Goal: Task Accomplishment & Management: Use online tool/utility

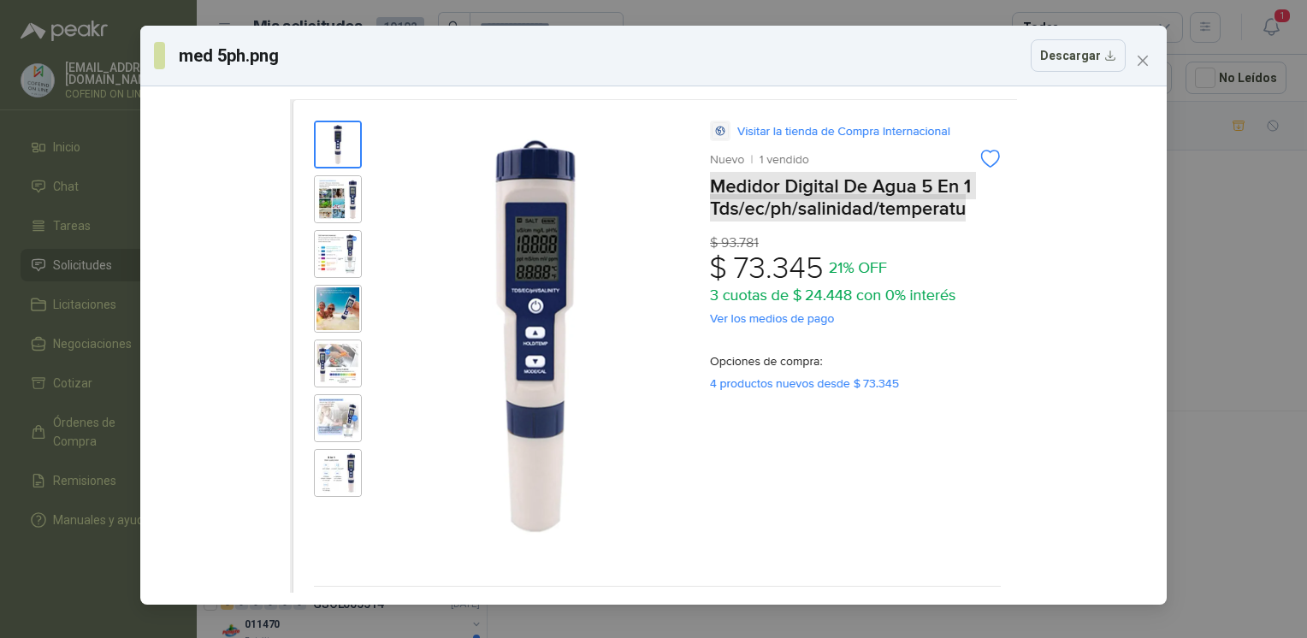
scroll to position [1052, 0]
click at [1184, 416] on div "med 5ph.png Descargar" at bounding box center [653, 319] width 1307 height 638
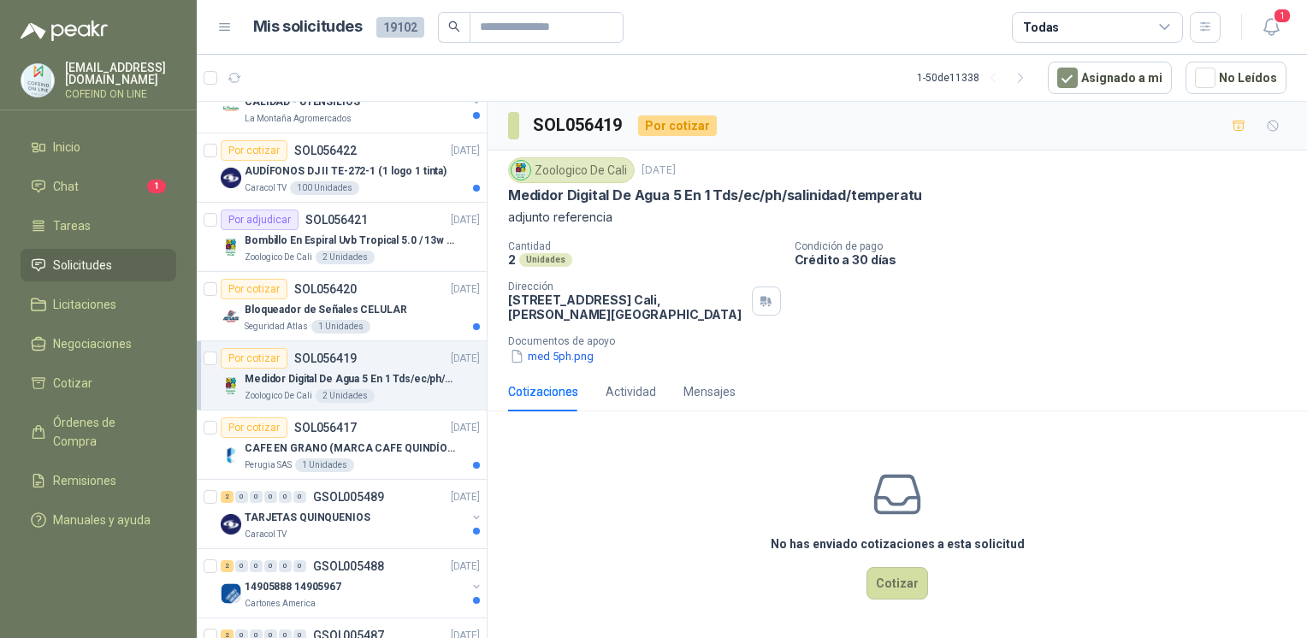
scroll to position [1163, 0]
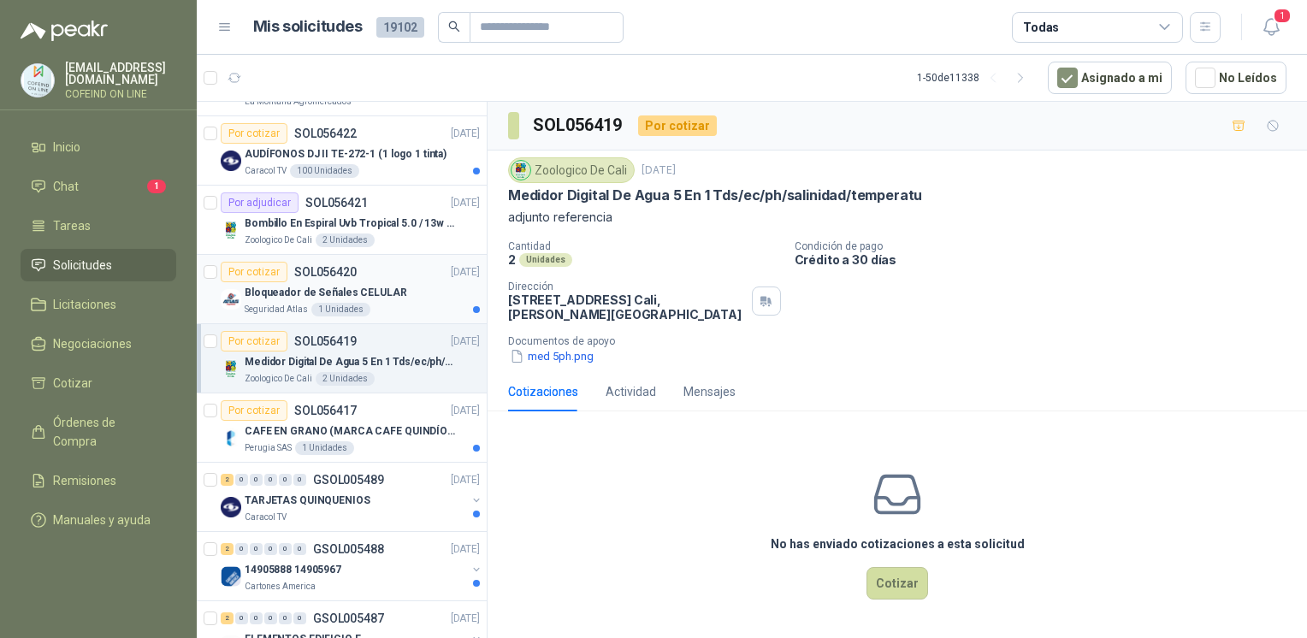
click at [343, 304] on div "1 Unidades" at bounding box center [340, 310] width 59 height 14
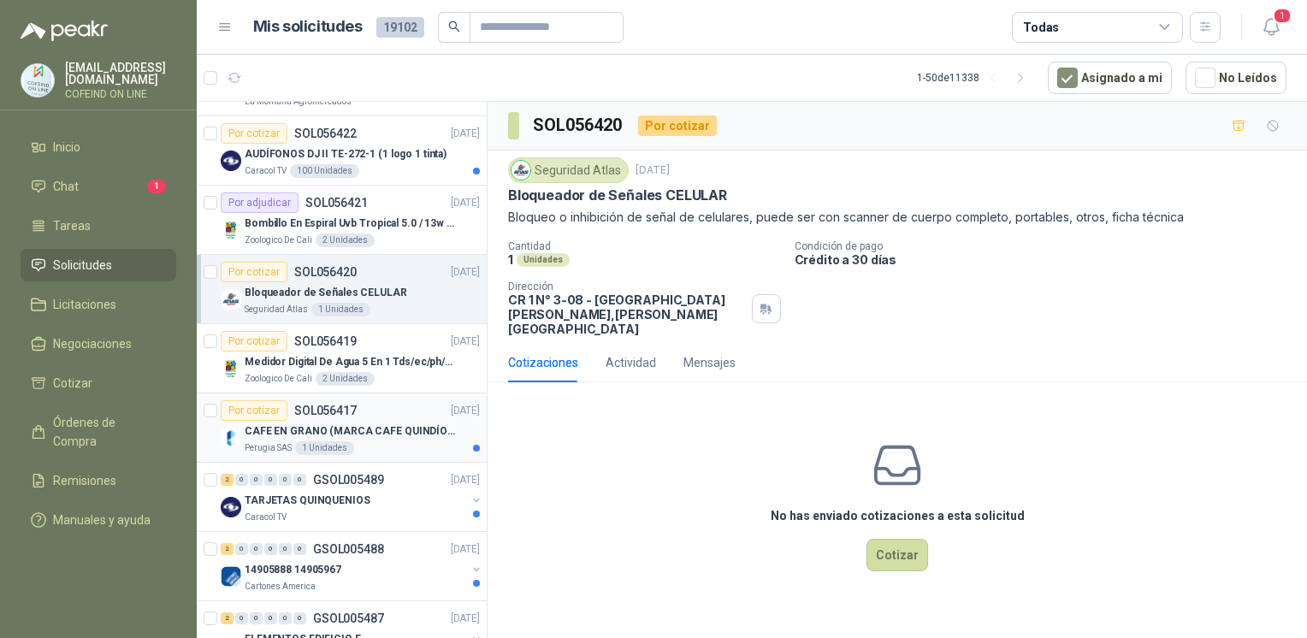
click at [356, 453] on article "Por cotizar SOL056417 [DATE] CAFE EN GRANO (MARCA CAFE QUINDÍO) x 500gr [GEOGRA…" at bounding box center [342, 427] width 290 height 69
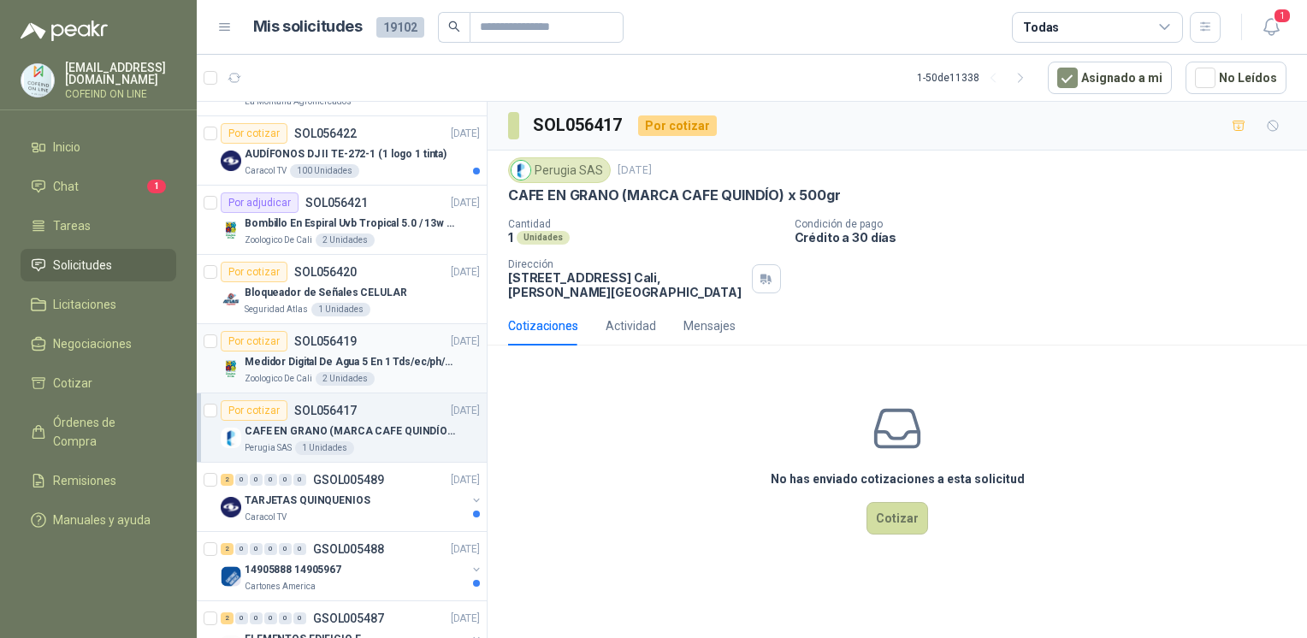
click at [320, 376] on div "2 Unidades" at bounding box center [345, 379] width 59 height 14
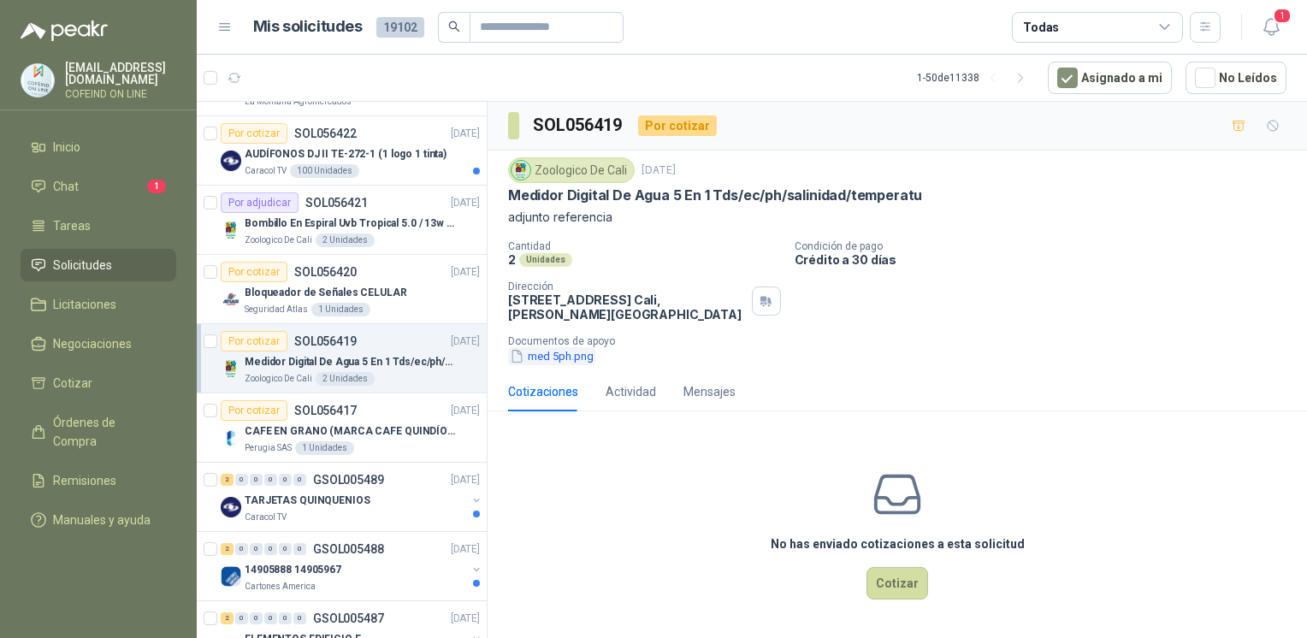
click at [524, 364] on button "med 5ph.png" at bounding box center [551, 356] width 87 height 18
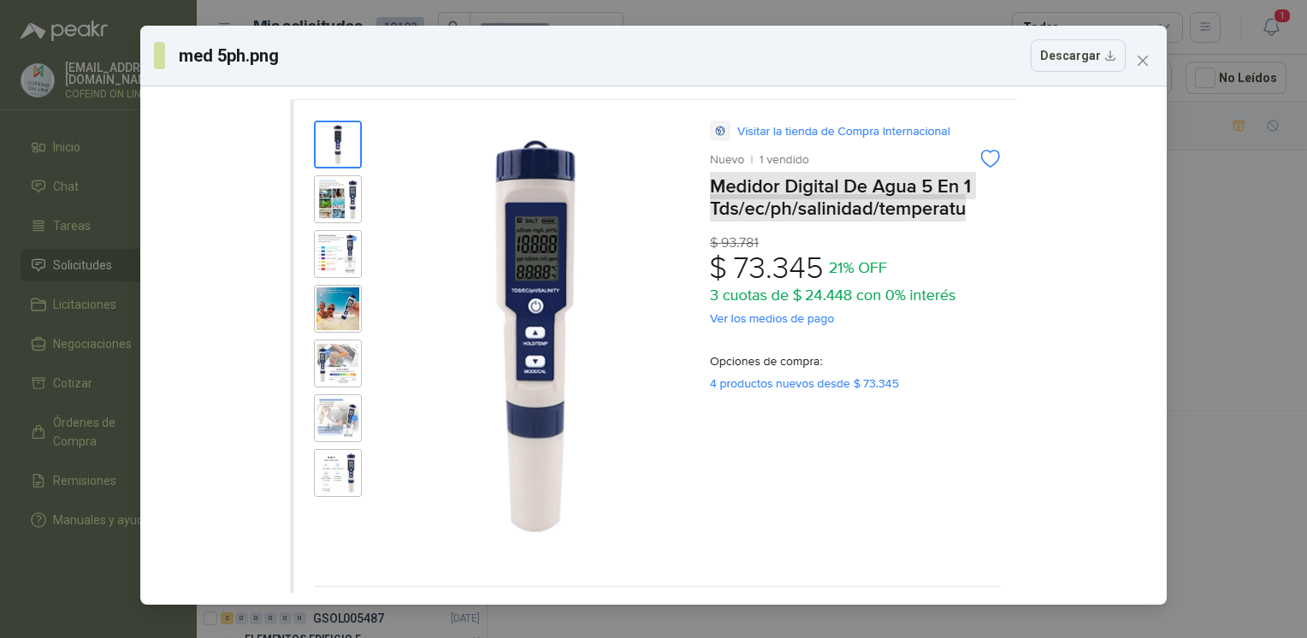
click at [1196, 313] on div "med 5ph.png Descargar" at bounding box center [653, 319] width 1307 height 638
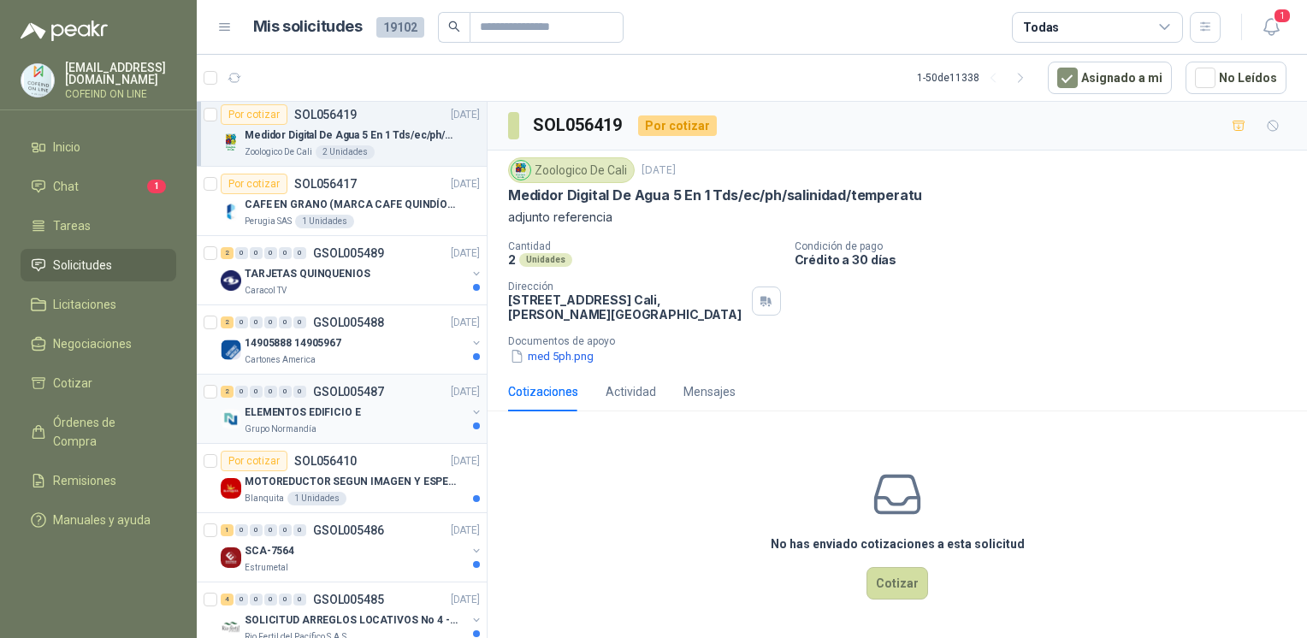
scroll to position [1399, 0]
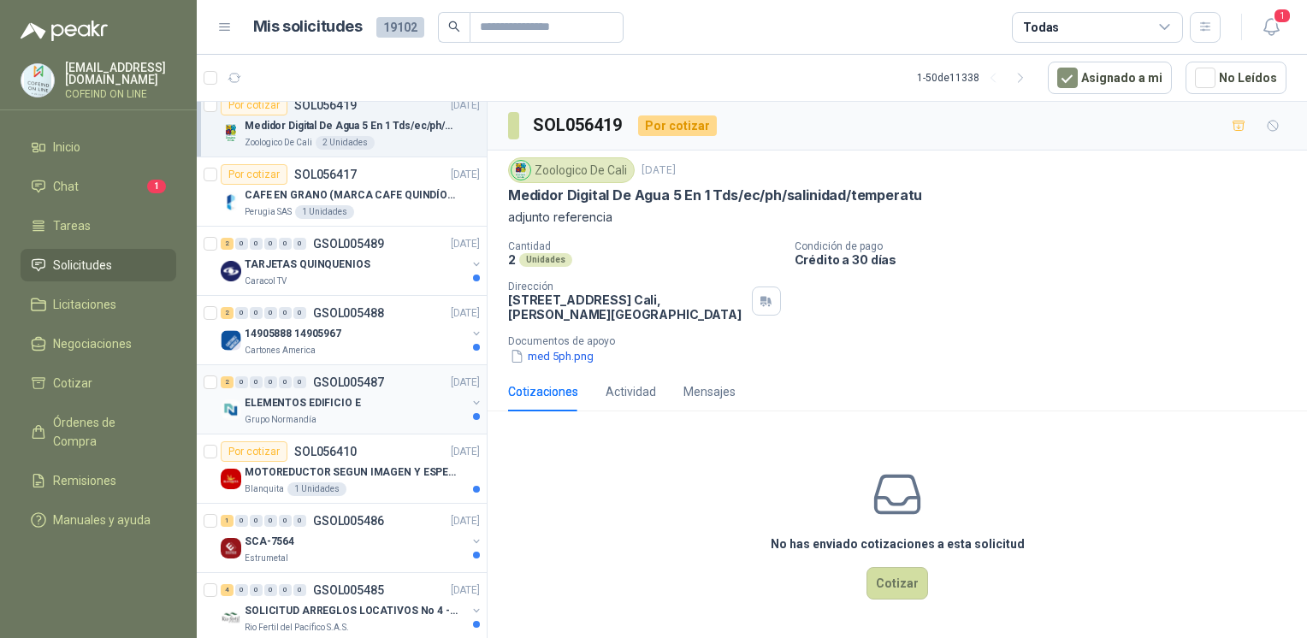
click at [393, 413] on div "Grupo Normandía" at bounding box center [355, 420] width 221 height 14
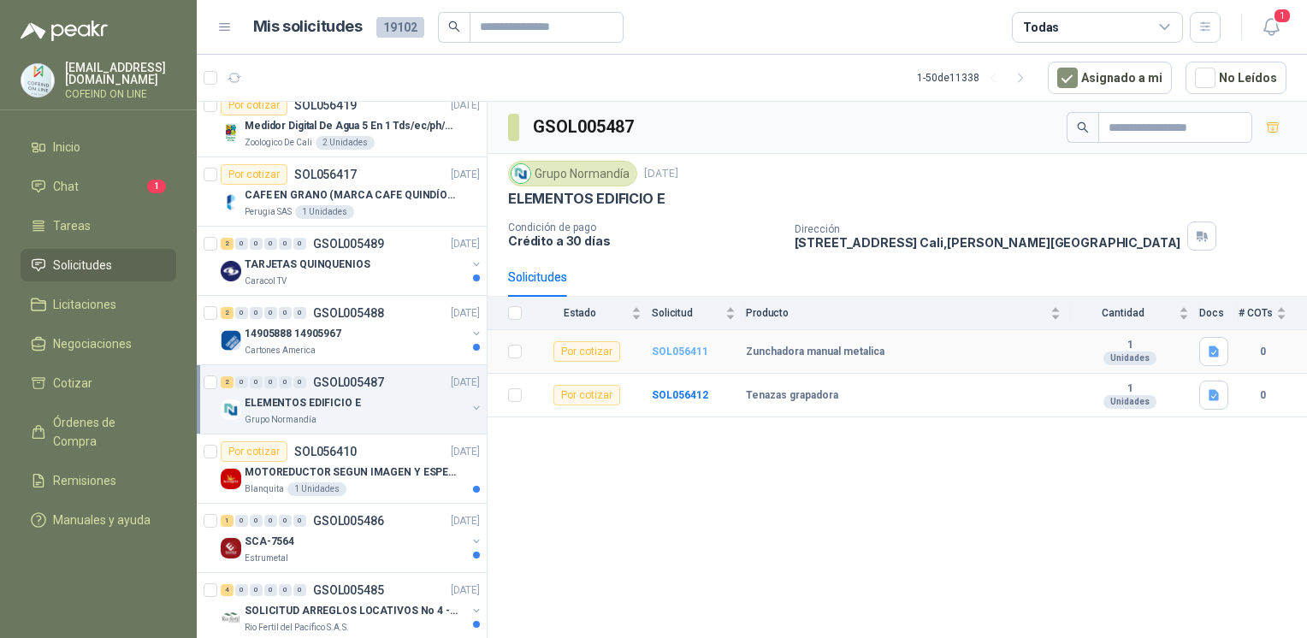
click at [690, 345] on b "SOL056411" at bounding box center [680, 351] width 56 height 12
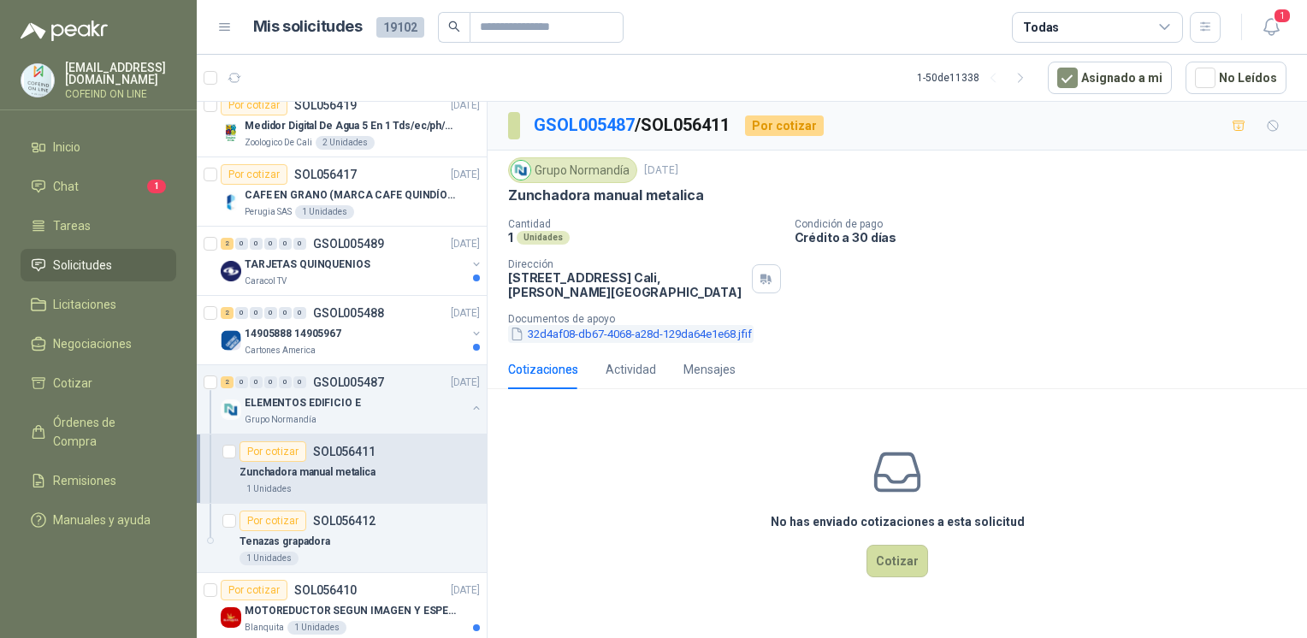
click at [674, 331] on button "32d4af08-db67-4068-a28d-129da64e1e68.jfif" at bounding box center [630, 334] width 245 height 18
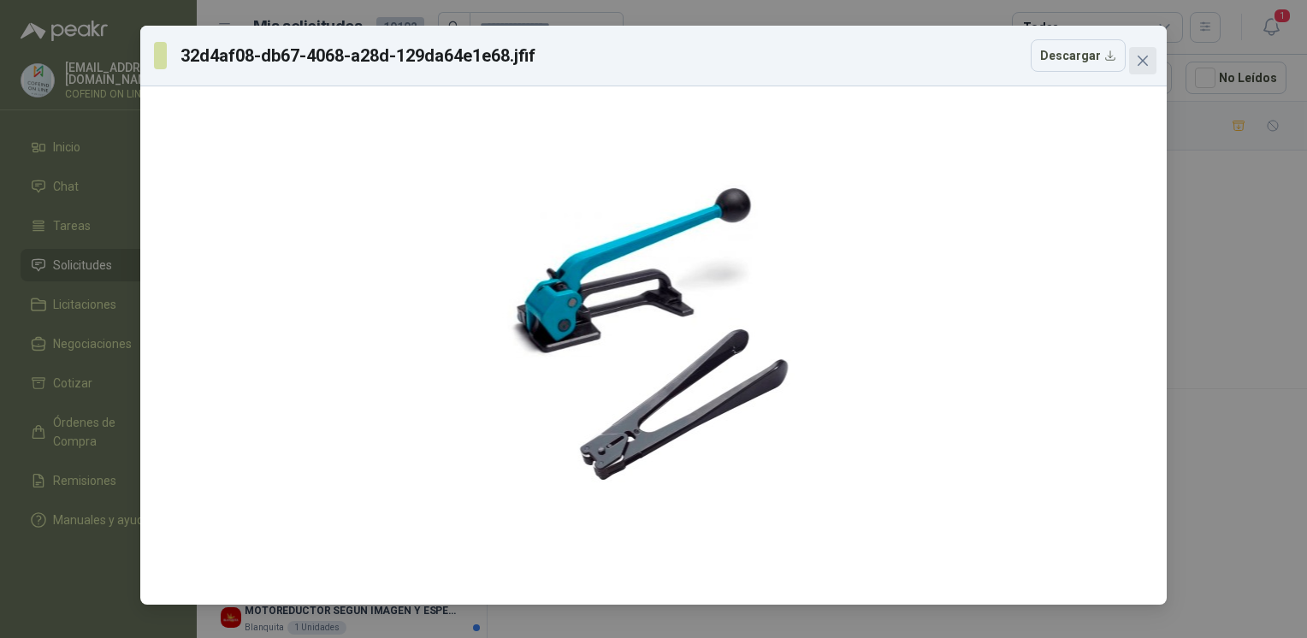
click at [1136, 67] on icon "close" at bounding box center [1143, 61] width 14 height 14
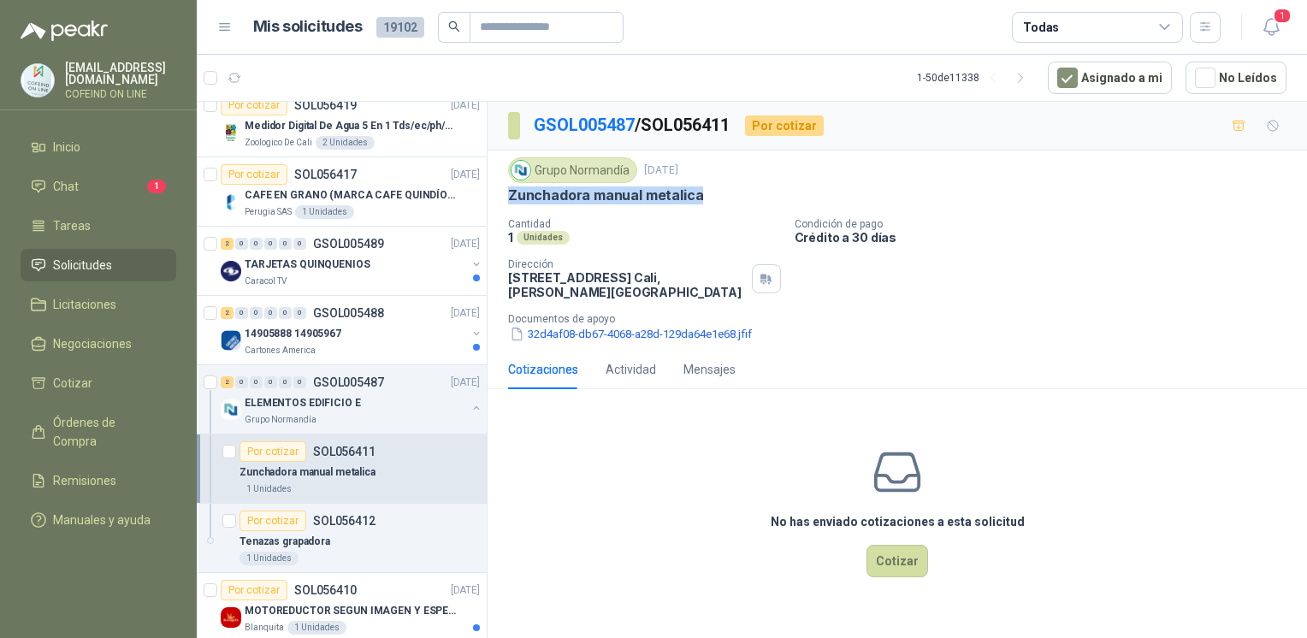
drag, startPoint x: 701, startPoint y: 193, endPoint x: 499, endPoint y: 193, distance: 201.8
click at [499, 193] on div "Grupo [PERSON_NAME] [DATE] Zunchadora manual metalica Cantidad 1 Unidades Cond…" at bounding box center [896, 250] width 819 height 199
copy p "Zunchadora manual metalica"
click at [564, 336] on button "32d4af08-db67-4068-a28d-129da64e1e68.jfif" at bounding box center [630, 334] width 245 height 18
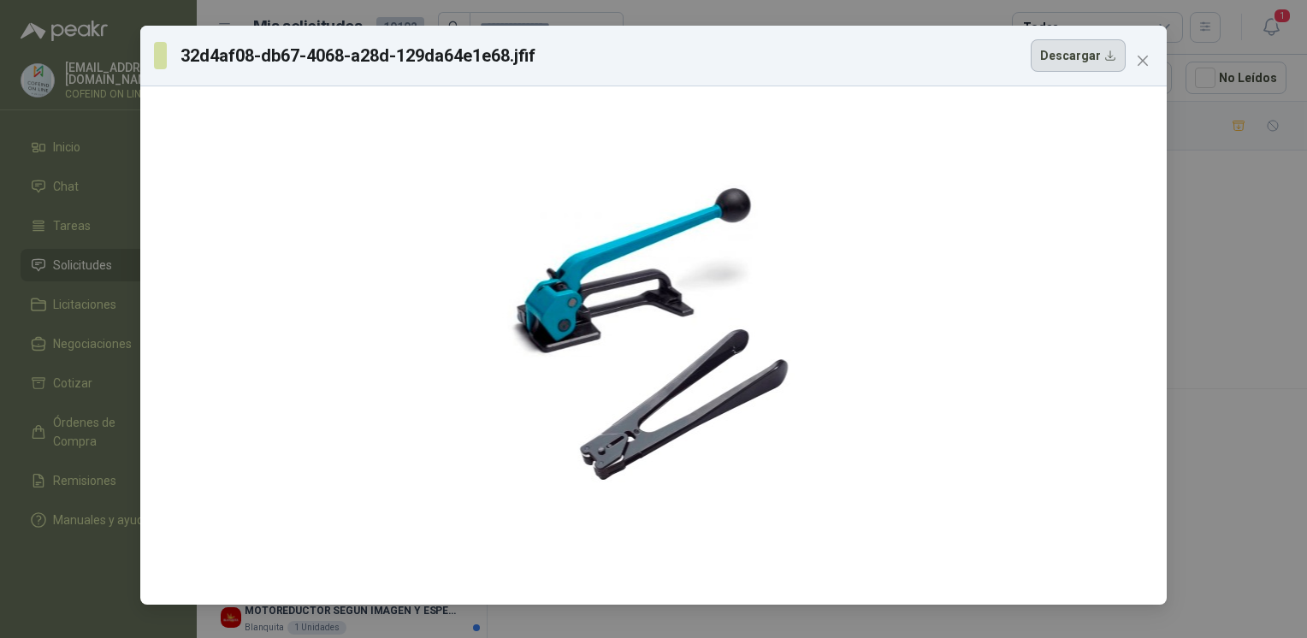
click at [1052, 50] on button "Descargar" at bounding box center [1077, 55] width 95 height 32
click at [1196, 340] on div "32d4af08-db67-4068-a28d-129da64e1e68.jfif Descargar" at bounding box center [653, 319] width 1307 height 638
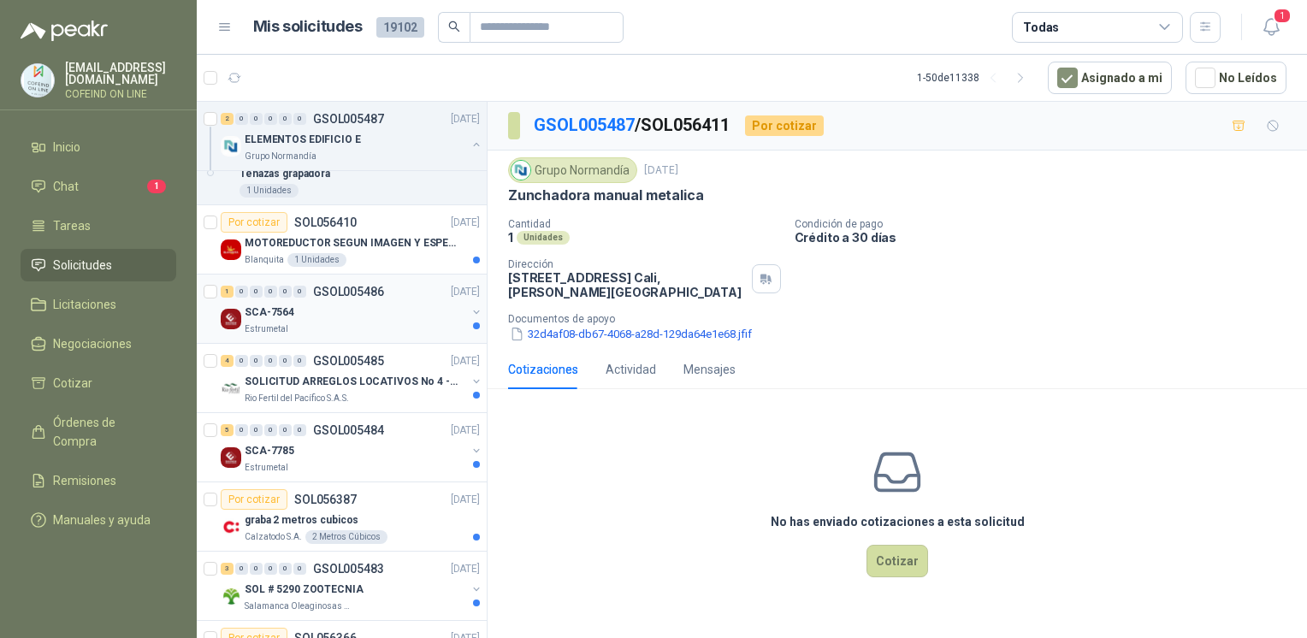
scroll to position [1779, 0]
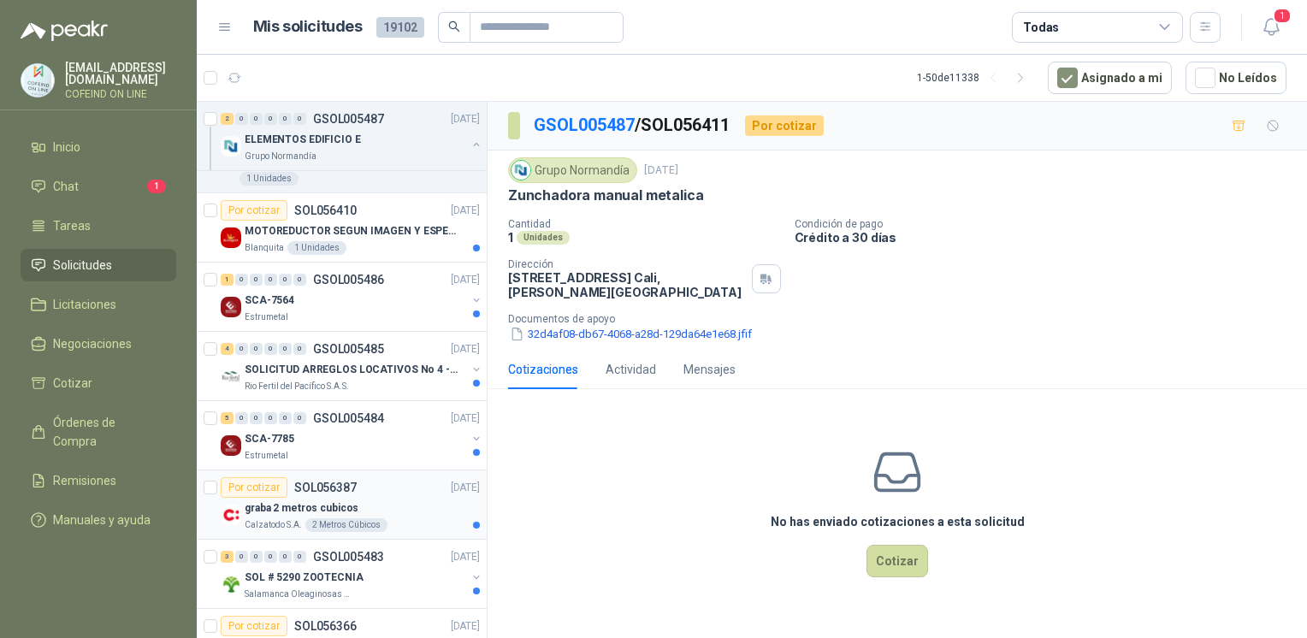
click at [313, 498] on div "graba 2 metros cubicos" at bounding box center [362, 508] width 235 height 21
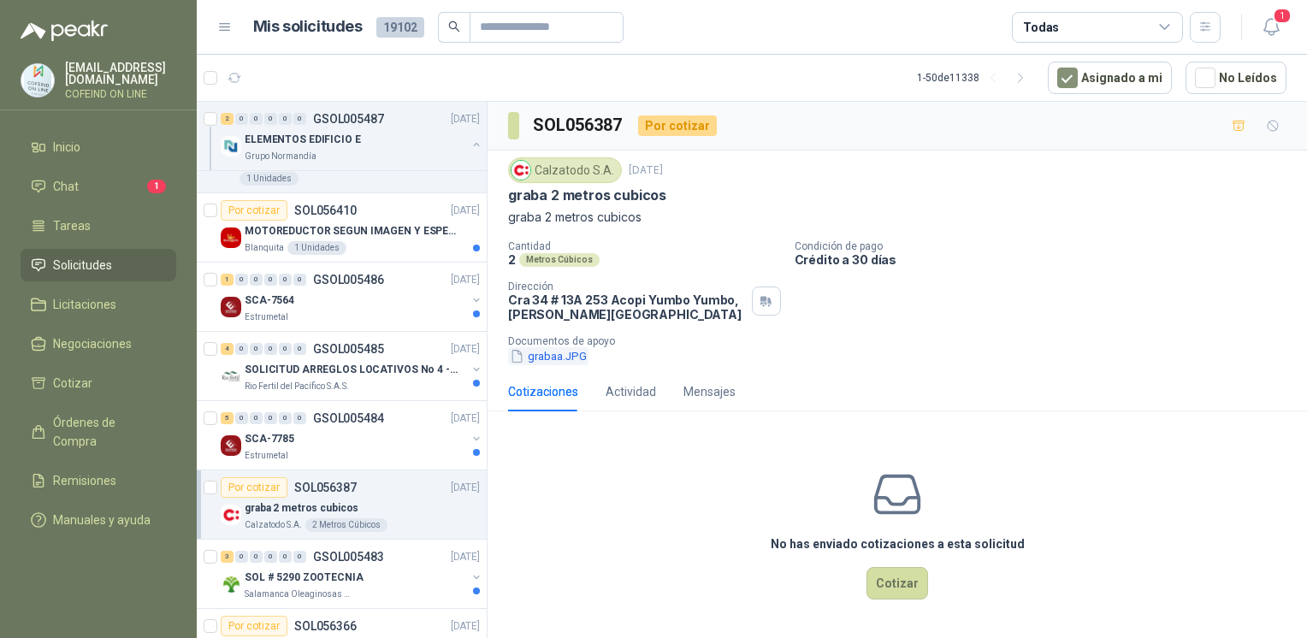
click at [547, 359] on button "grabaa.JPG" at bounding box center [548, 356] width 80 height 18
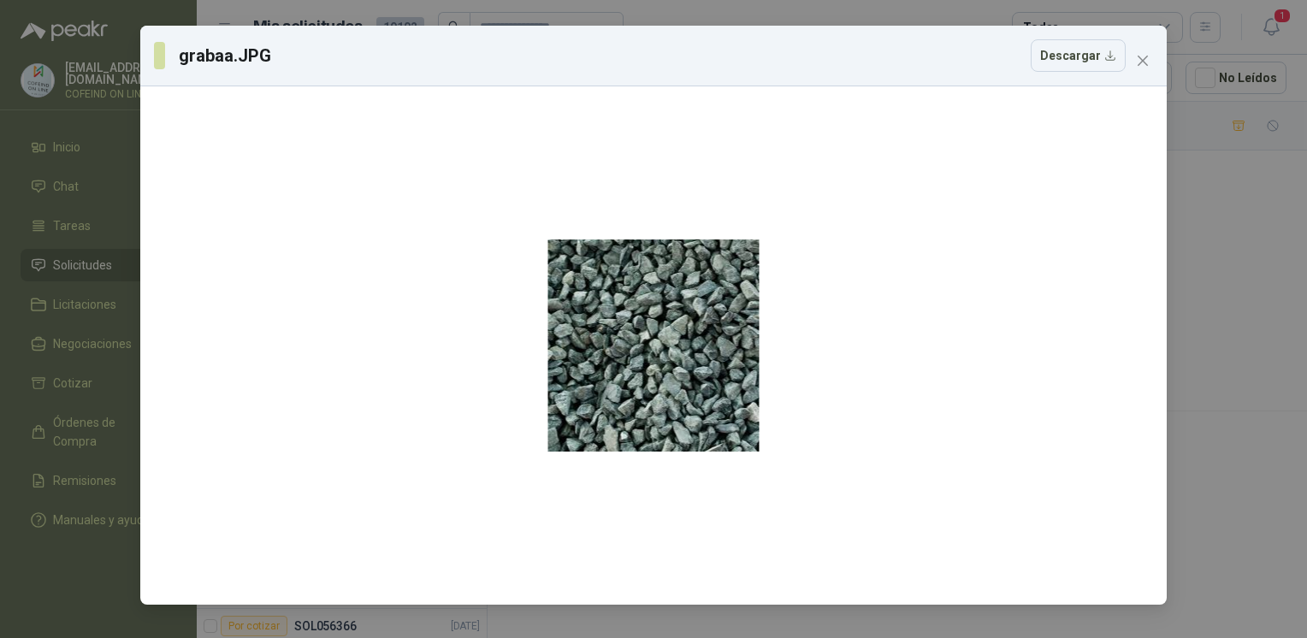
click at [1257, 242] on div "grabaa.JPG Descargar" at bounding box center [653, 319] width 1307 height 638
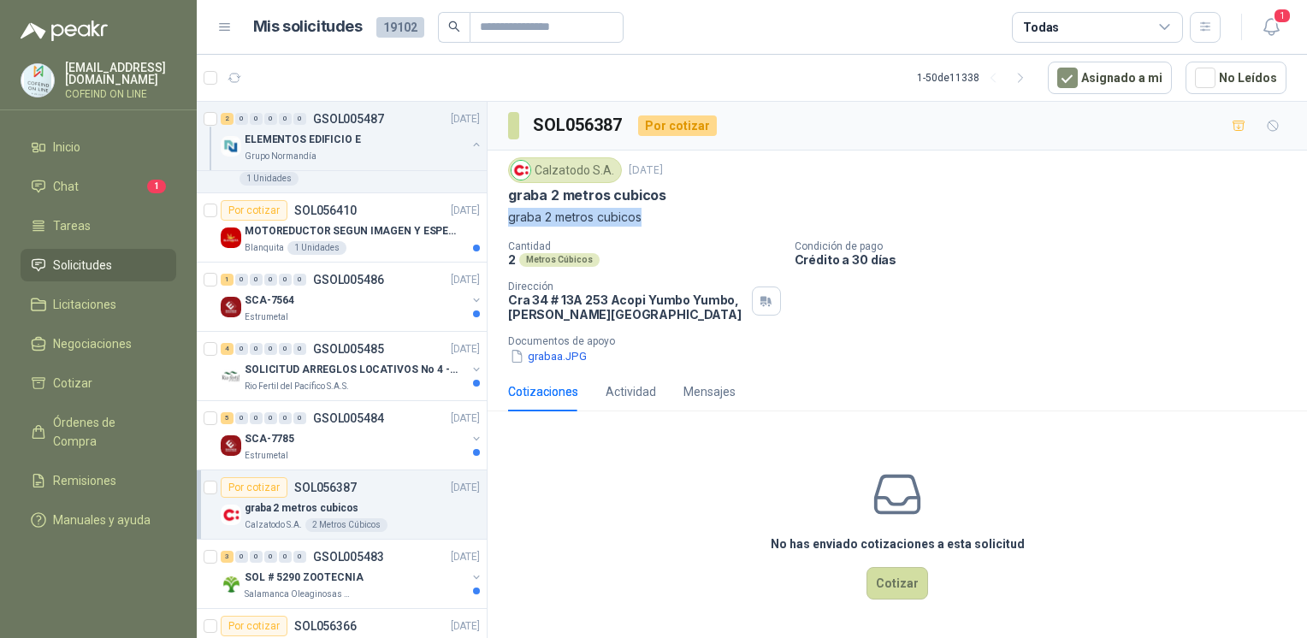
drag, startPoint x: 641, startPoint y: 222, endPoint x: 500, endPoint y: 217, distance: 140.3
click at [500, 217] on div "Calzatodo [DATE] graba 2 metros cubicos graba 2 metros cubicos Cantidad 2 Metro…" at bounding box center [896, 261] width 819 height 221
copy p "graba 2 metros cubicos"
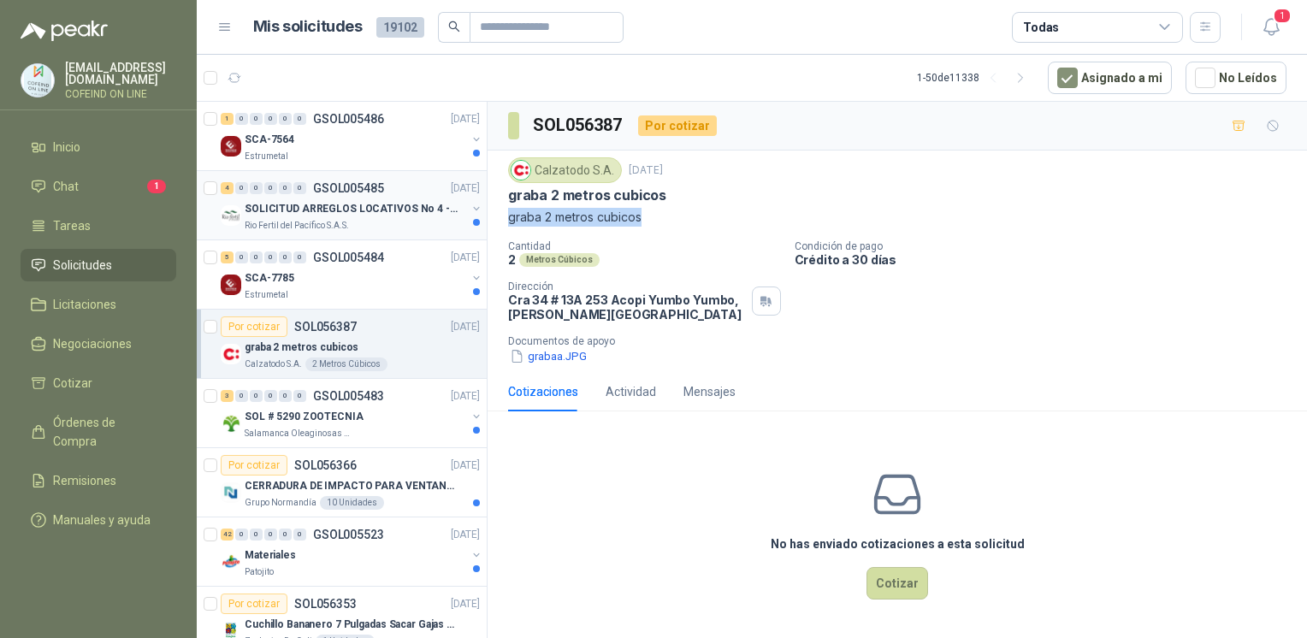
scroll to position [1946, 0]
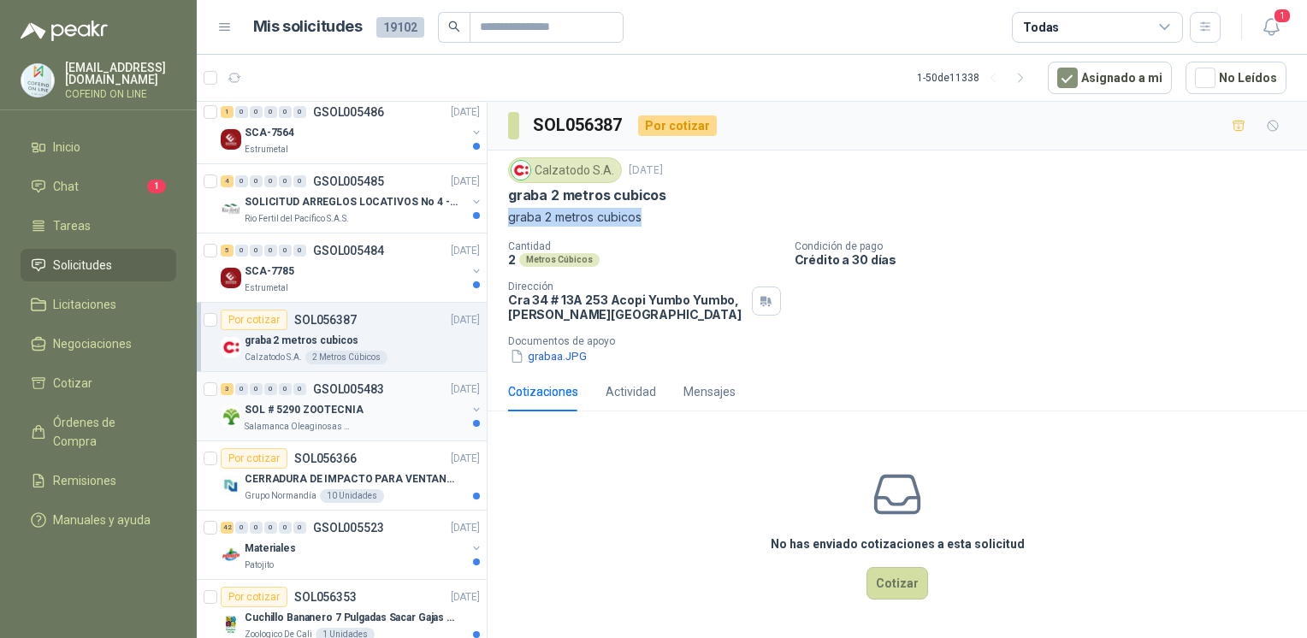
click at [351, 387] on p "GSOL005483" at bounding box center [348, 389] width 71 height 12
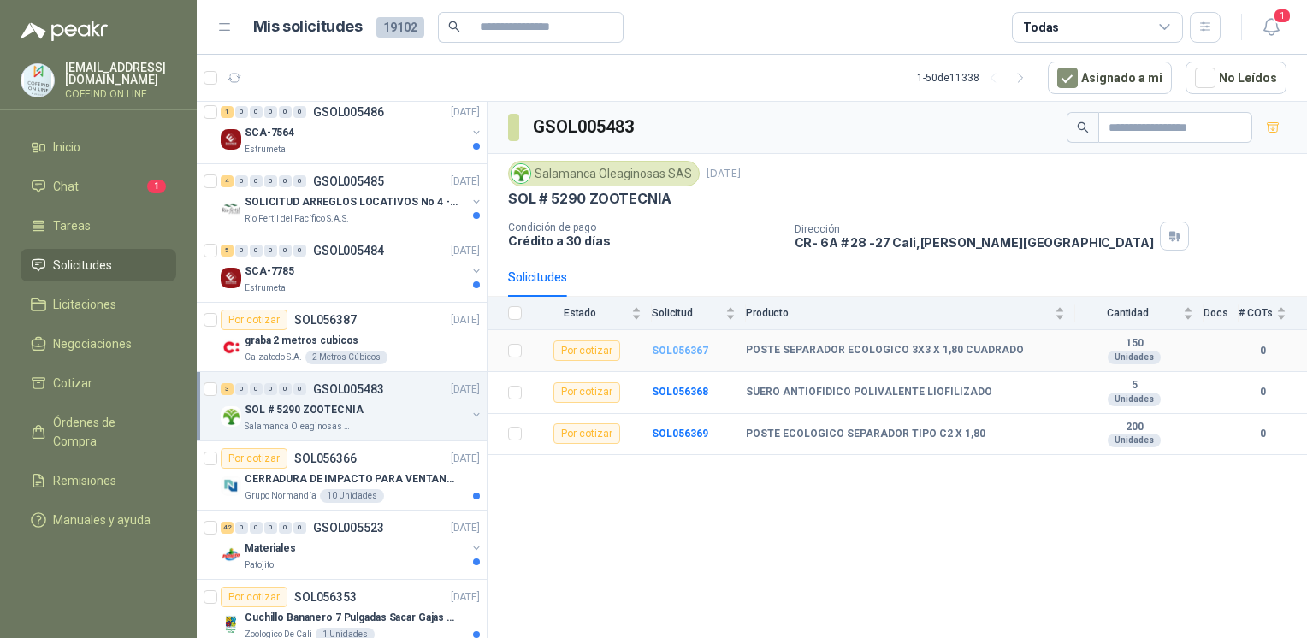
click at [679, 347] on b "SOL056367" at bounding box center [680, 351] width 56 height 12
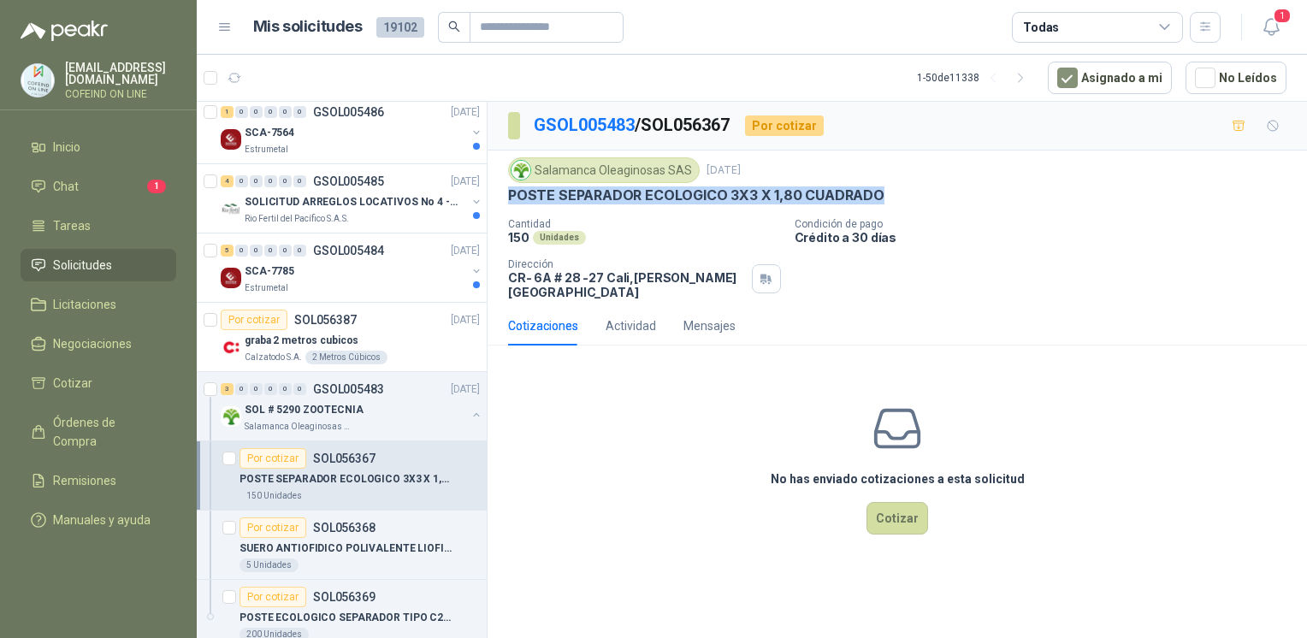
drag, startPoint x: 688, startPoint y: 200, endPoint x: 505, endPoint y: 204, distance: 183.1
click at [505, 204] on div "Salamanca Oleaginosas SAS [DATE] POSTE SEPARADOR ECOLOGICO 3X3 X 1,80 CUADRADO …" at bounding box center [896, 229] width 819 height 156
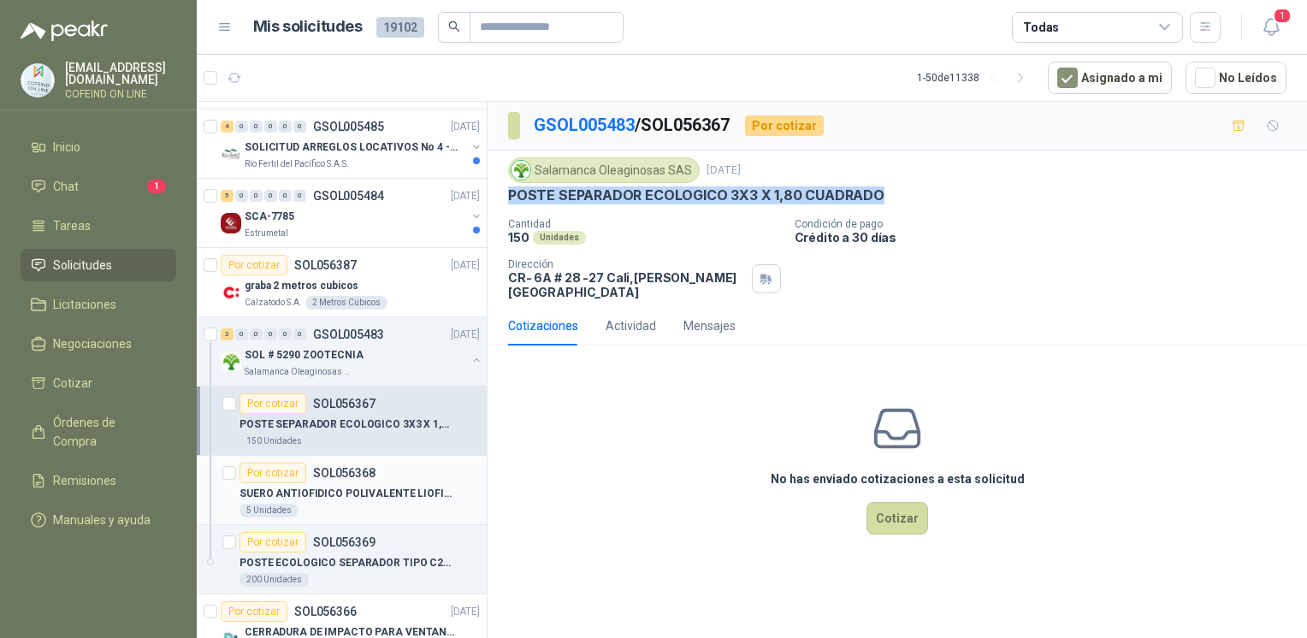
scroll to position [2018, 0]
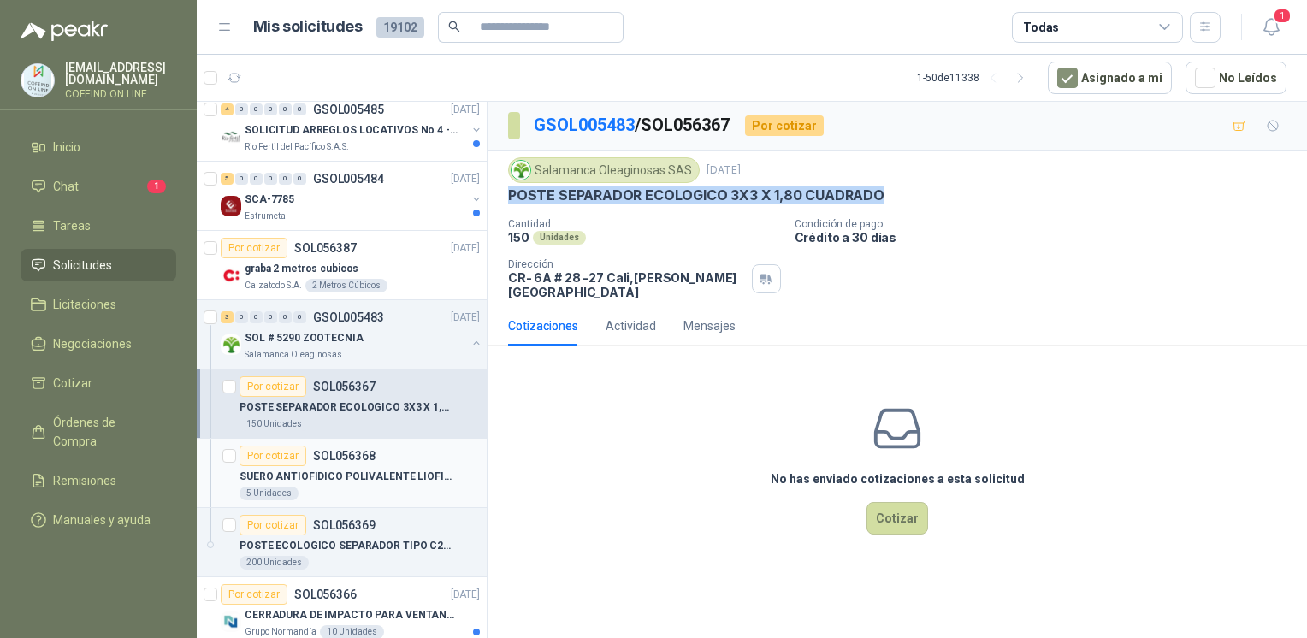
click at [380, 487] on div "5 Unidades" at bounding box center [359, 494] width 240 height 14
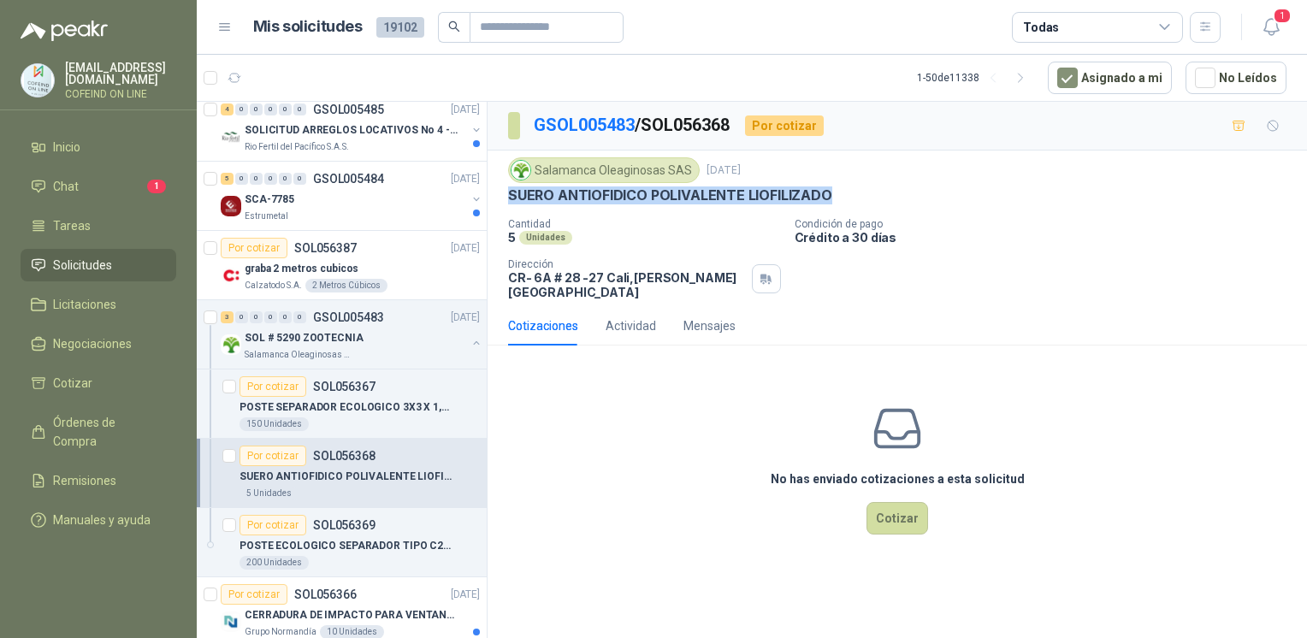
drag, startPoint x: 852, startPoint y: 186, endPoint x: 493, endPoint y: 193, distance: 358.4
click at [493, 193] on div "Salamanca Oleaginosas SAS [DATE] SUERO ANTIOFIDICO POLIVALENTE LIOFILIZADO Can…" at bounding box center [896, 229] width 819 height 156
copy p "SUERO ANTIOFIDICO POLIVALENTE LIOFILIZADO"
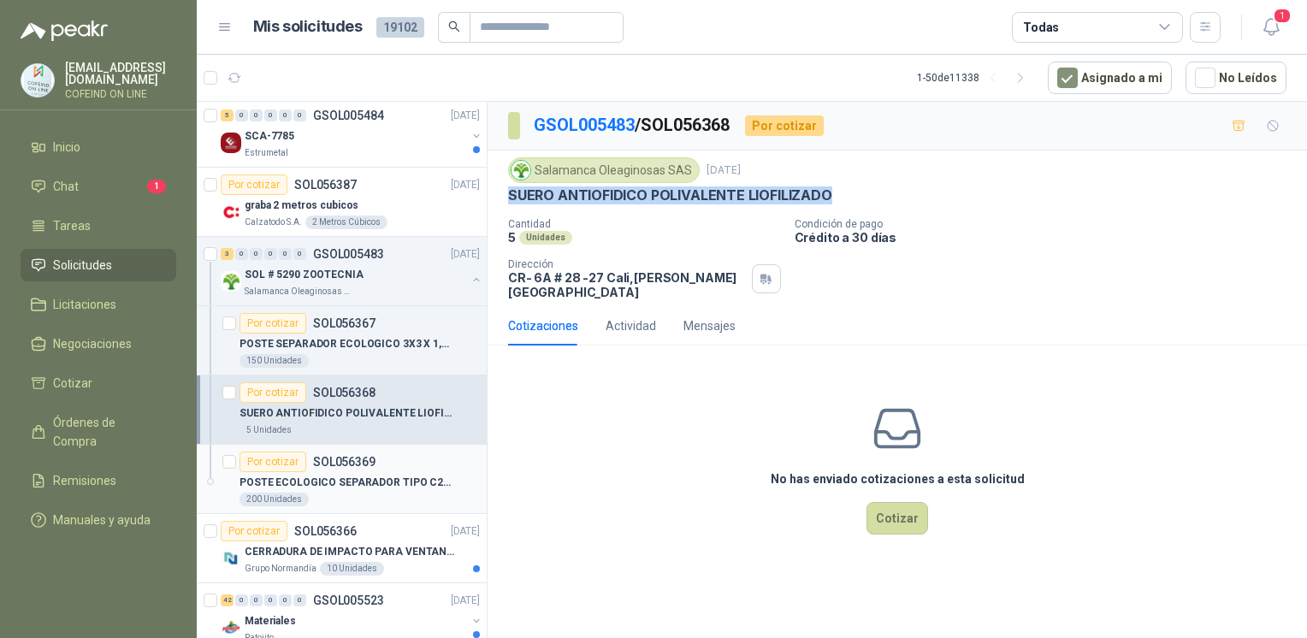
scroll to position [2097, 0]
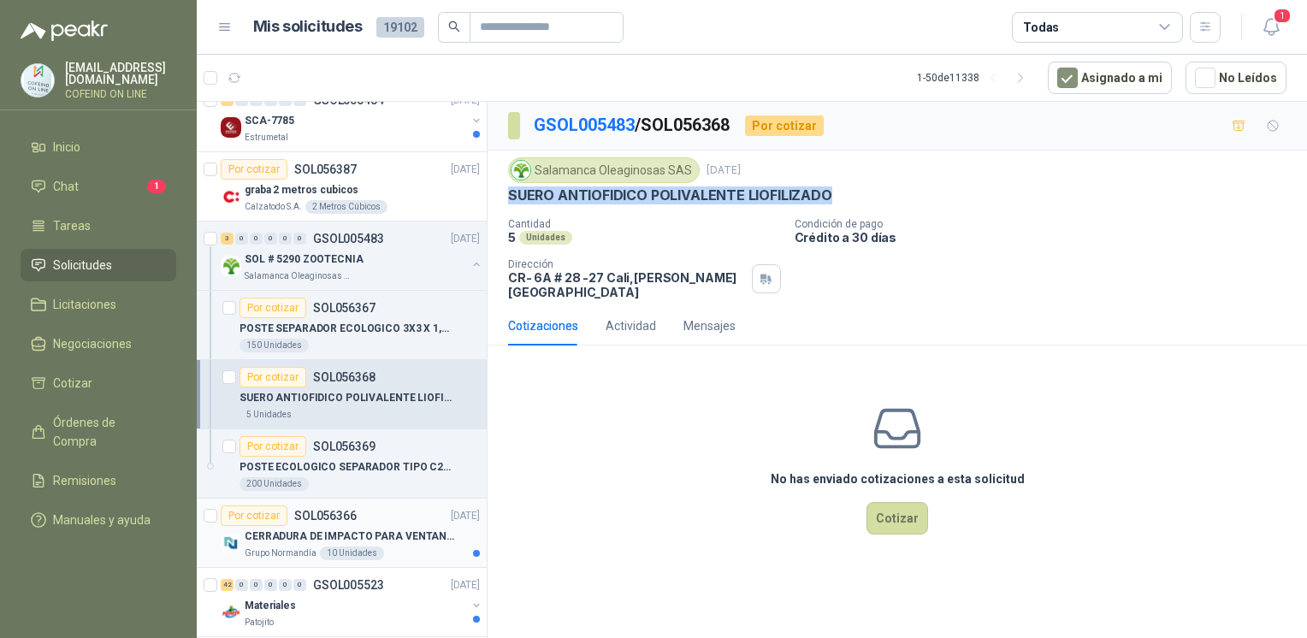
click at [314, 499] on article "Por cotizar SOL056366 [DATE] CERRADURA DE IMPACTO PARA VENTANAS Grupo [PERSON_N…" at bounding box center [342, 533] width 290 height 69
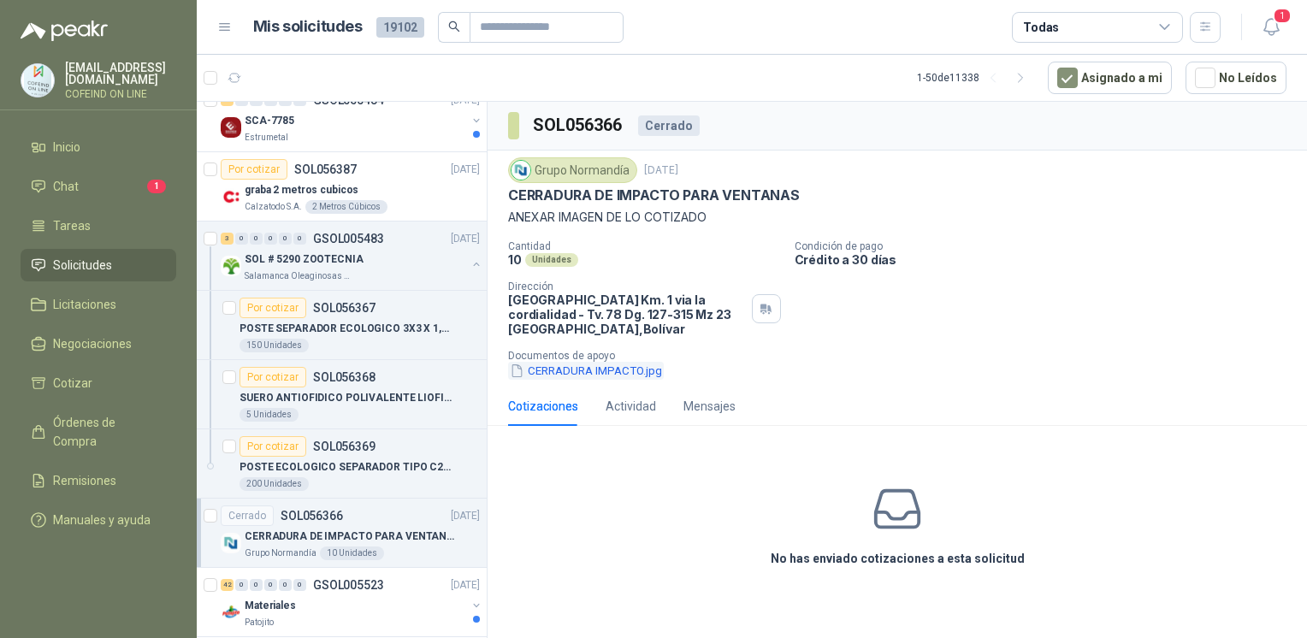
click at [577, 368] on button "CERRADURA IMPACTO.jpg" at bounding box center [586, 371] width 156 height 18
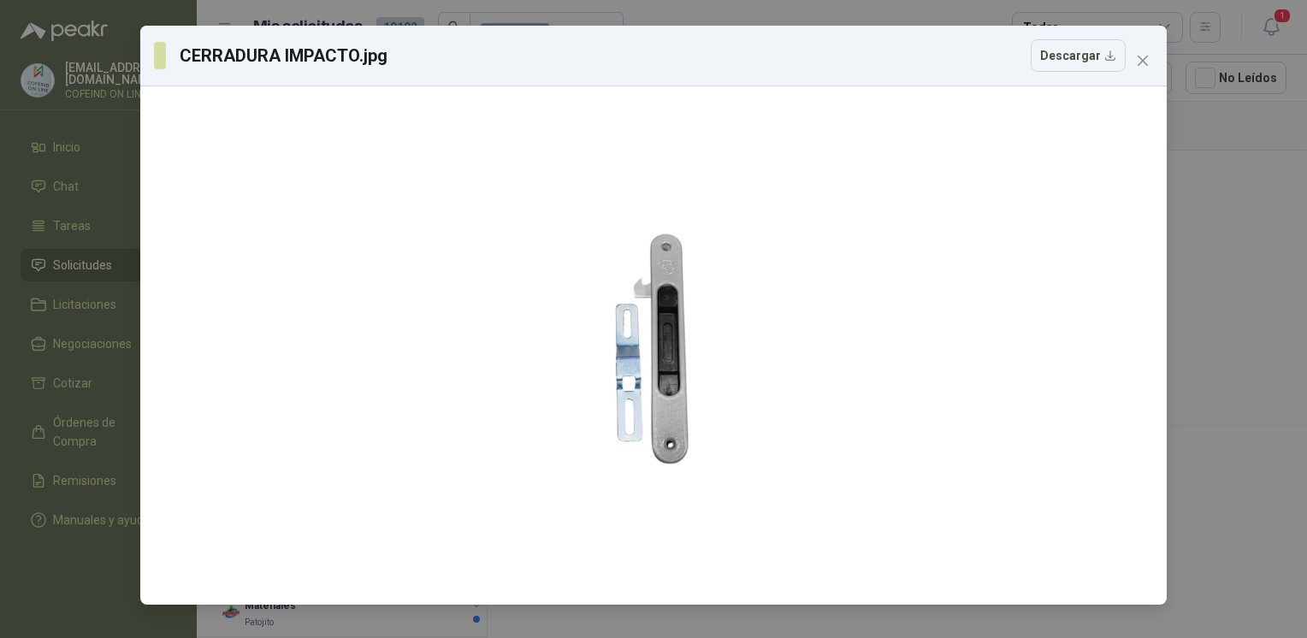
click at [1208, 404] on div "CERRADURA IMPACTO.jpg Descargar" at bounding box center [653, 319] width 1307 height 638
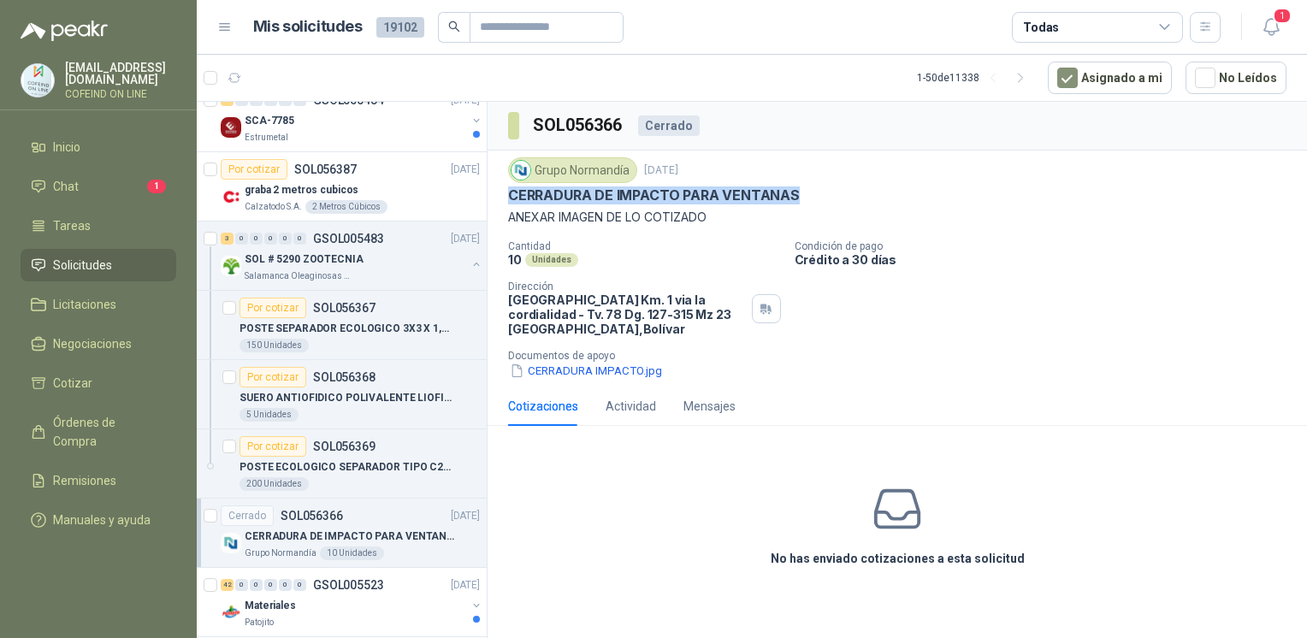
drag, startPoint x: 498, startPoint y: 193, endPoint x: 795, endPoint y: 200, distance: 297.7
click at [795, 200] on div "Grupo [PERSON_NAME] [DATE] CERRADURA DE IMPACTO PARA VENTANAS ANEXAR IMAGEN DE …" at bounding box center [896, 269] width 819 height 236
copy p "CERRADURA DE IMPACTO PARA VENTANAS"
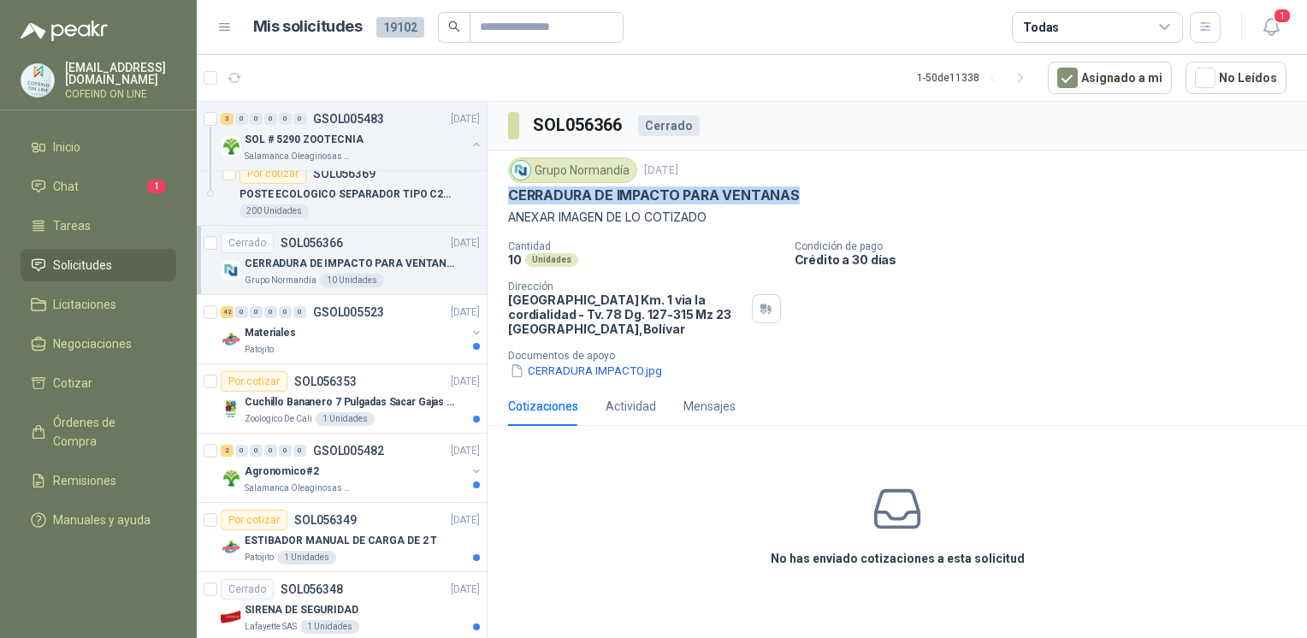
scroll to position [2370, 0]
click at [325, 447] on p "GSOL005482" at bounding box center [348, 450] width 71 height 12
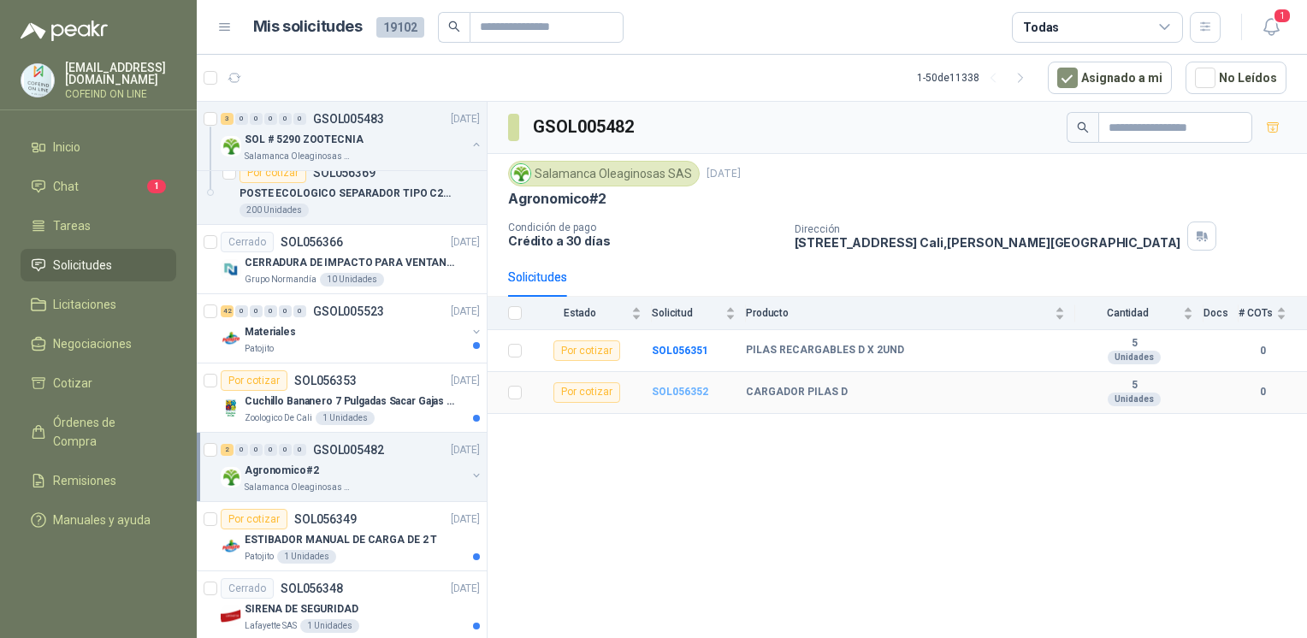
click at [655, 387] on b "SOL056352" at bounding box center [680, 392] width 56 height 12
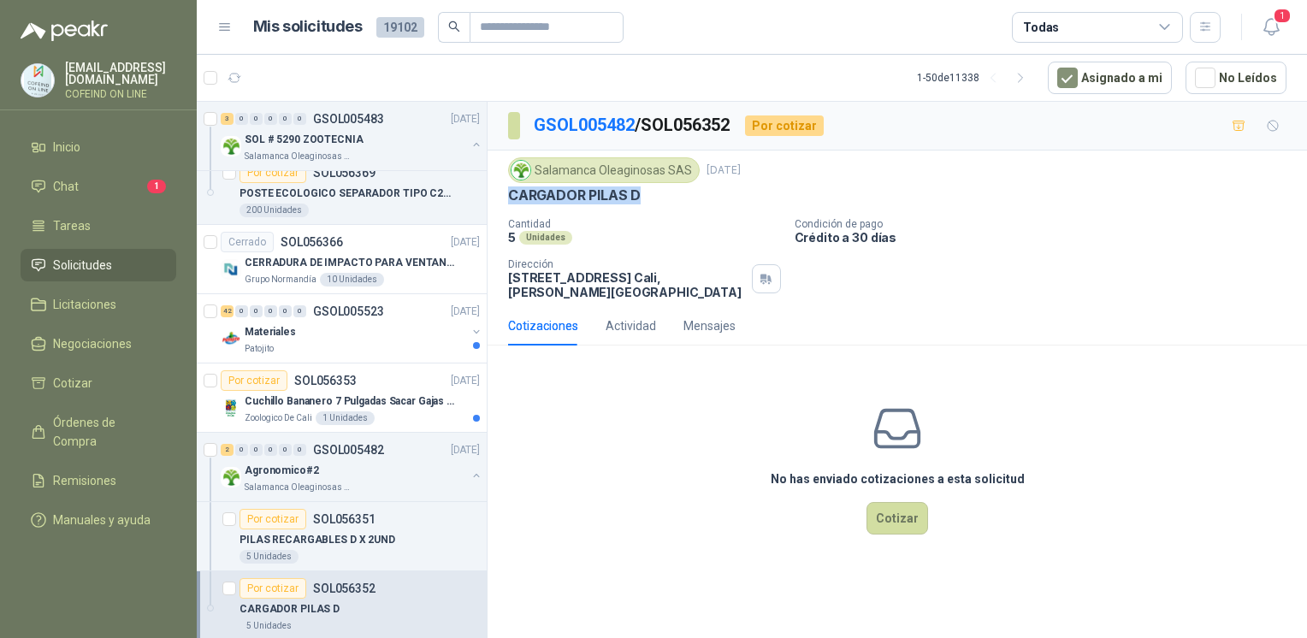
drag, startPoint x: 662, startPoint y: 184, endPoint x: 510, endPoint y: 190, distance: 152.3
click at [510, 190] on div "Salamanca Oleaginosas SAS [DATE] CARGADOR PILAS D" at bounding box center [897, 180] width 778 height 47
copy p "CARGADOR PILAS D"
click at [652, 218] on p "Cantidad" at bounding box center [644, 224] width 273 height 12
drag, startPoint x: 646, startPoint y: 193, endPoint x: 493, endPoint y: 202, distance: 152.5
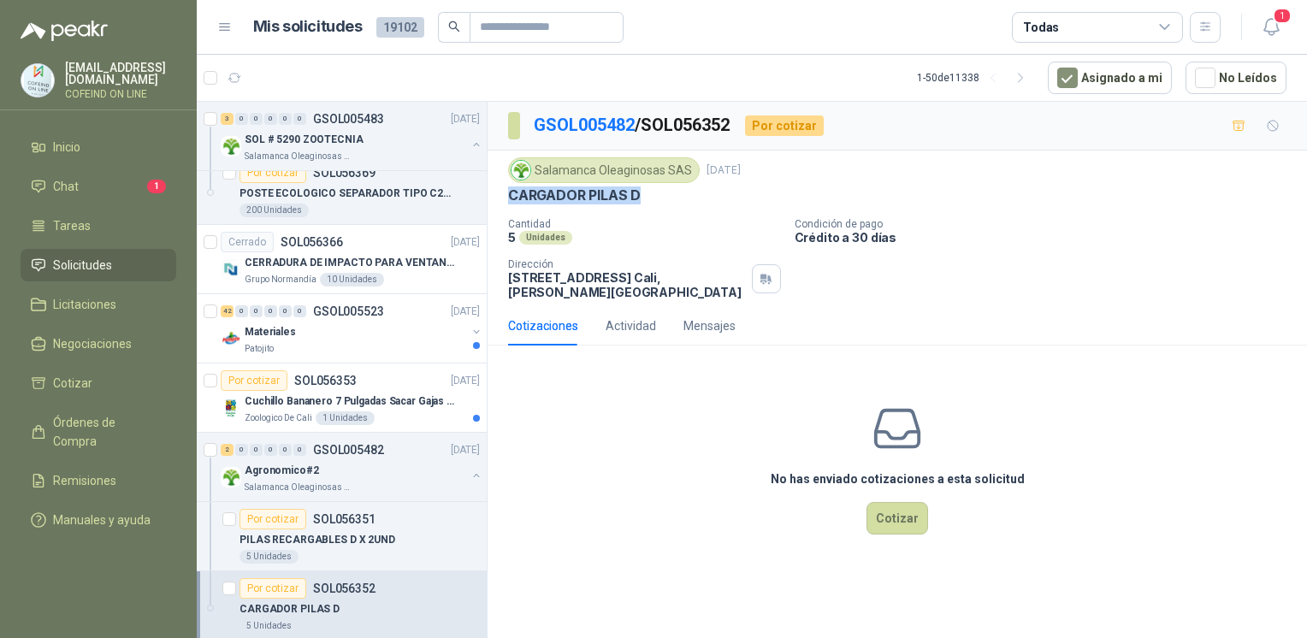
click at [493, 202] on div "Salamanca Oleaginosas SAS [DATE] CARGADOR PILAS D Cantidad 5 Unidades Condición…" at bounding box center [896, 229] width 819 height 156
copy p "CARGADOR PILAS D"
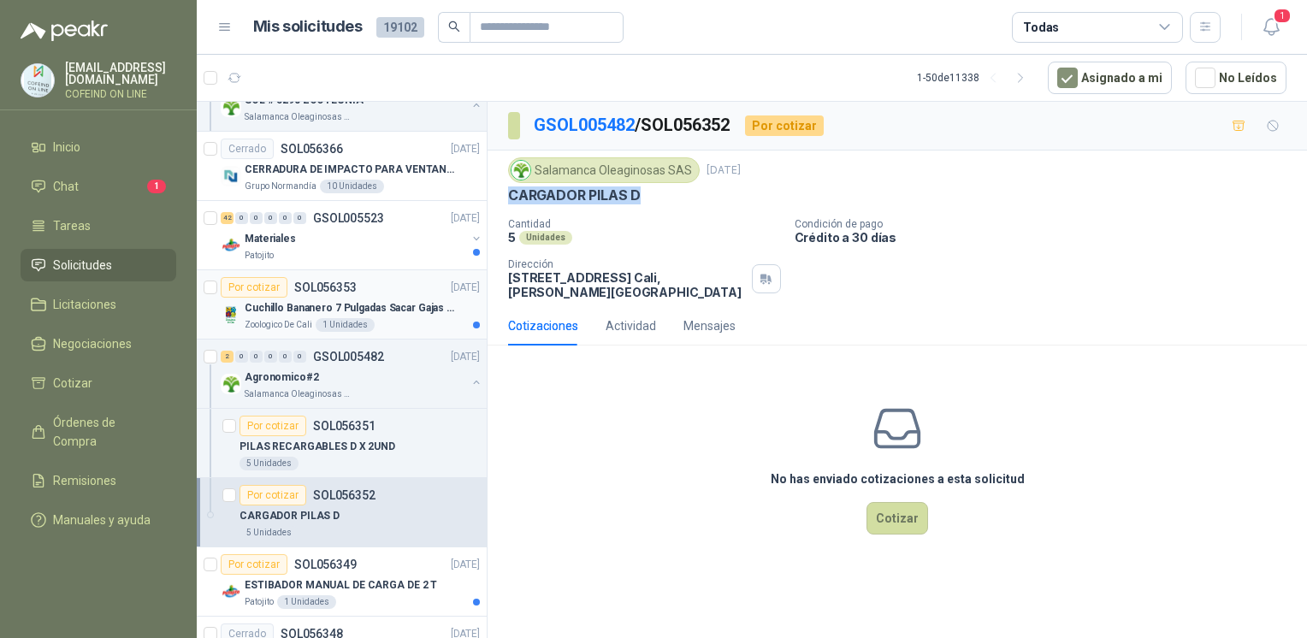
scroll to position [2458, 0]
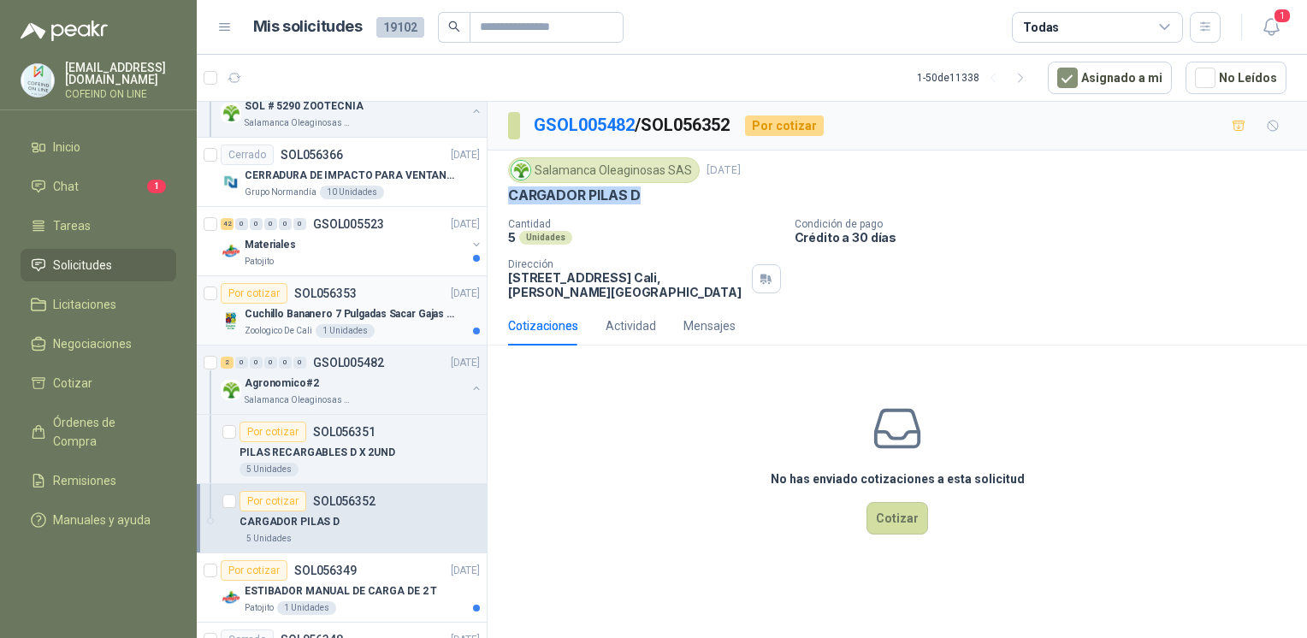
click at [391, 306] on p "Cuchillo Bananero 7 Pulgadas Sacar Gajas O Deshoje O Desman" at bounding box center [351, 314] width 213 height 16
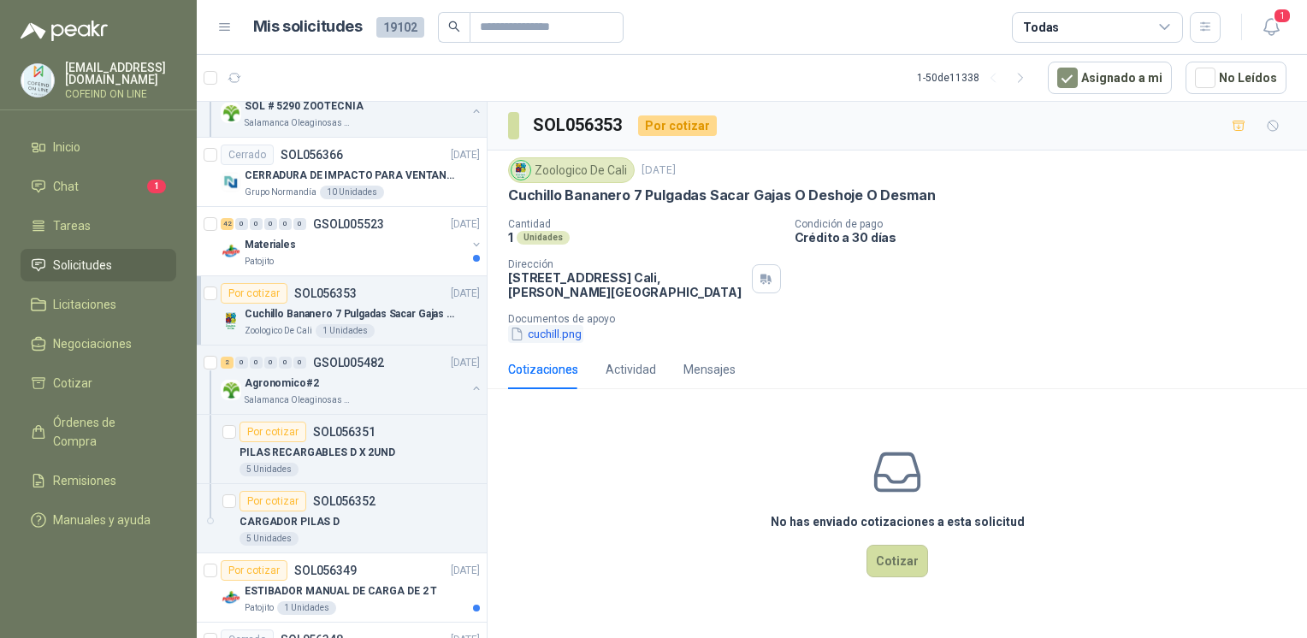
click at [542, 338] on button "cuchill.png" at bounding box center [545, 334] width 75 height 18
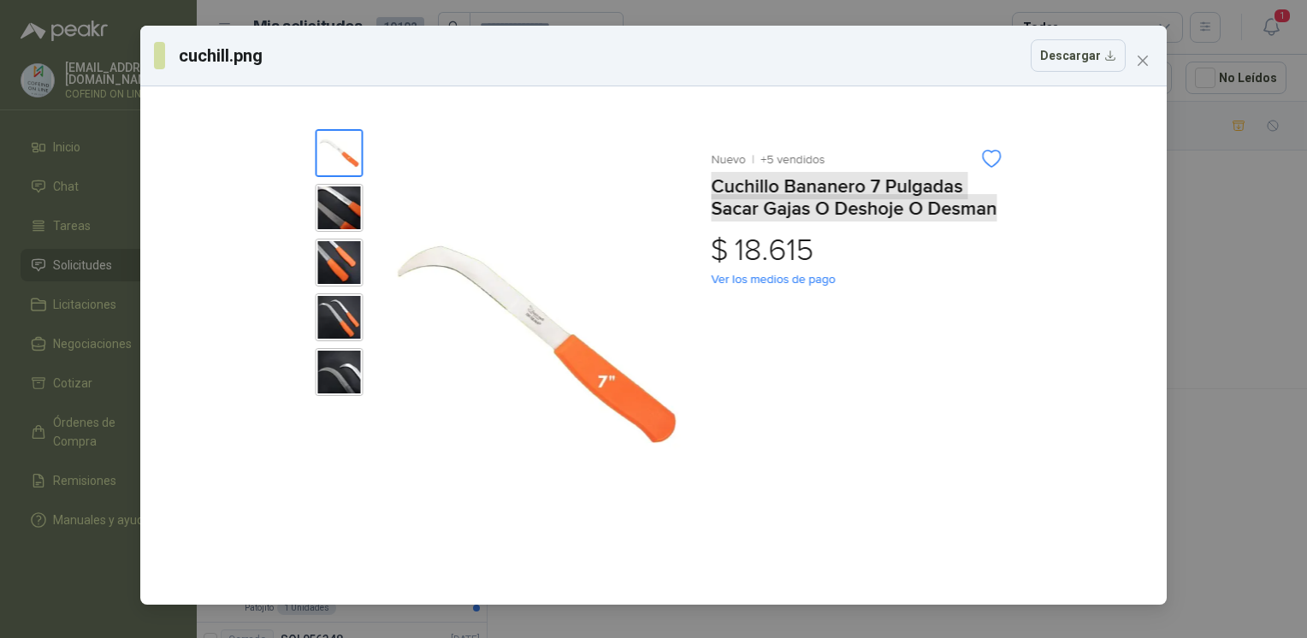
click at [1250, 263] on div "cuchill.png Descargar" at bounding box center [653, 319] width 1307 height 638
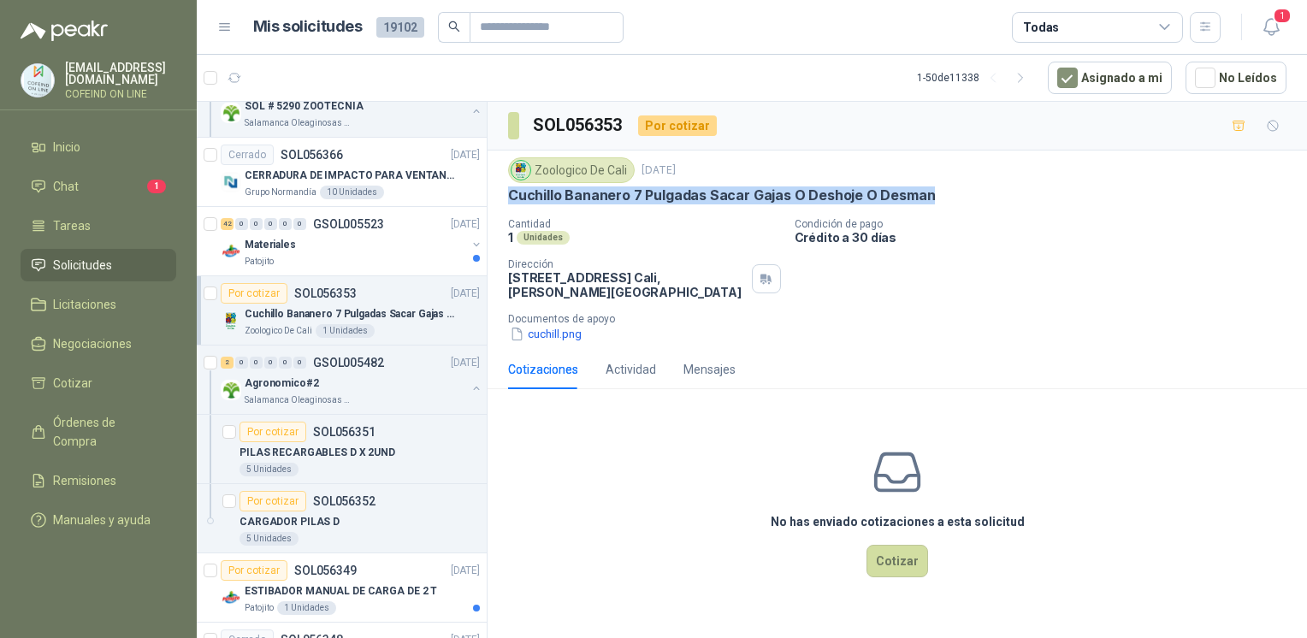
drag, startPoint x: 505, startPoint y: 194, endPoint x: 947, endPoint y: 195, distance: 441.3
click at [947, 195] on div "Zoologico De Cali [DATE] Cuchillo Bananero 7 Pulgadas Sacar Gajas O Deshoje O D…" at bounding box center [896, 250] width 819 height 199
copy p "Cuchillo Bananero 7 Pulgadas Sacar Gajas O Deshoje O Desman"
click at [564, 334] on button "cuchill.png" at bounding box center [545, 334] width 75 height 18
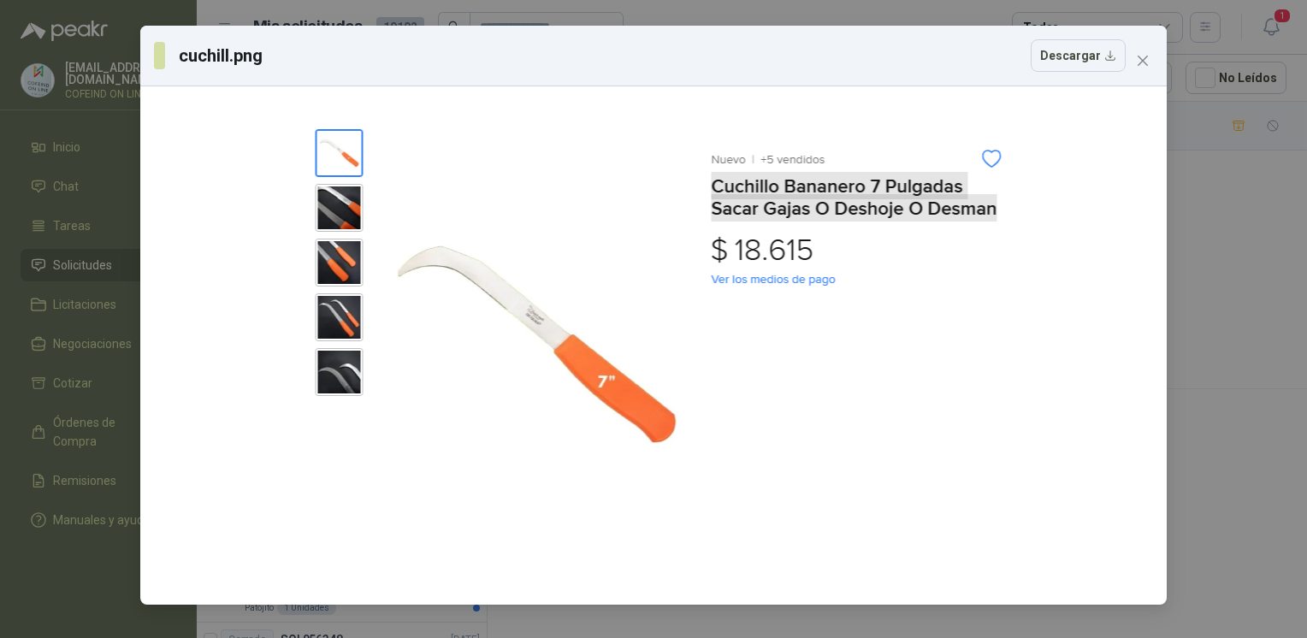
click at [1213, 257] on div "cuchill.png Descargar" at bounding box center [653, 319] width 1307 height 638
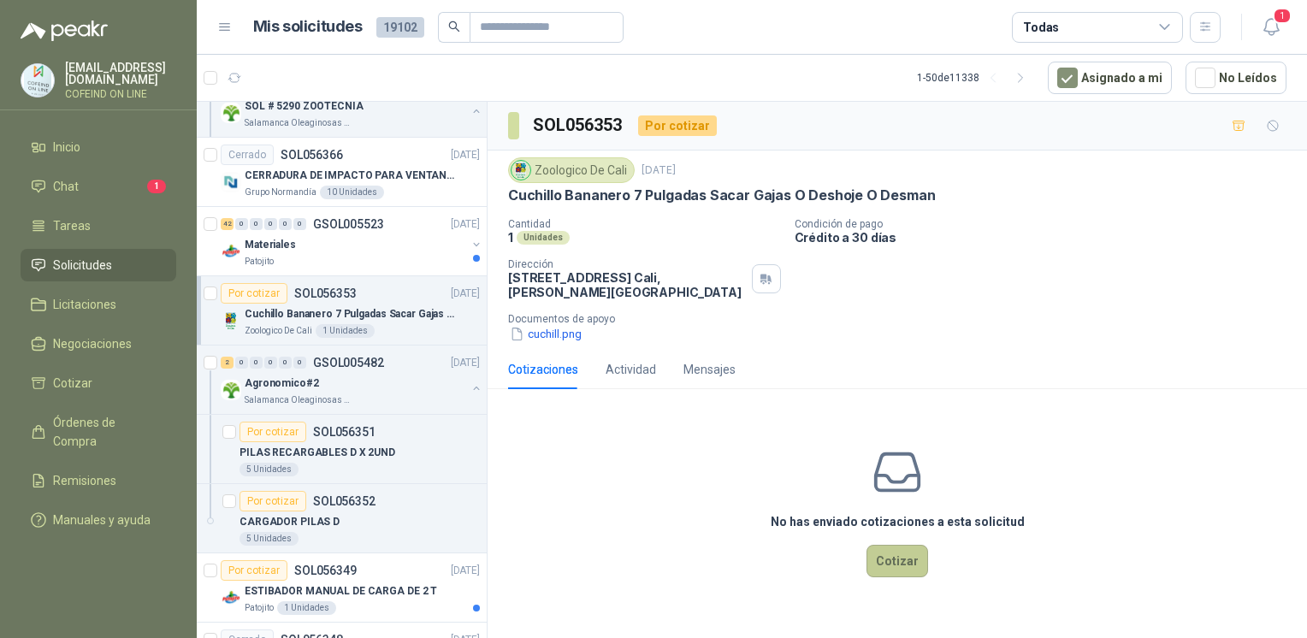
click at [901, 564] on button "Cotizar" at bounding box center [897, 561] width 62 height 32
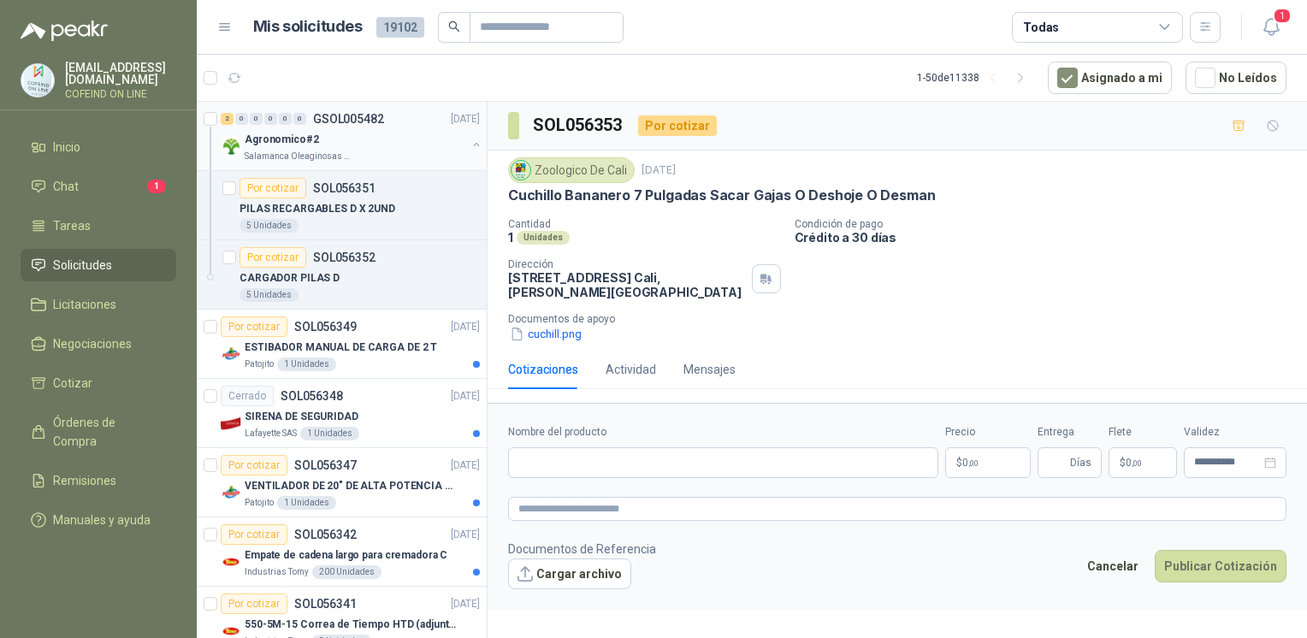
scroll to position [2702, 0]
click at [441, 357] on div "Patojito 1 Unidades" at bounding box center [362, 364] width 235 height 14
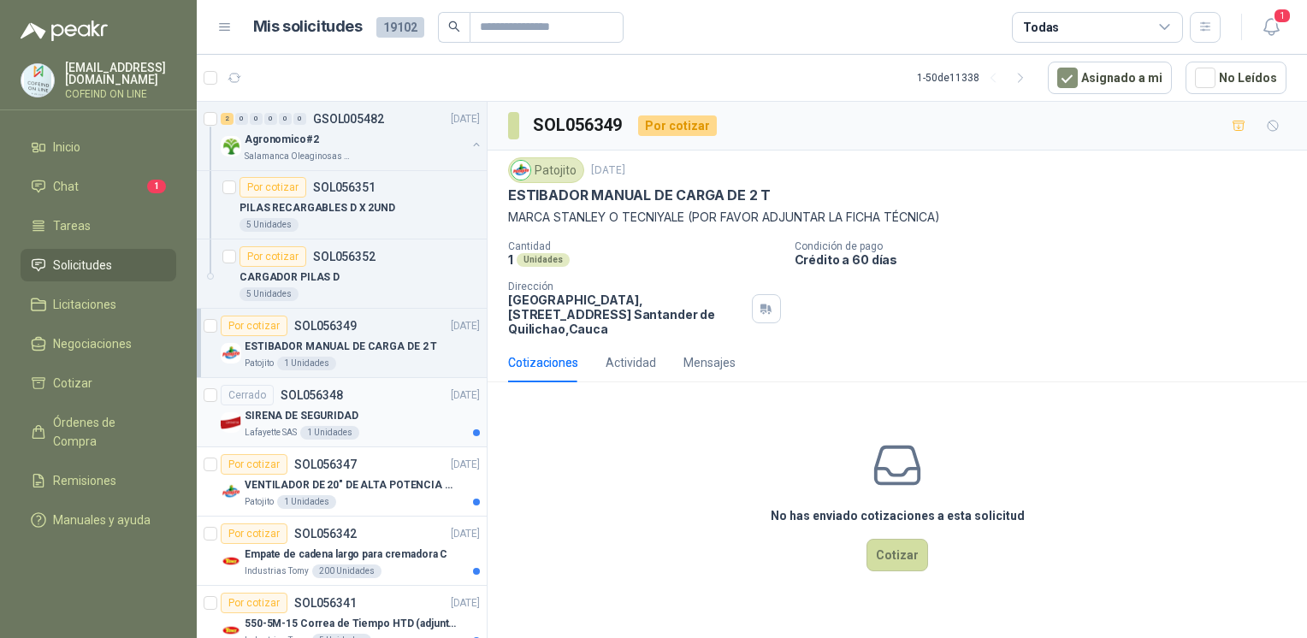
click at [387, 416] on div "SIRENA DE SEGURIDAD" at bounding box center [362, 415] width 235 height 21
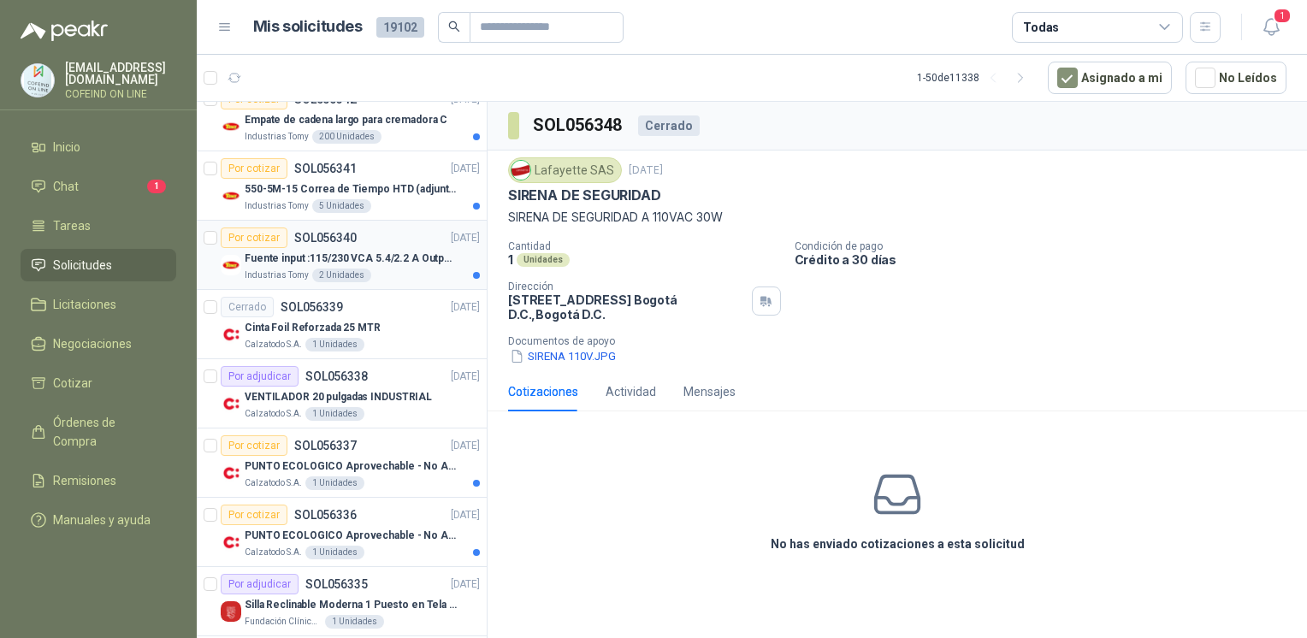
scroll to position [3167, 0]
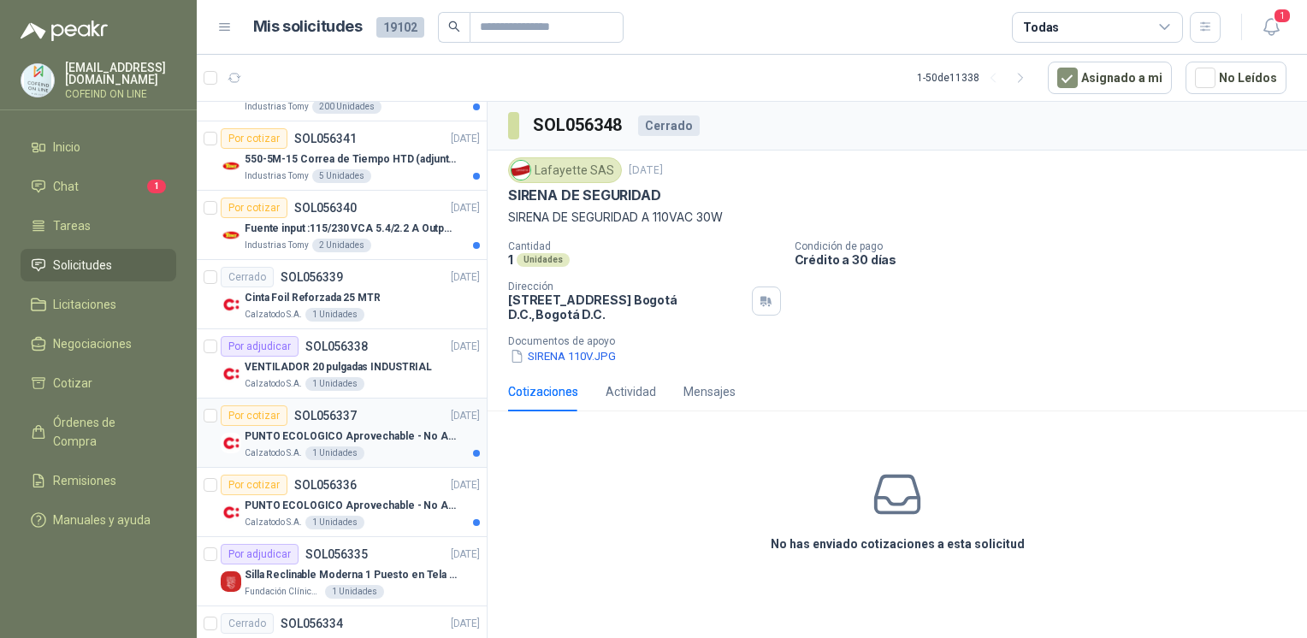
click at [409, 428] on p "PUNTO ECOLOGICO Aprovechable - No Aprovechable 20Litros Blanco - Negro" at bounding box center [351, 436] width 213 height 16
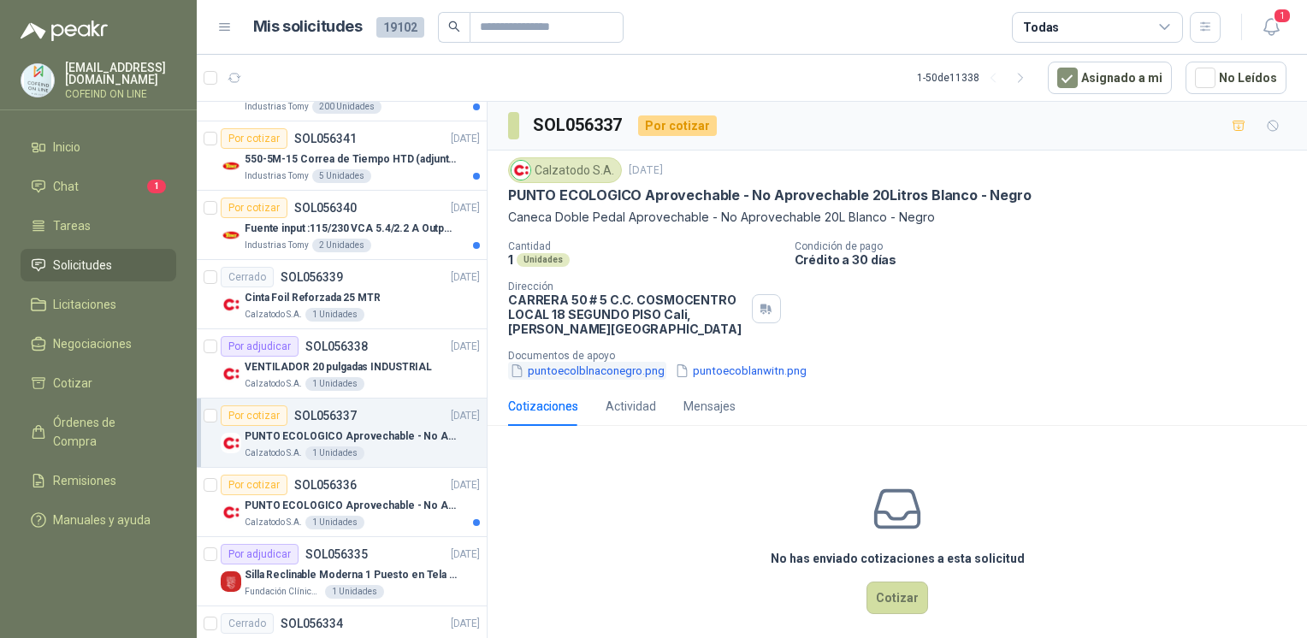
click at [574, 374] on button "puntoecolblnaconegro.png" at bounding box center [587, 371] width 158 height 18
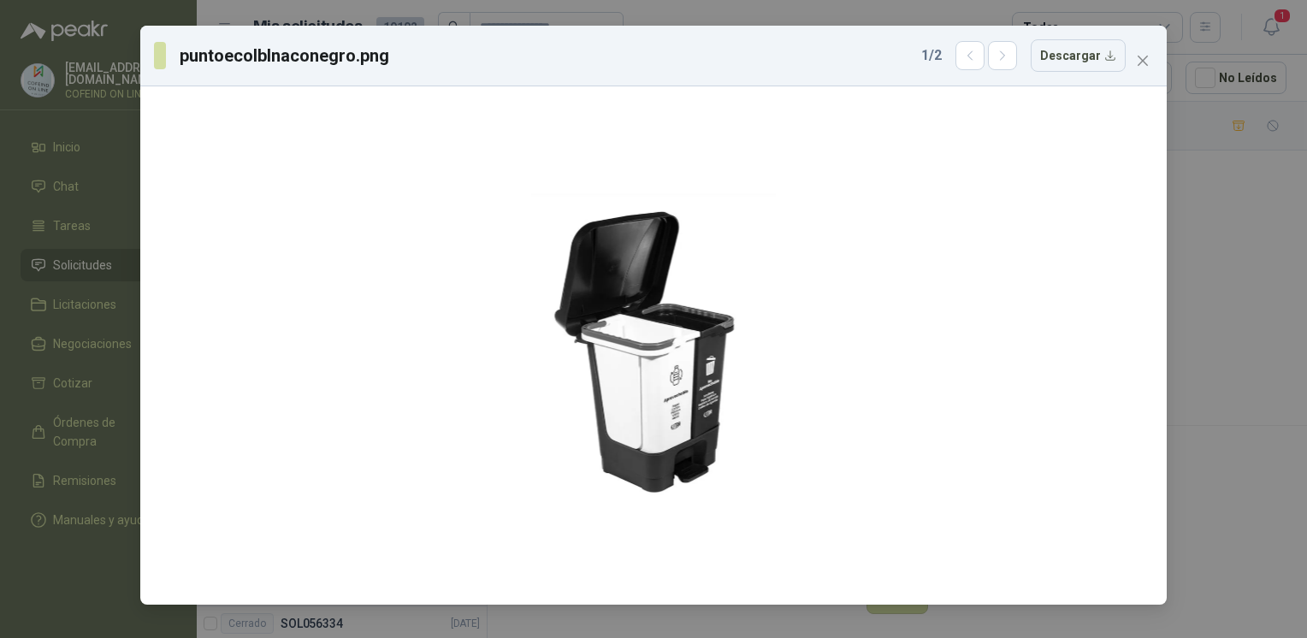
click at [1196, 257] on div "puntoecolblnaconegro.png 1 / 2 Descargar" at bounding box center [653, 319] width 1307 height 638
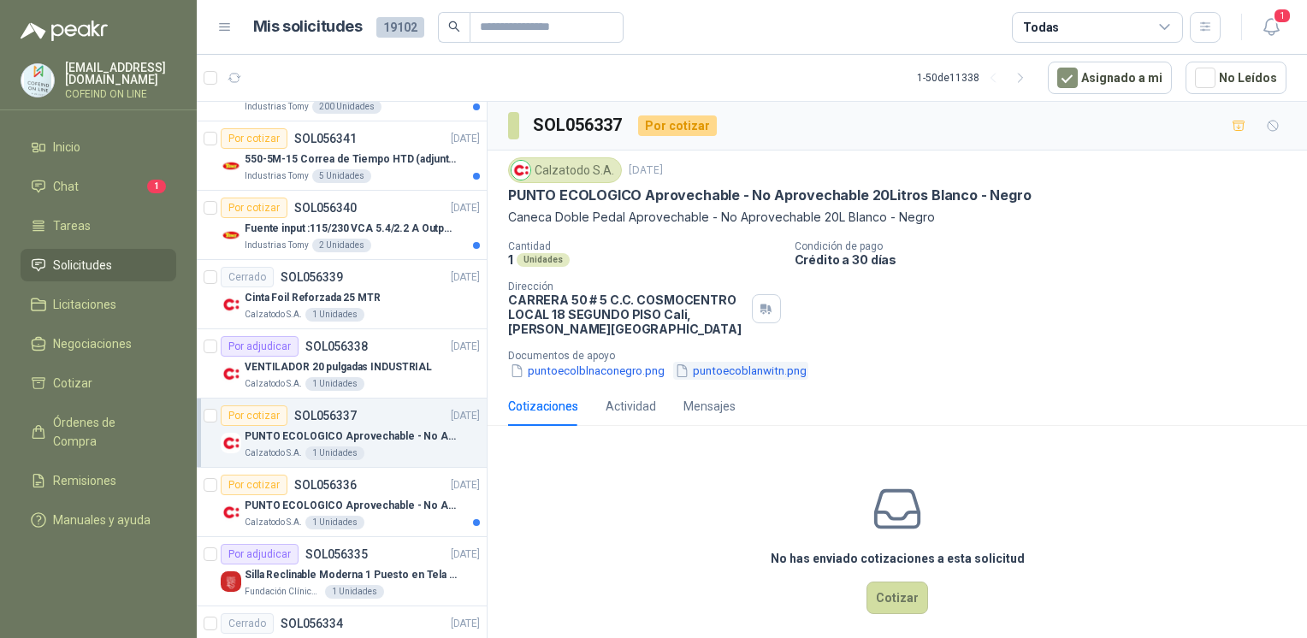
click at [765, 366] on button "puntoecoblanwitn.png" at bounding box center [740, 371] width 135 height 18
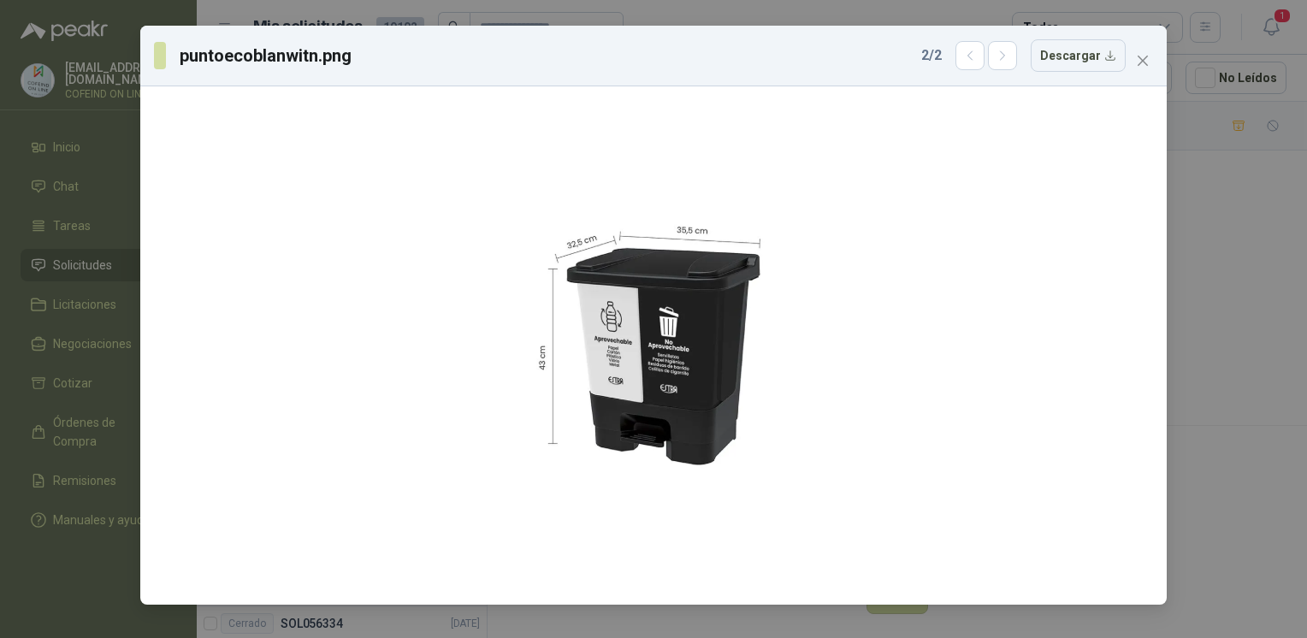
click at [1262, 316] on div "puntoecoblanwitn.png 2 / 2 Descargar" at bounding box center [653, 319] width 1307 height 638
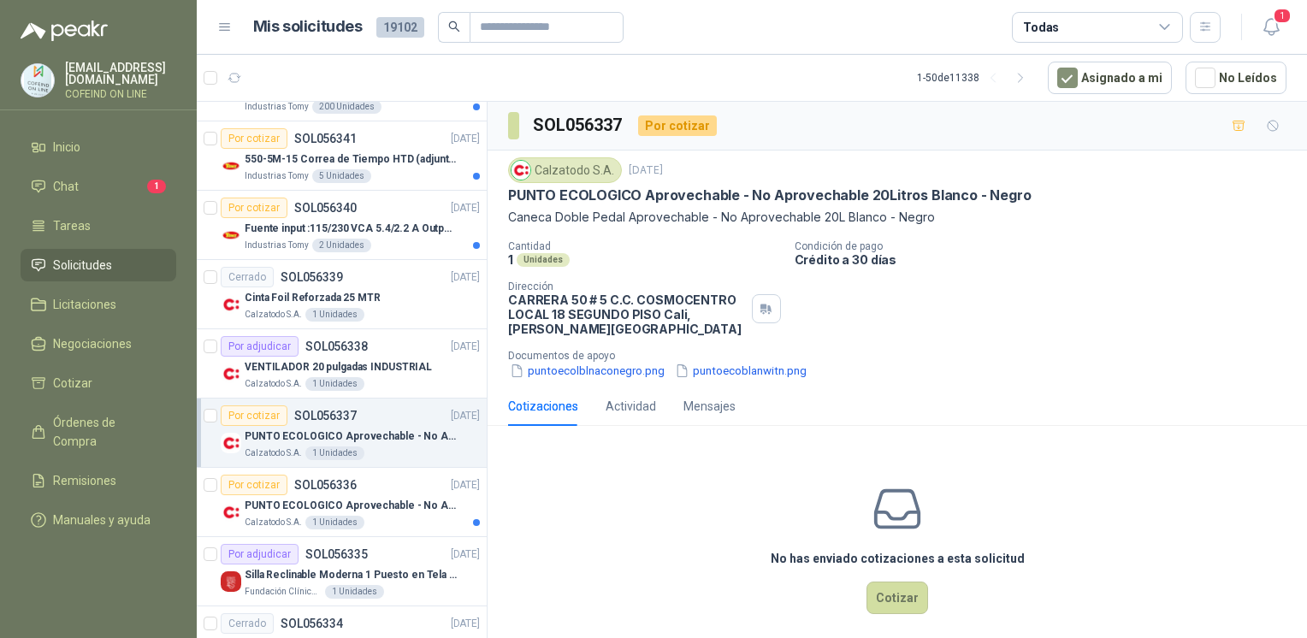
drag, startPoint x: 493, startPoint y: 187, endPoint x: 1068, endPoint y: 174, distance: 574.8
click at [1068, 174] on div "Calzatodo [DATE] PUNTO ECOLOGICO [GEOGRAPHIC_DATA] - No Aprovechable 20Litros B…" at bounding box center [896, 269] width 819 height 236
drag, startPoint x: 507, startPoint y: 214, endPoint x: 940, endPoint y: 220, distance: 432.8
click at [940, 220] on p "Caneca Doble Pedal Aprovechable - No Aprovechable 20L Blanco - Negro" at bounding box center [897, 217] width 778 height 19
copy p "Caneca Doble Pedal Aprovechable - No Aprovechable 20L Blanco - Negro"
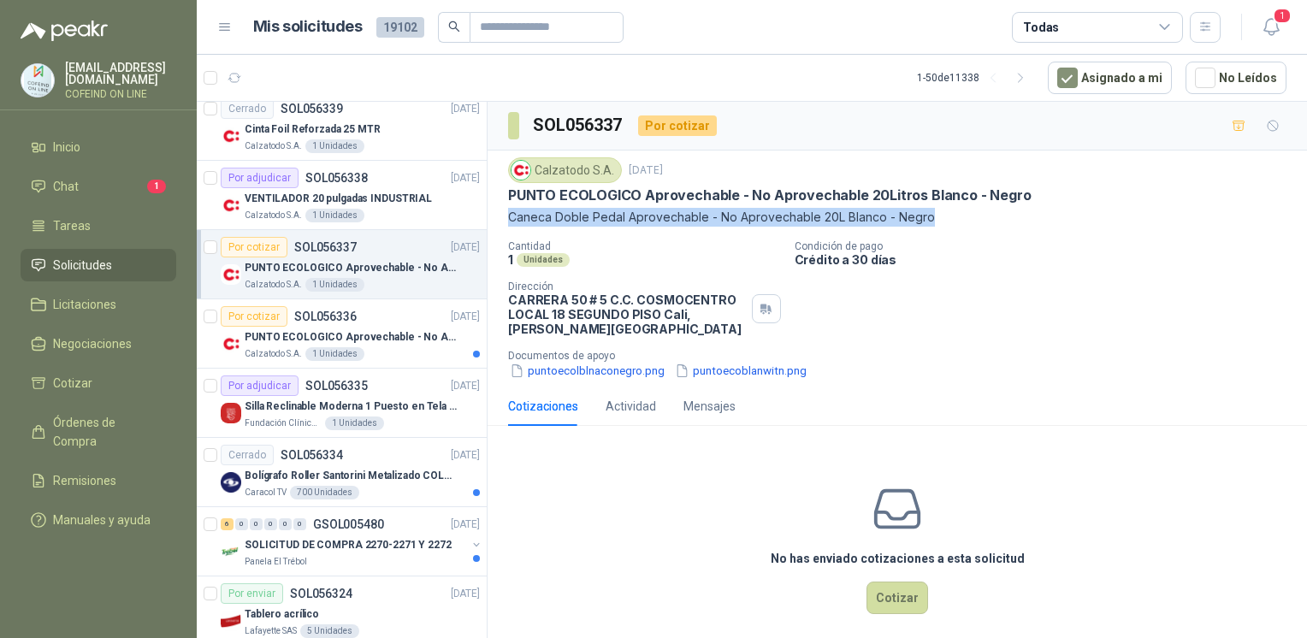
scroll to position [3356, 0]
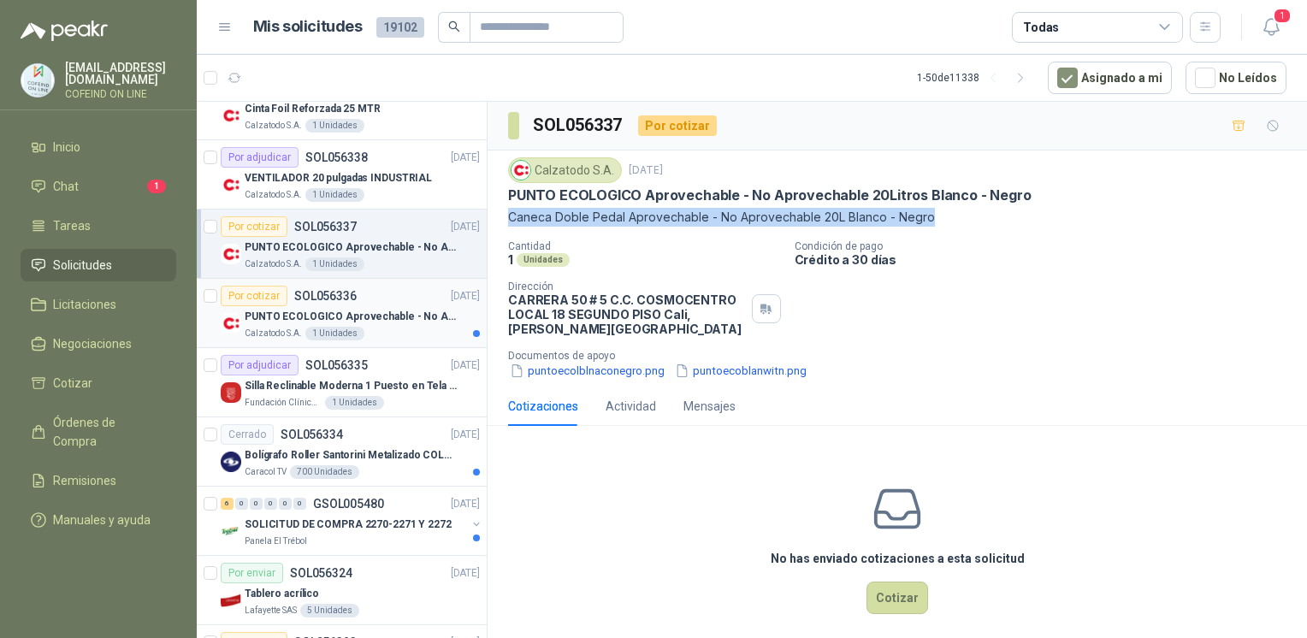
click at [390, 309] on p "PUNTO ECOLOGICO Aprovechable - No Aprovechable 20Litros Blanco - Negro" at bounding box center [351, 317] width 213 height 16
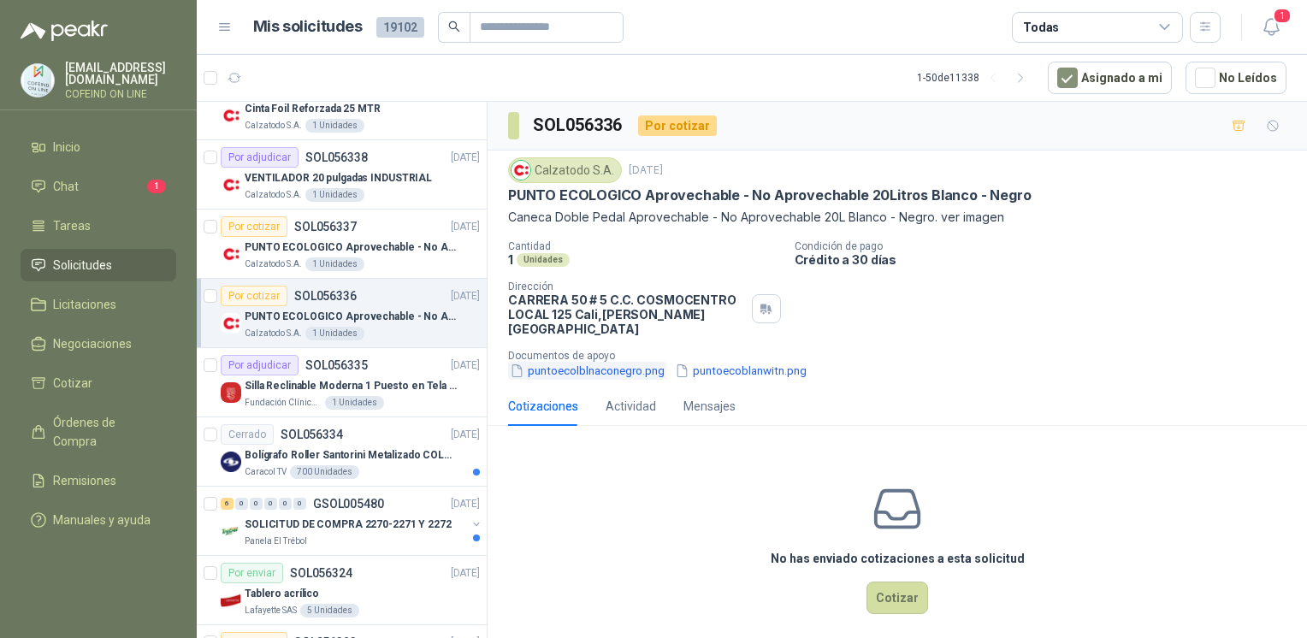
click at [599, 362] on button "puntoecolblnaconegro.png" at bounding box center [587, 371] width 158 height 18
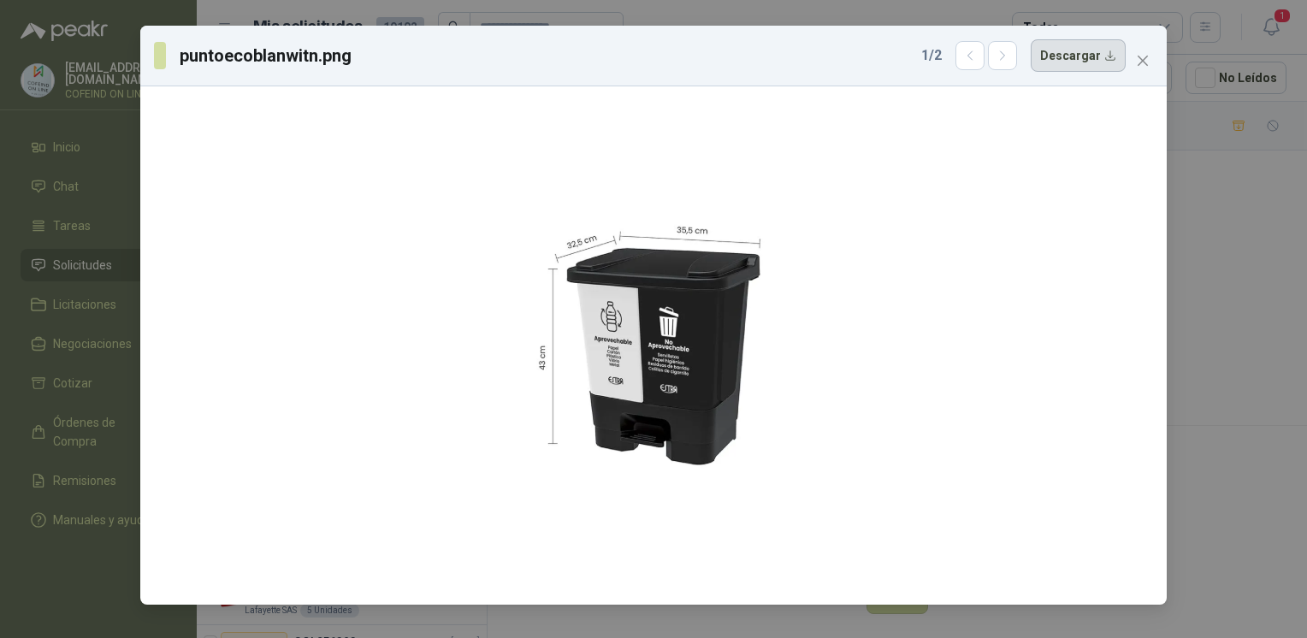
click at [1077, 57] on button "Descargar" at bounding box center [1077, 55] width 95 height 32
click at [1204, 233] on div "puntoecoblanwitn.png 1 / 2 Descargar" at bounding box center [653, 319] width 1307 height 638
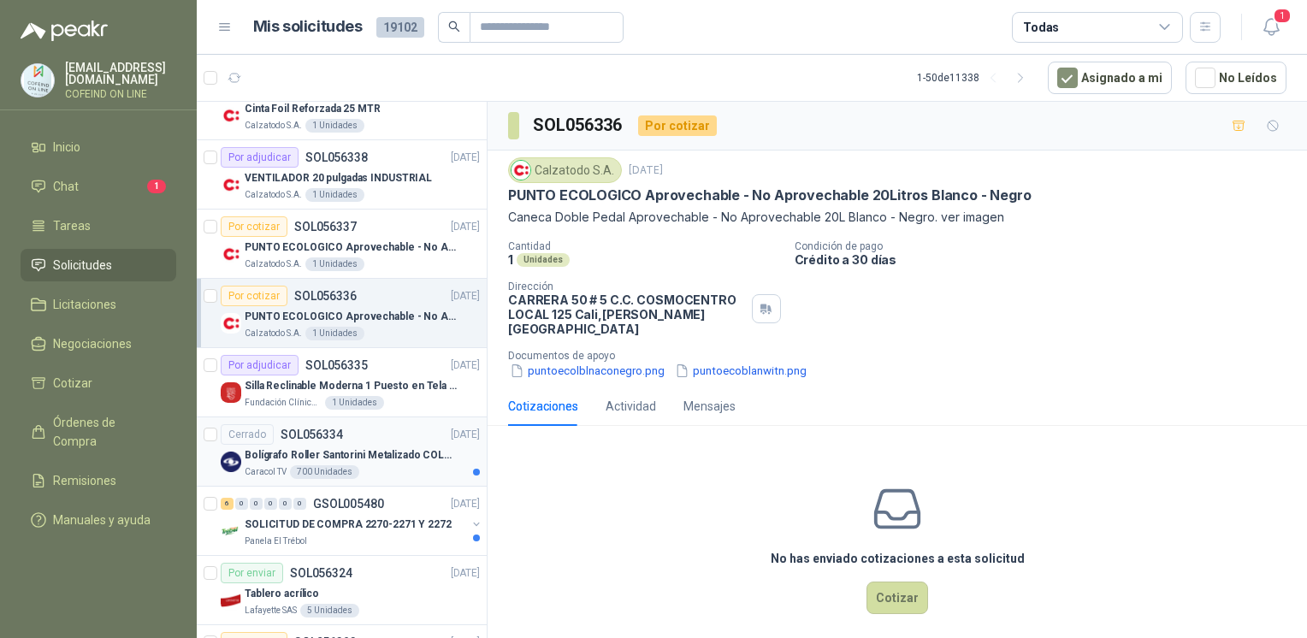
click at [414, 447] on p "Bolígrafo Roller Santorini Metalizado COLOR MORADO 1logo" at bounding box center [351, 455] width 213 height 16
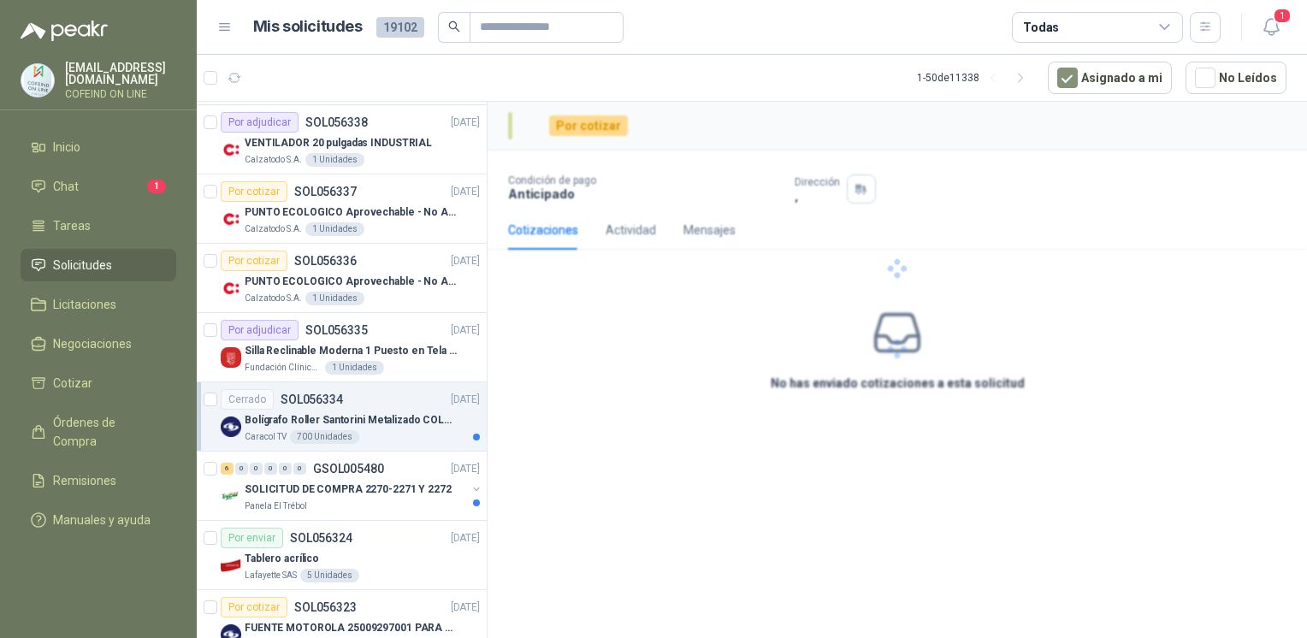
scroll to position [3433, 0]
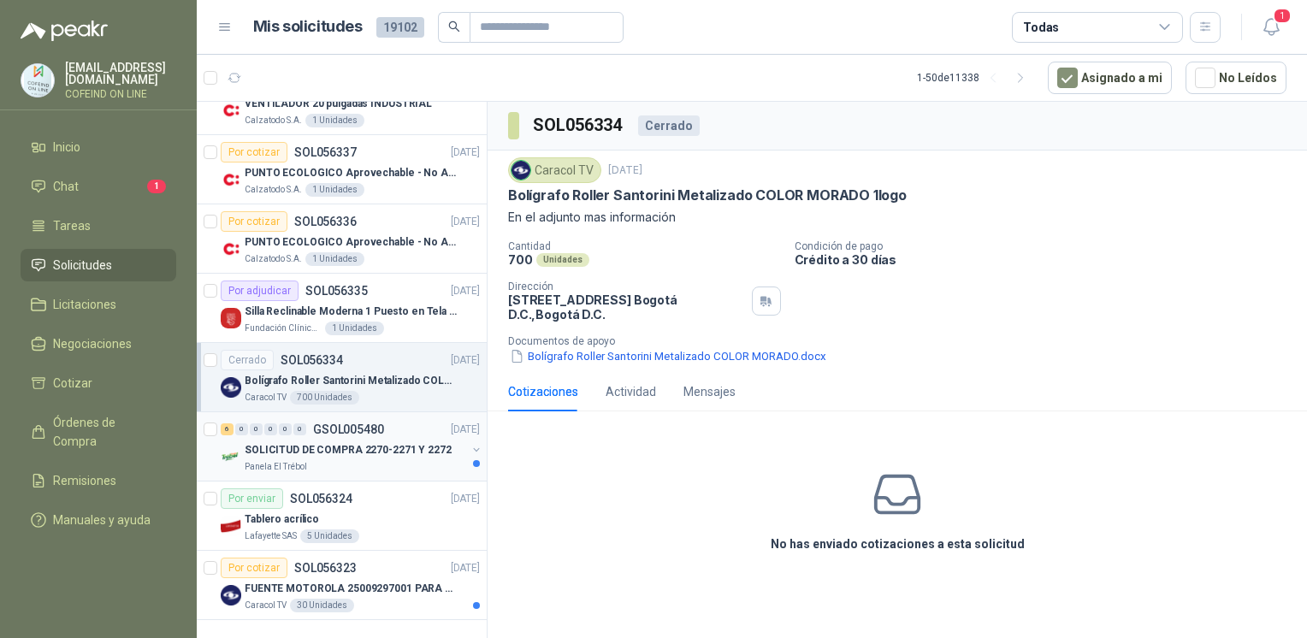
click at [446, 440] on div "SOLICITUD DE COMPRA 2270-2271 Y 2272" at bounding box center [355, 450] width 221 height 21
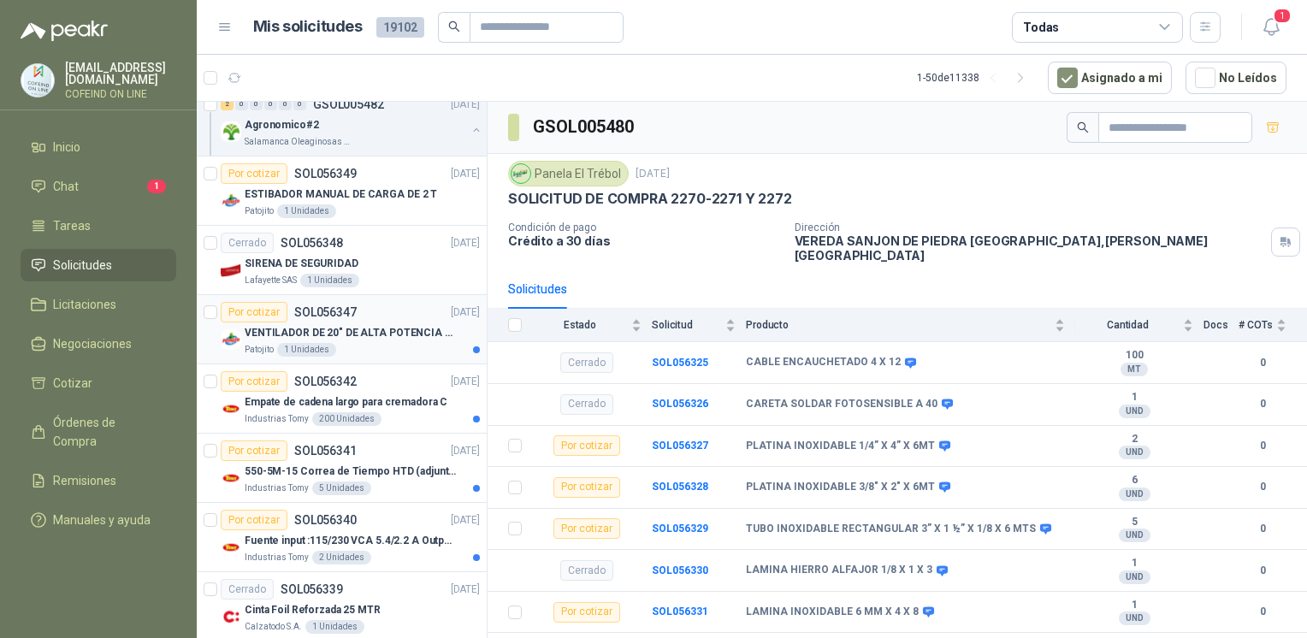
scroll to position [2854, 0]
click at [366, 395] on p "Empate de cadena largo para cremadora C" at bounding box center [346, 403] width 203 height 16
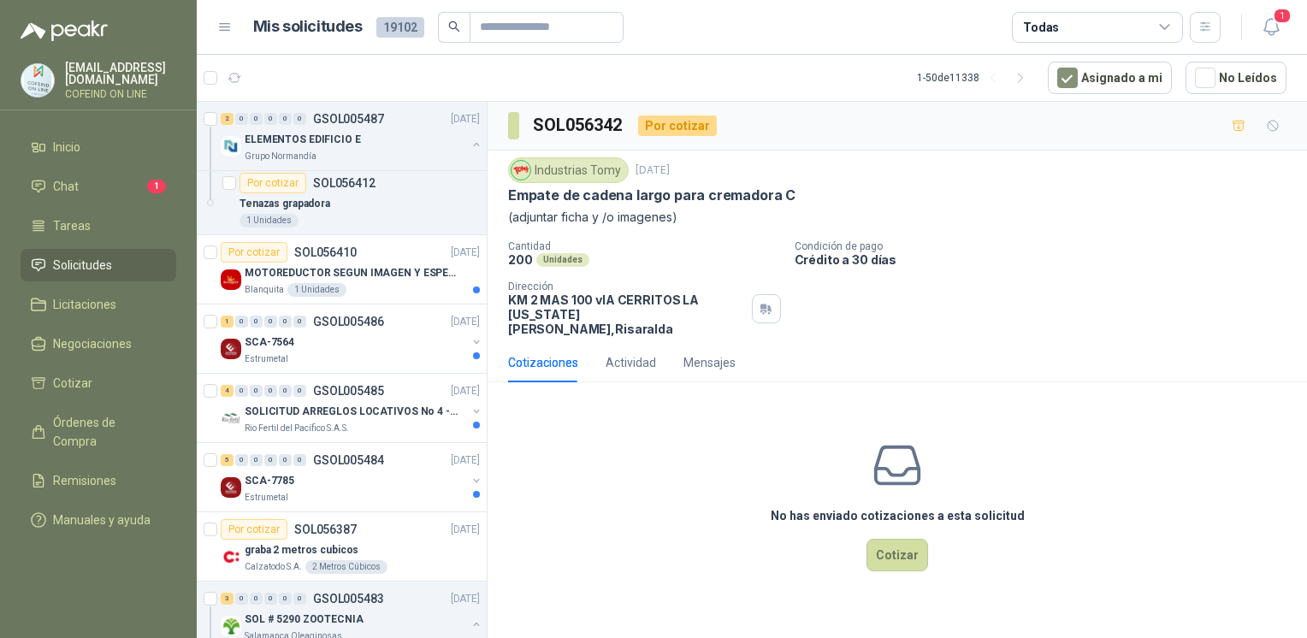
scroll to position [1736, 0]
click at [318, 344] on div "SCA-7564" at bounding box center [355, 343] width 221 height 21
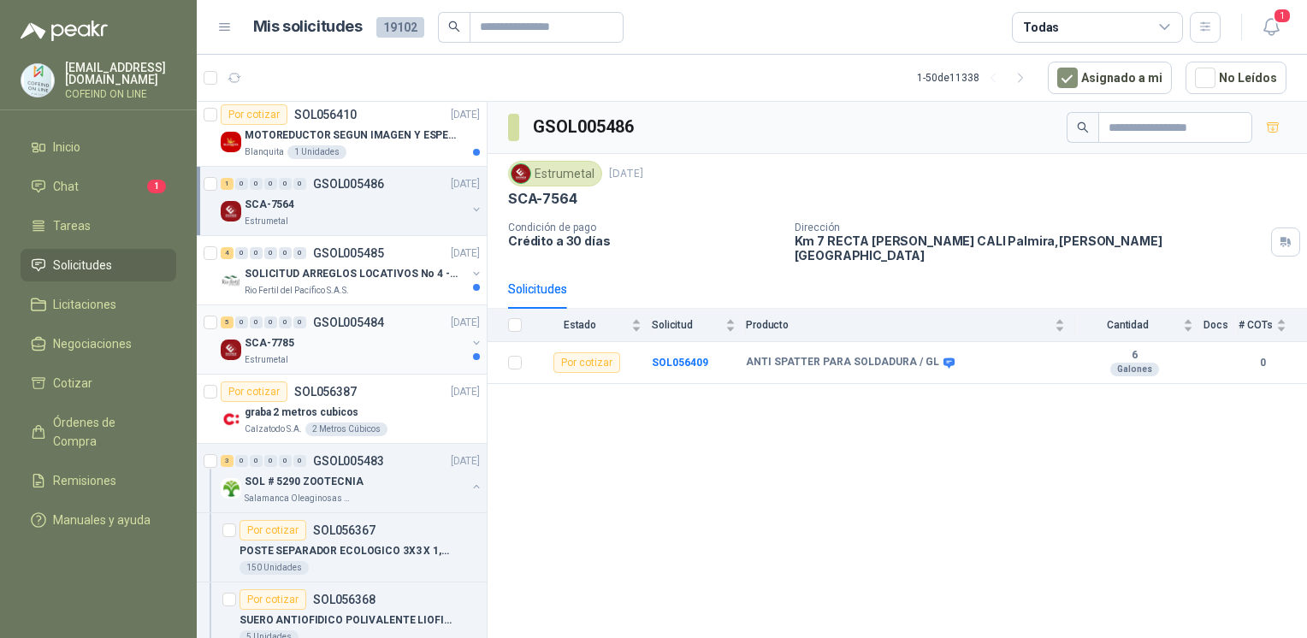
scroll to position [1889, 0]
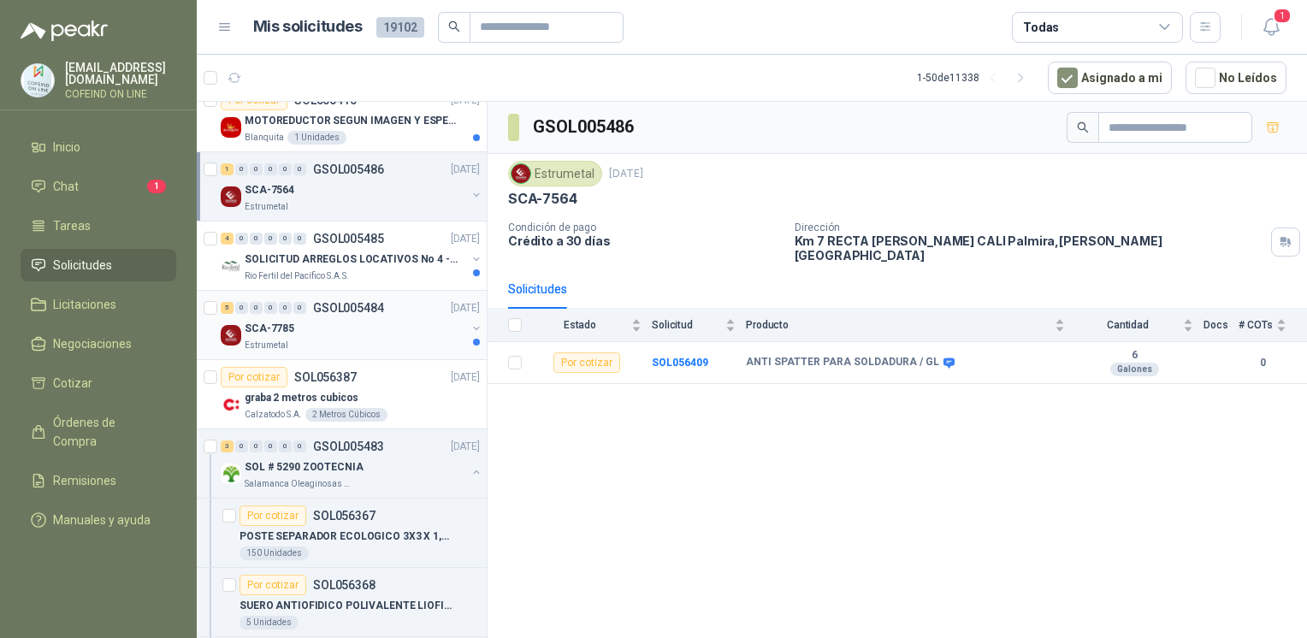
click at [414, 342] on div "Estrumetal" at bounding box center [355, 346] width 221 height 14
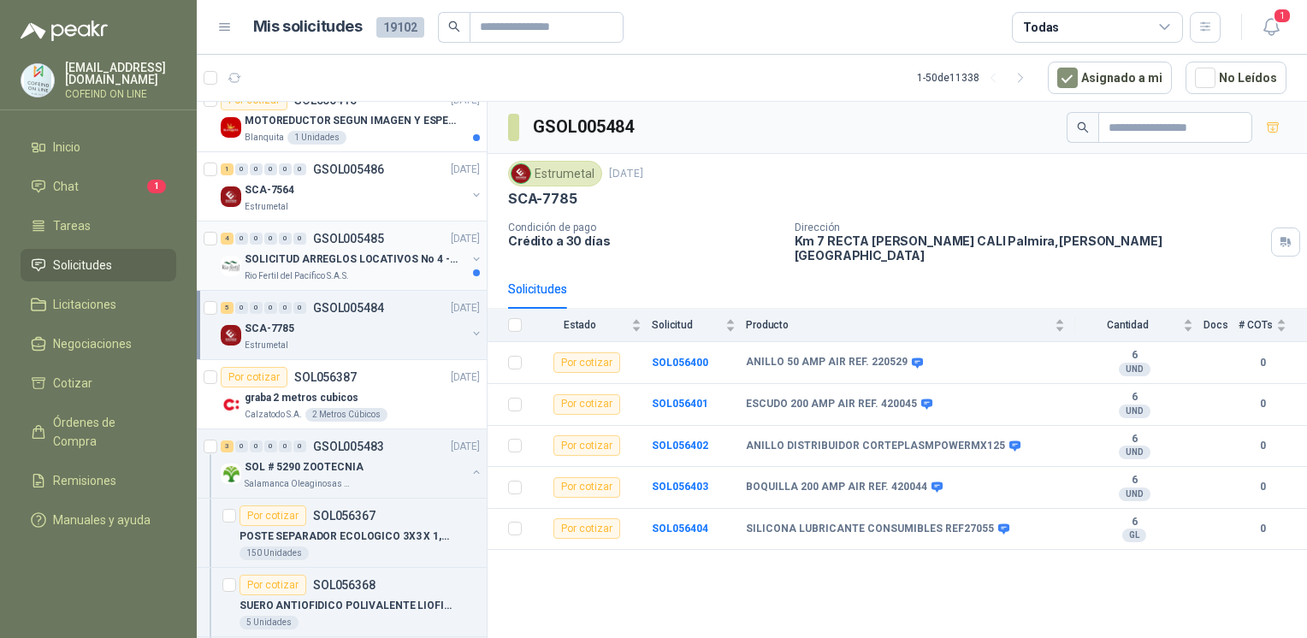
click at [421, 251] on p "SOLICITUD ARREGLOS LOCATIVOS No 4 - PICHINDE" at bounding box center [351, 259] width 213 height 16
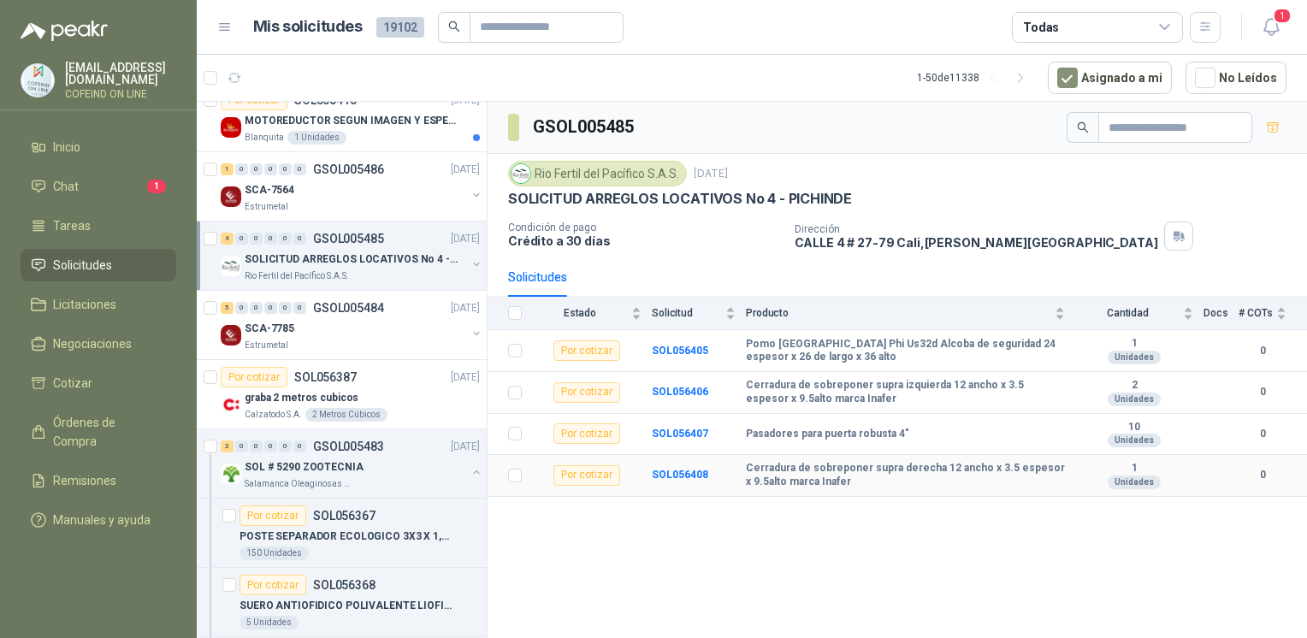
click at [717, 468] on td "SOL056408" at bounding box center [699, 476] width 94 height 42
click at [687, 474] on b "SOL056408" at bounding box center [680, 475] width 56 height 12
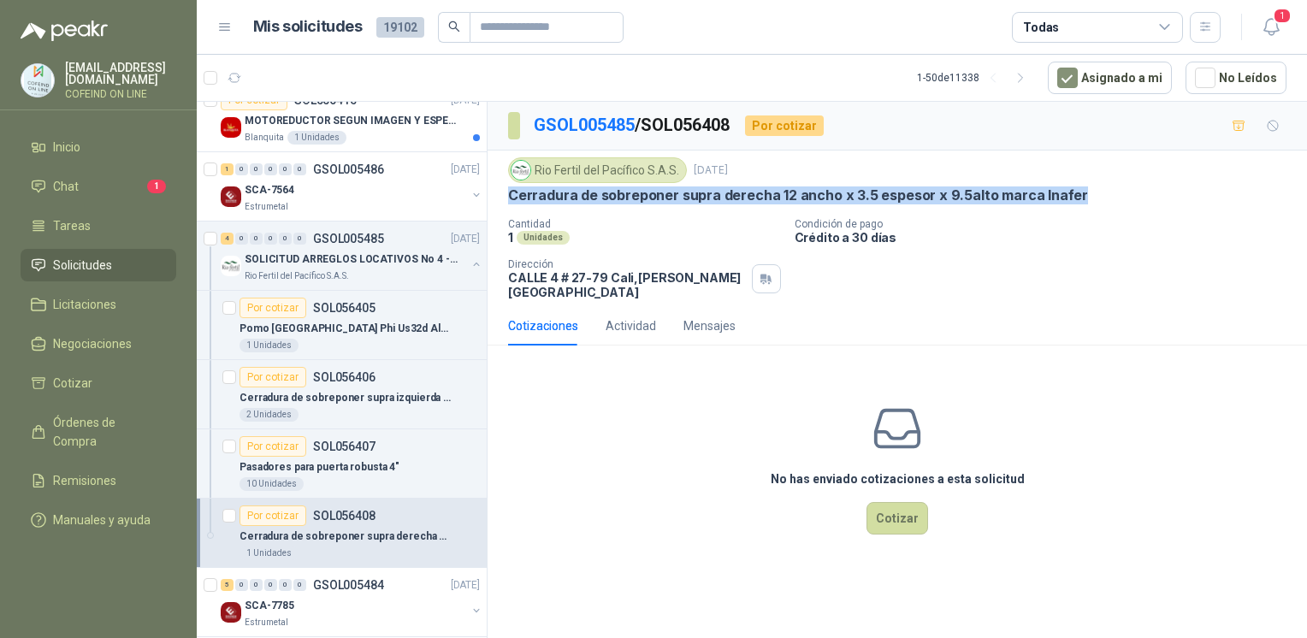
drag, startPoint x: 504, startPoint y: 198, endPoint x: 1077, endPoint y: 200, distance: 573.8
click at [1077, 200] on div "Rio Fertil [PERSON_NAME] S.A.S. [DATE] Cerradura de sobreponer supra derecha 12…" at bounding box center [896, 229] width 819 height 156
copy p "Cerradura de sobreponer supra derecha 12 ancho x 3.5 espesor x 9.5alto marca In…"
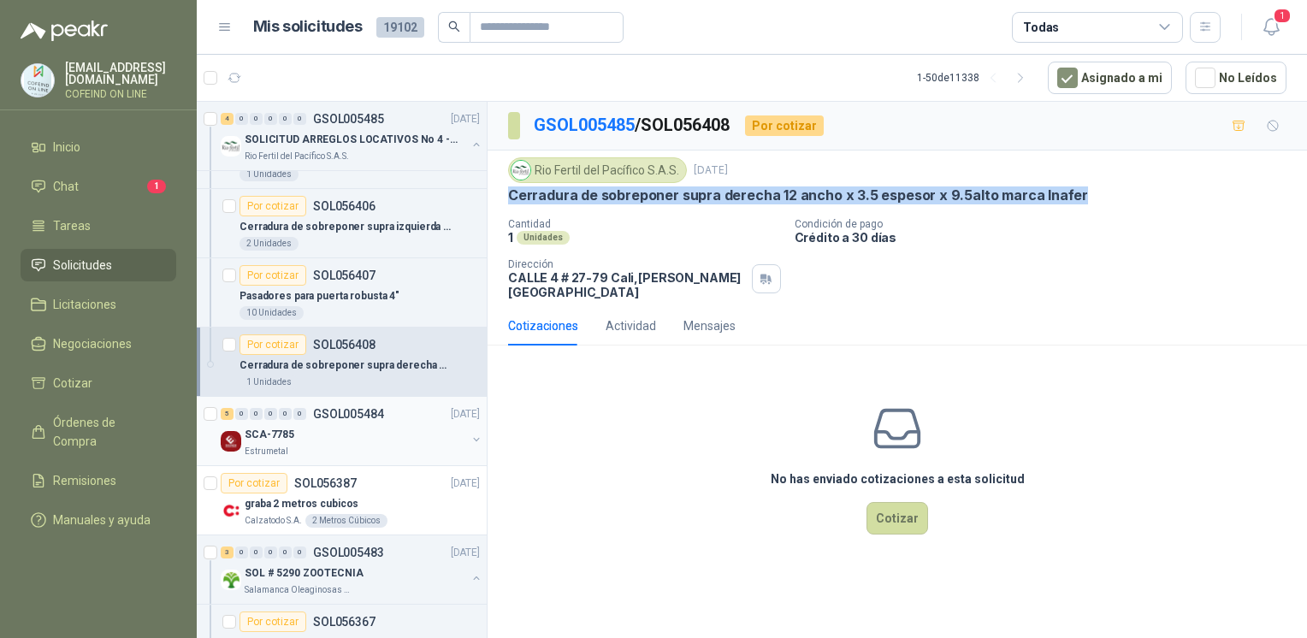
scroll to position [2061, 0]
click at [408, 296] on div "Pasadores para puerta robusta 4"" at bounding box center [359, 295] width 240 height 21
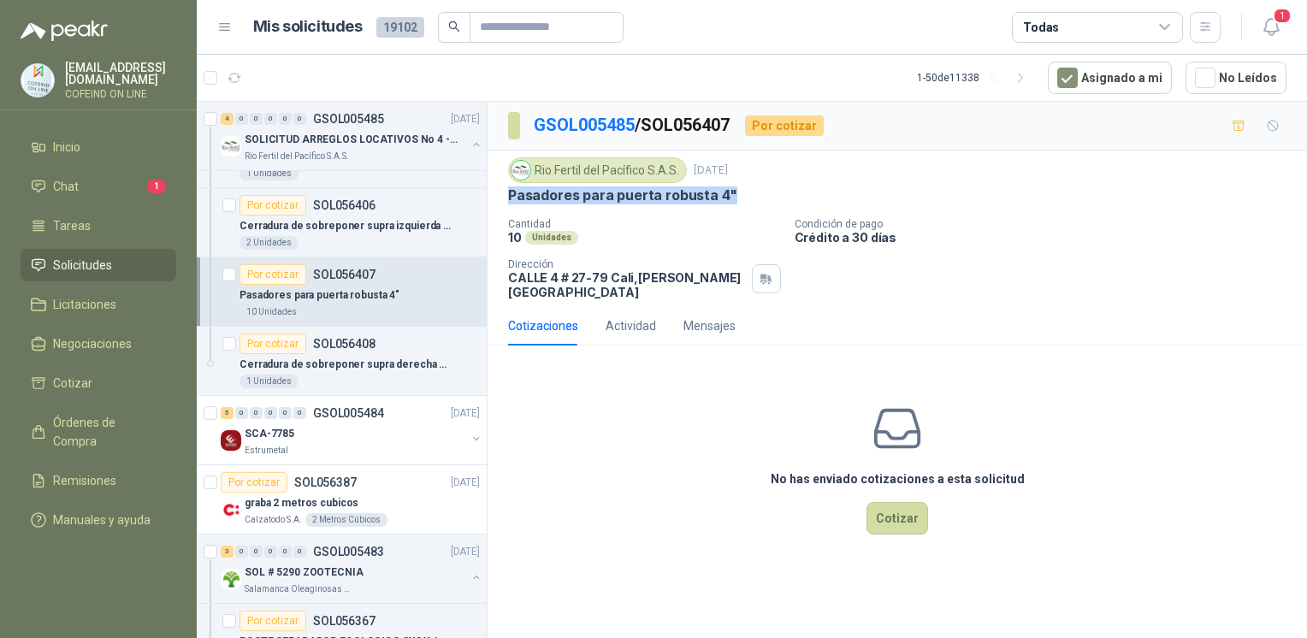
drag, startPoint x: 504, startPoint y: 200, endPoint x: 731, endPoint y: 191, distance: 227.7
click at [731, 191] on div "Rio Fertil [PERSON_NAME] S.A.S. [DATE] Pasadores para puerta robusta 4" Cantida…" at bounding box center [896, 229] width 819 height 156
copy p "Pasadores para puerta robusta 4""
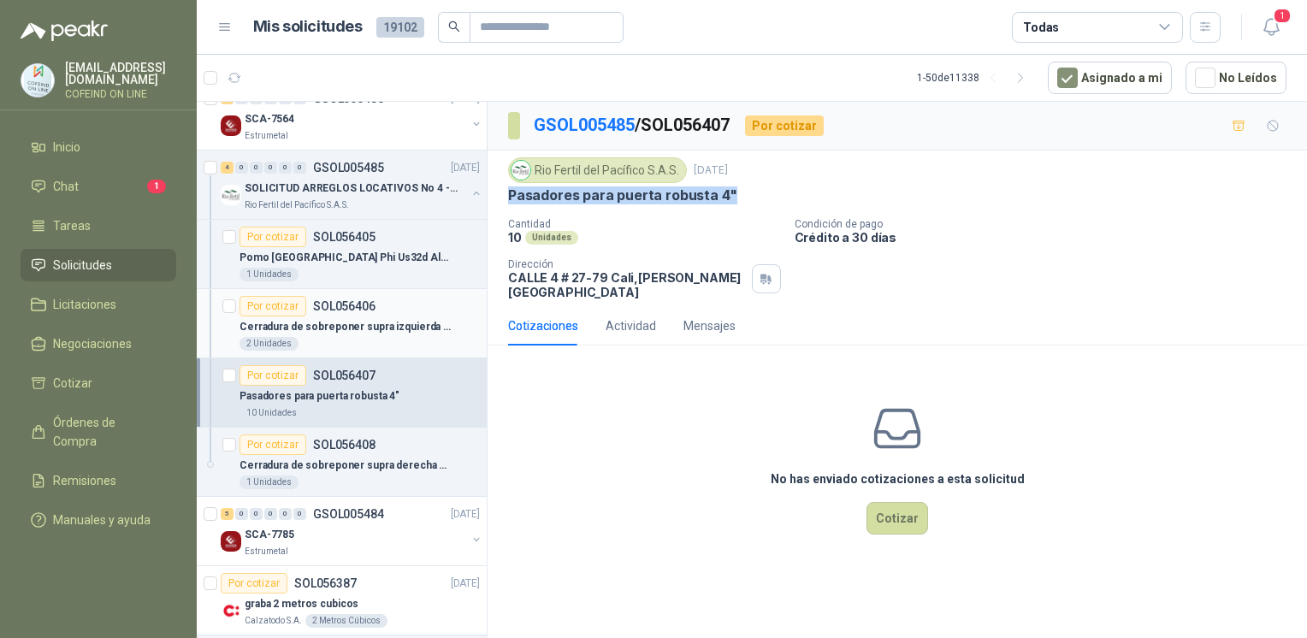
scroll to position [1895, 0]
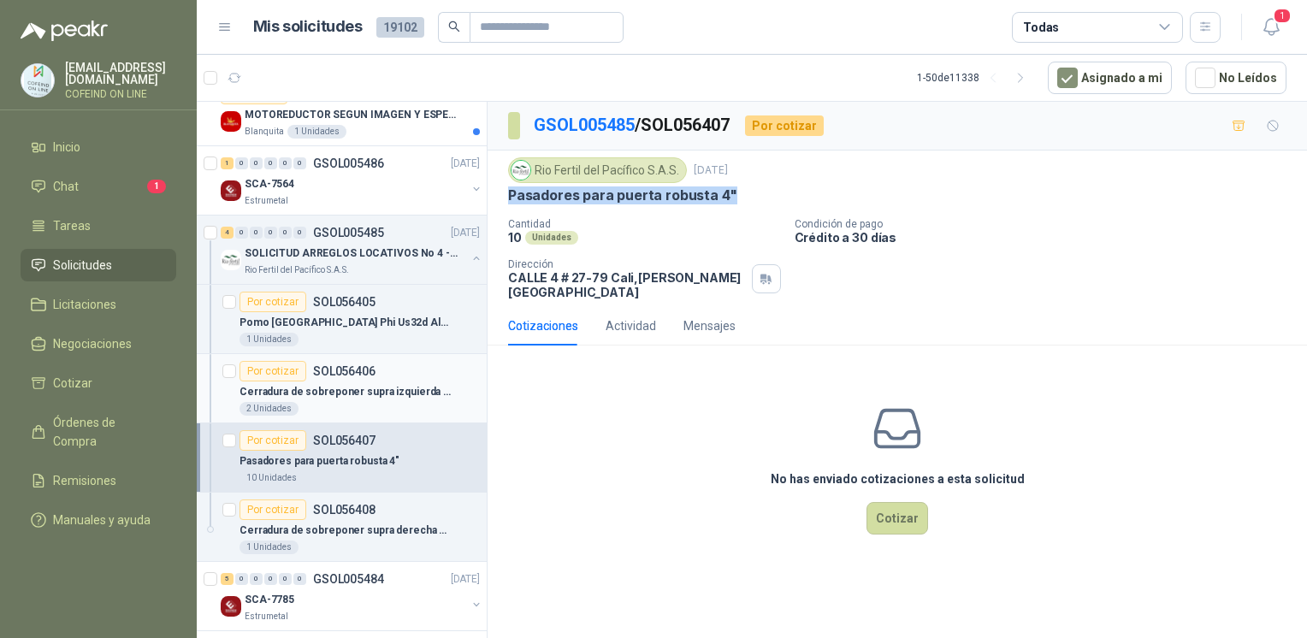
click at [370, 412] on article "Por cotizar SOL056406 Cerradura de sobreponer supra izquierda 12 ancho x 3.5 es…" at bounding box center [342, 388] width 290 height 69
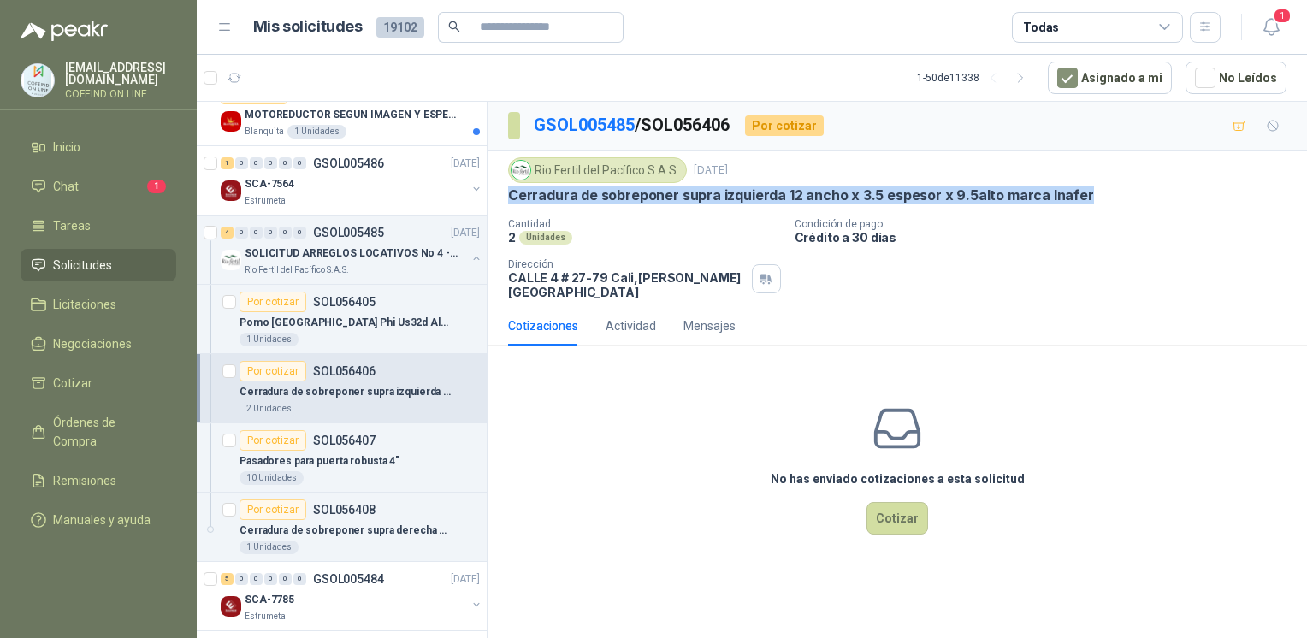
drag, startPoint x: 503, startPoint y: 193, endPoint x: 1089, endPoint y: 203, distance: 585.9
click at [1089, 203] on div "Rio Fertil [PERSON_NAME] S.A.S. [DATE] Cerradura de sobreponer supra izquierda …" at bounding box center [896, 229] width 819 height 156
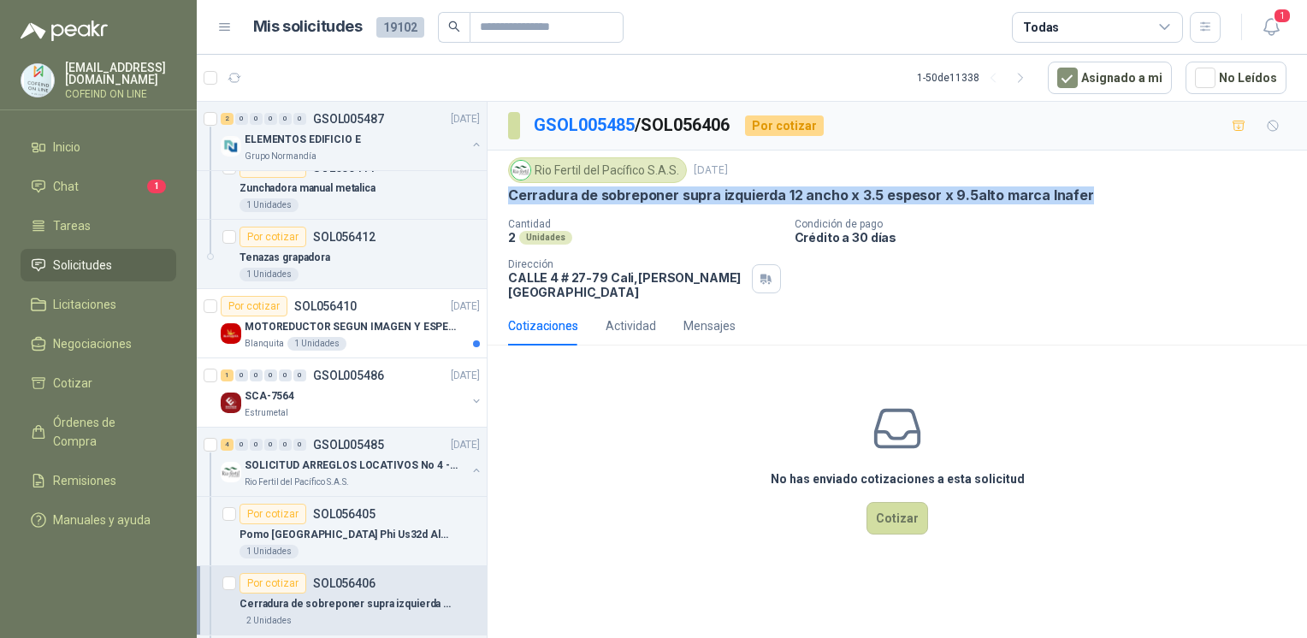
scroll to position [1680, 0]
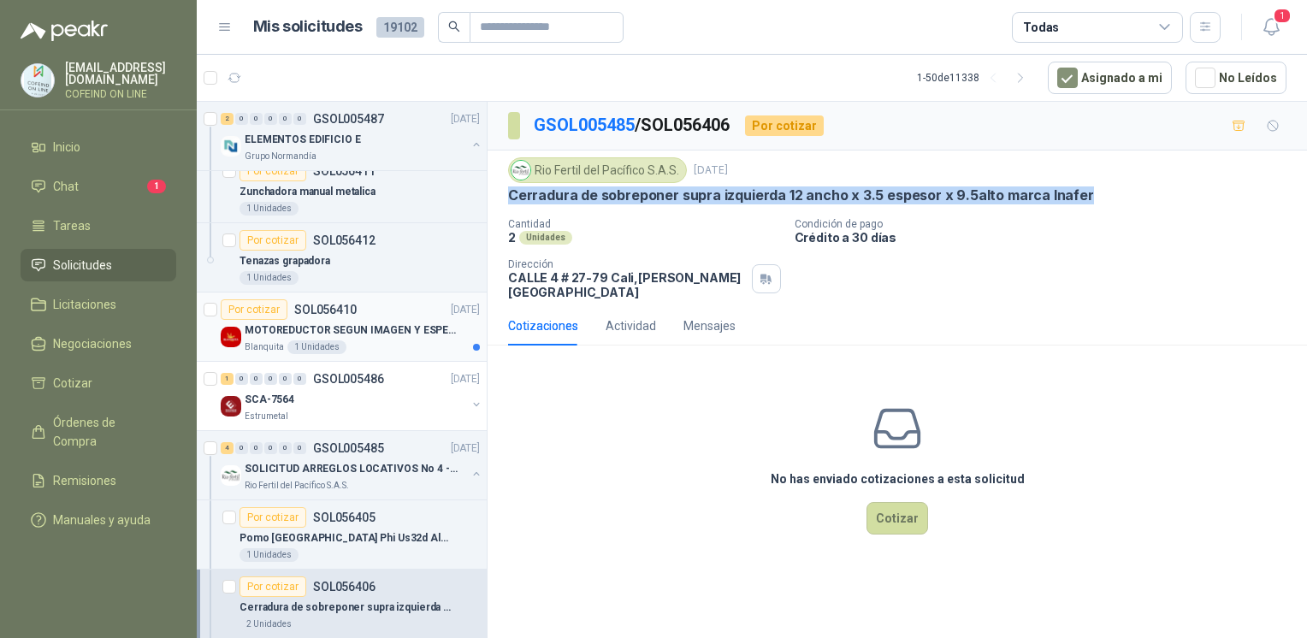
click at [393, 322] on p "MOTOREDUCTOR SEGUN IMAGEN Y ESPECIFICACIONES ADJUNTAS" at bounding box center [351, 330] width 213 height 16
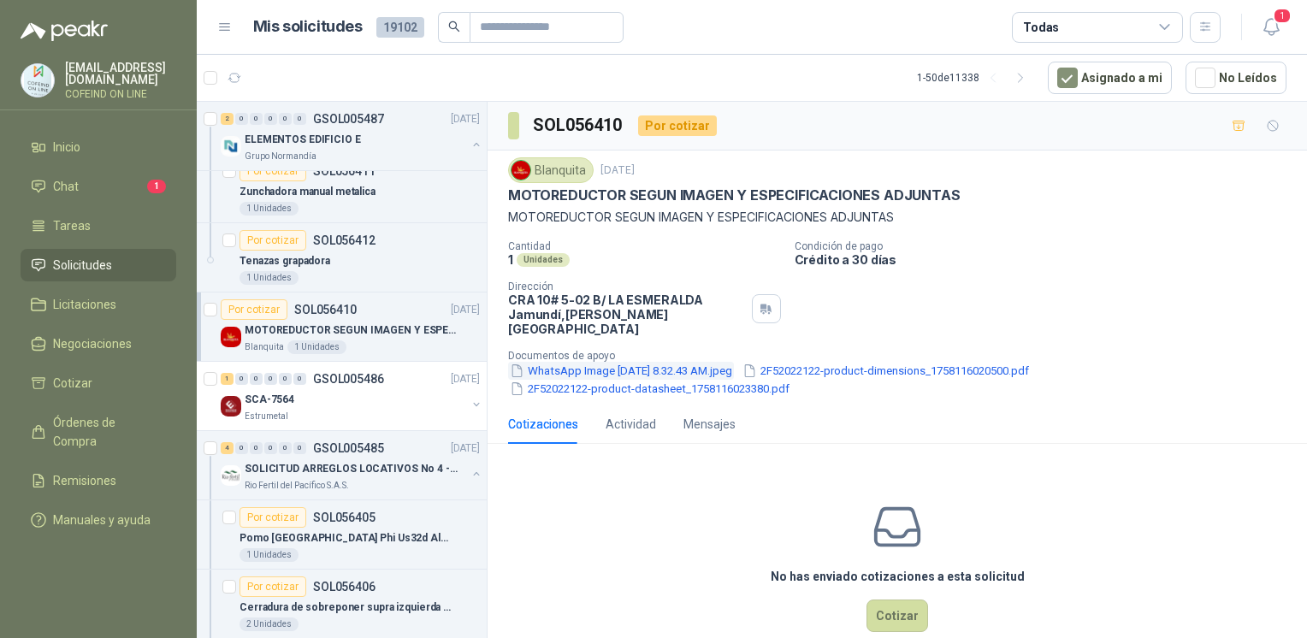
click at [625, 362] on button "WhatsApp Image [DATE] 8.32.43 AM.jpeg" at bounding box center [621, 371] width 226 height 18
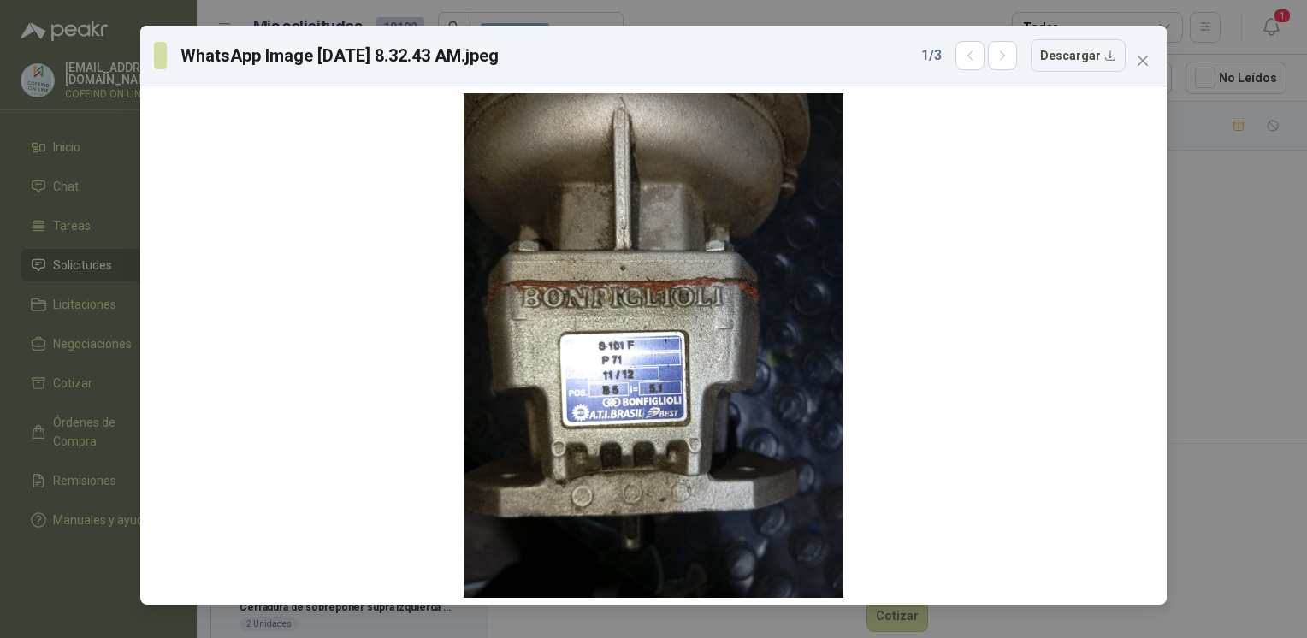
click at [1245, 218] on div "WhatsApp Image [DATE] 8.32.43 AM.jpeg 1 / 3 Descargar" at bounding box center [653, 319] width 1307 height 638
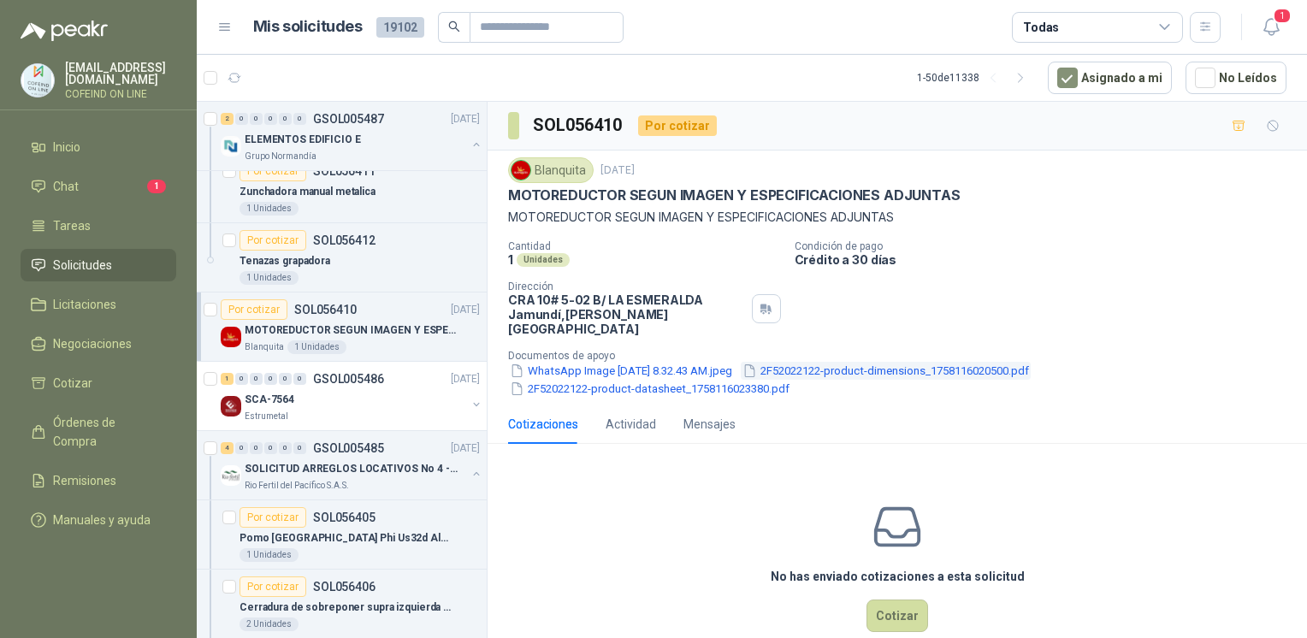
click at [919, 362] on button "2F52022122-product-dimensions_1758116020500.pdf" at bounding box center [886, 371] width 290 height 18
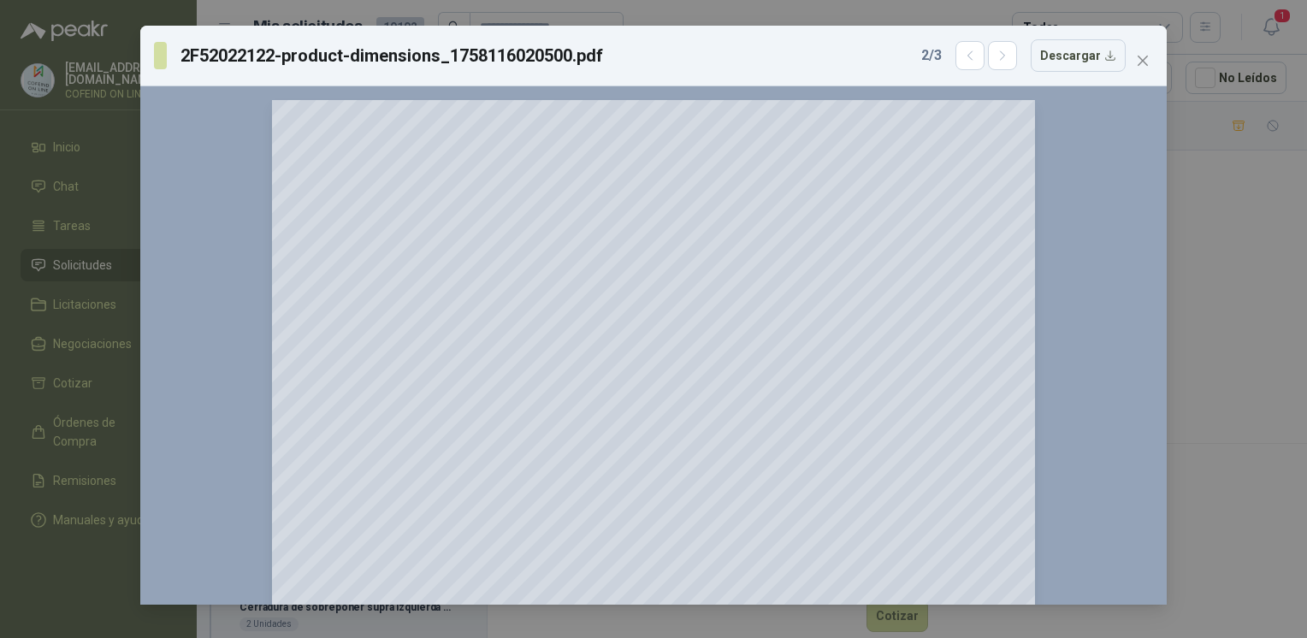
click at [1179, 299] on div "2F52022122-product-dimensions_1758116020500.pdf 2 / 3 Descargar 150 %" at bounding box center [653, 319] width 1307 height 638
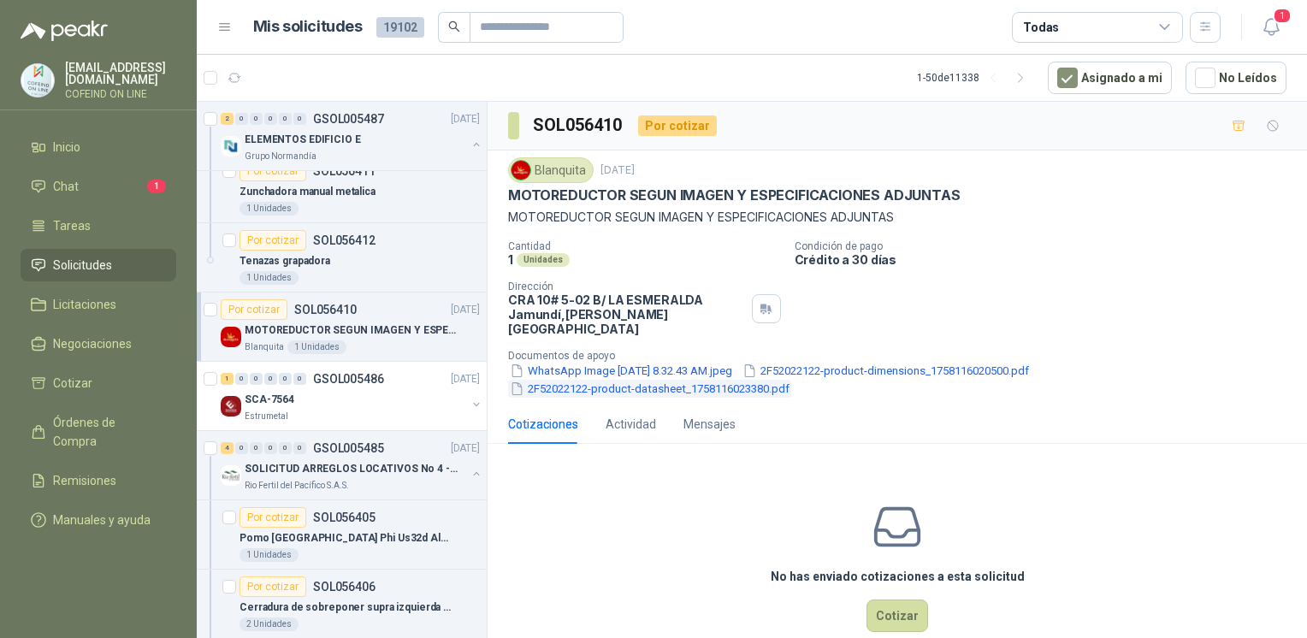
click at [674, 380] on button "2F52022122-product-datasheet_1758116023380.pdf" at bounding box center [649, 389] width 283 height 18
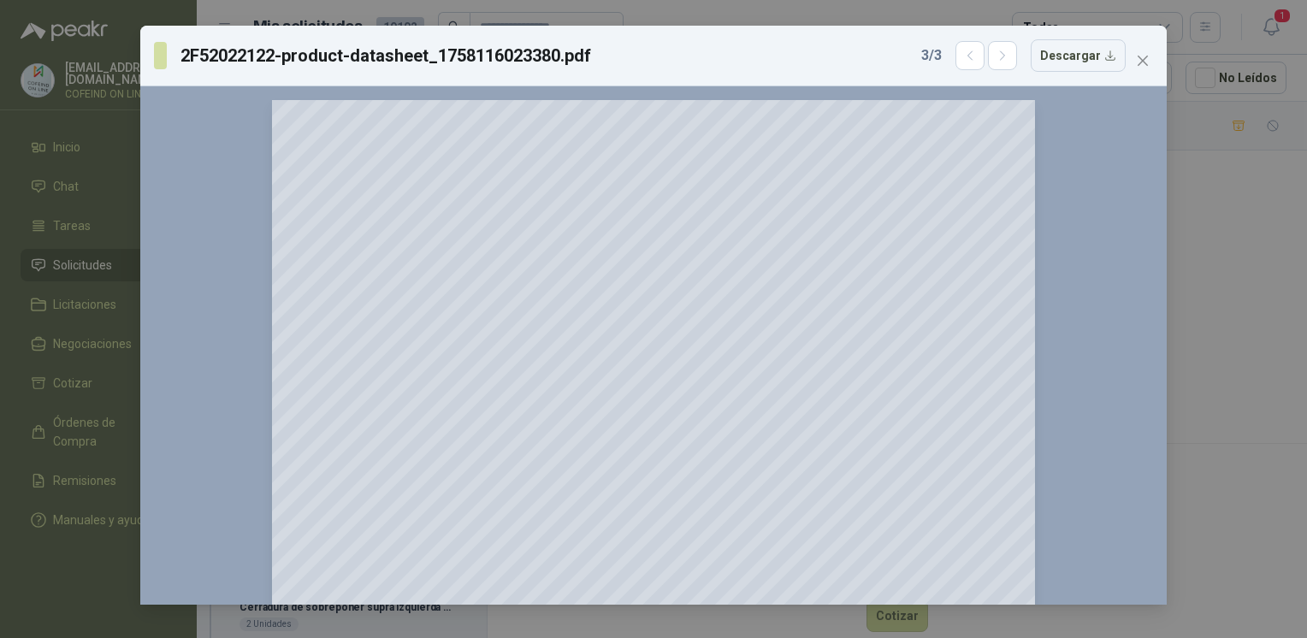
click at [1248, 271] on div "2F52022122-product-datasheet_1758116023380.pdf 3 / 3 Descargar 150 %" at bounding box center [653, 319] width 1307 height 638
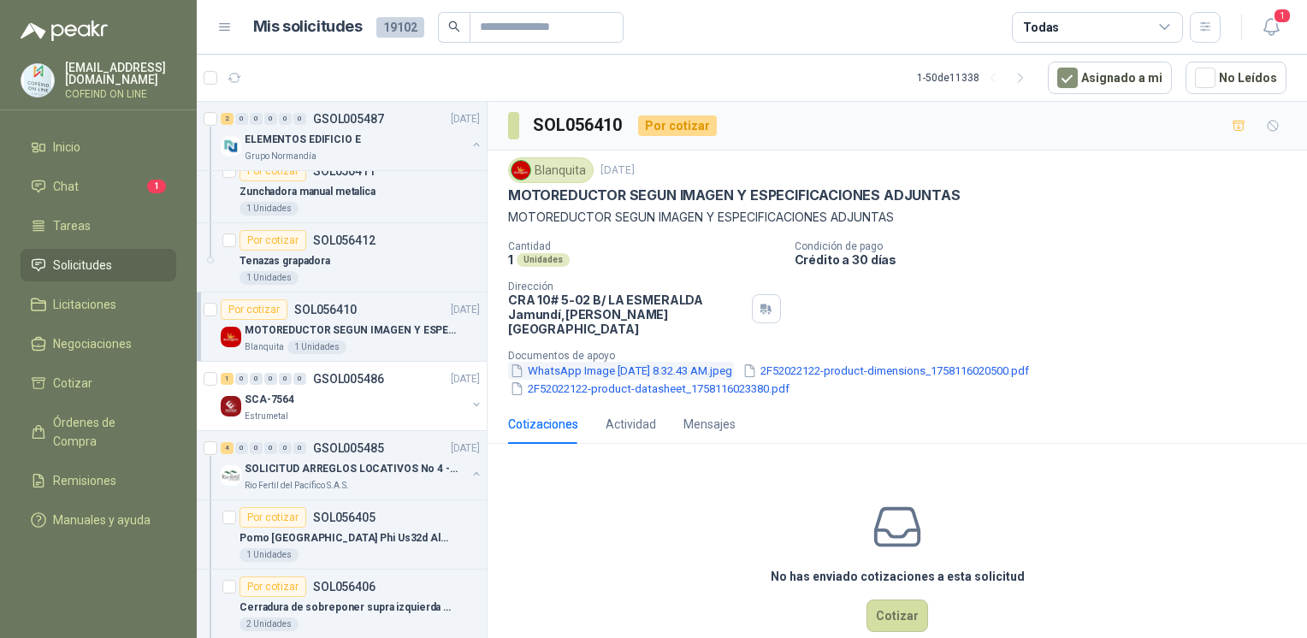
click at [725, 362] on button "WhatsApp Image [DATE] 8.32.43 AM.jpeg" at bounding box center [621, 371] width 226 height 18
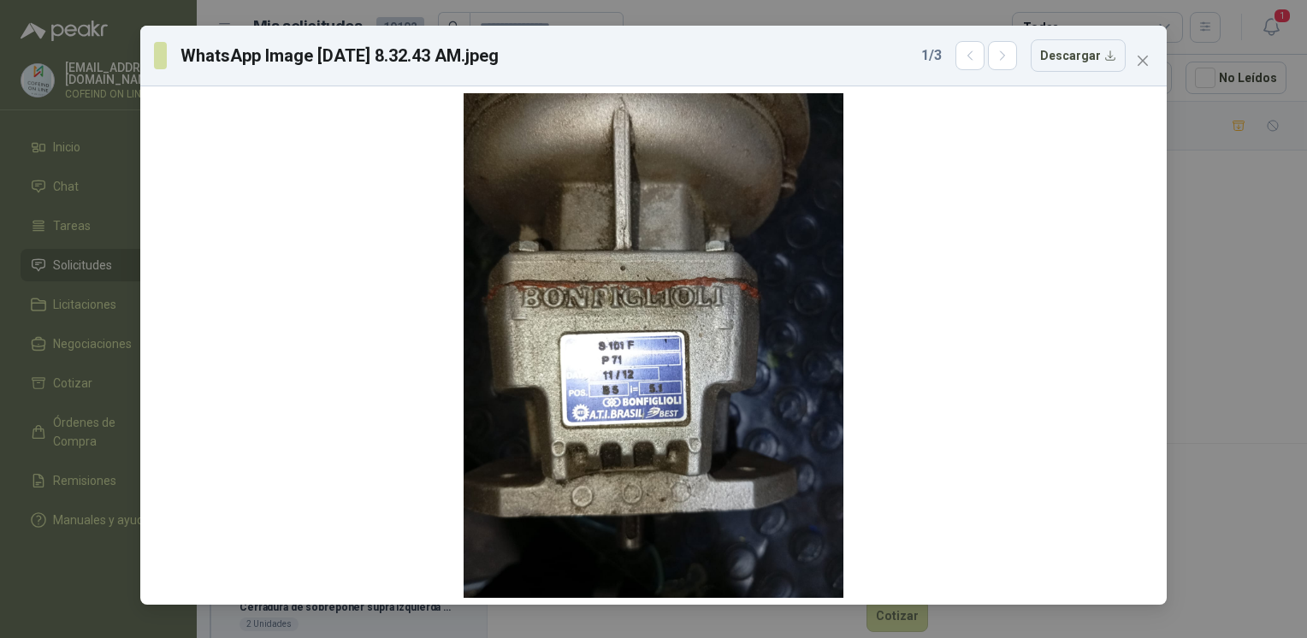
click at [1251, 282] on div "WhatsApp Image [DATE] 8.32.43 AM.jpeg 1 / 3 Descargar" at bounding box center [653, 319] width 1307 height 638
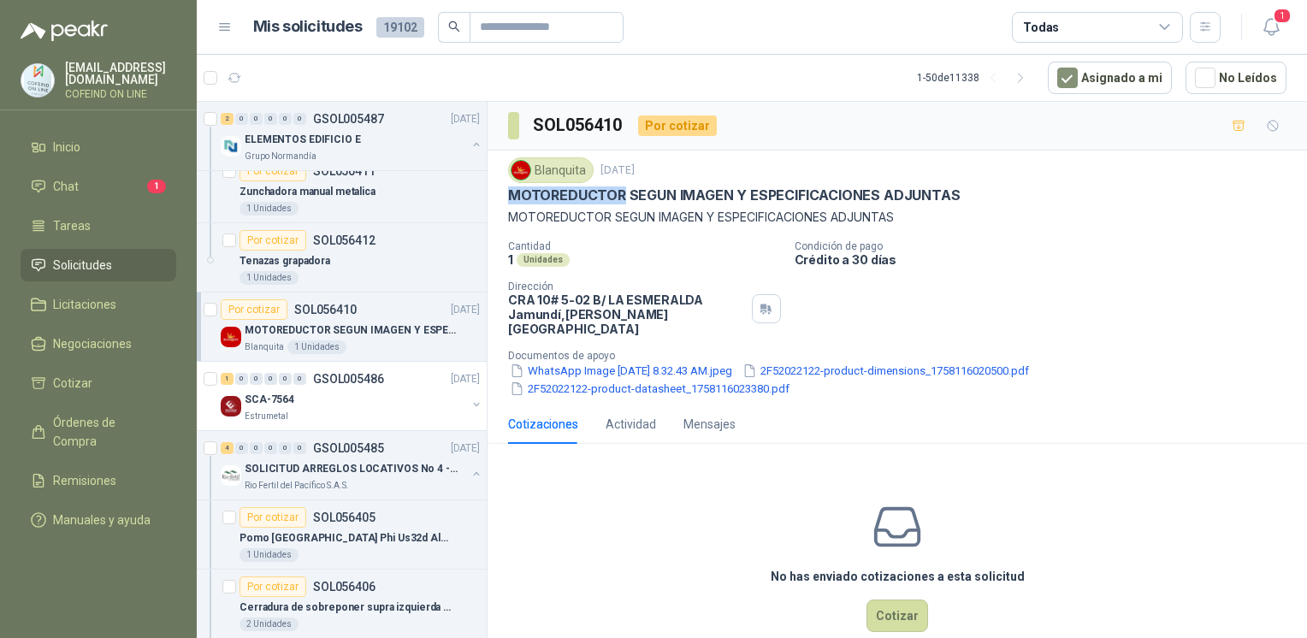
drag, startPoint x: 585, startPoint y: 199, endPoint x: 499, endPoint y: 200, distance: 85.5
click at [499, 200] on div "Blanquita [DATE] MOTOREDUCTOR SEGUN IMAGEN Y ESPECIFICACIONES ADJUNTAS MOTOREDU…" at bounding box center [896, 278] width 819 height 254
click at [594, 383] on div "Blanquita [DATE] MOTOREDUCTOR SEGUN IMAGEN Y ESPECIFICACIONES ADJUNTAS MOTOREDU…" at bounding box center [896, 278] width 819 height 254
click at [594, 380] on button "2F52022122-product-datasheet_1758116023380.pdf" at bounding box center [649, 389] width 283 height 18
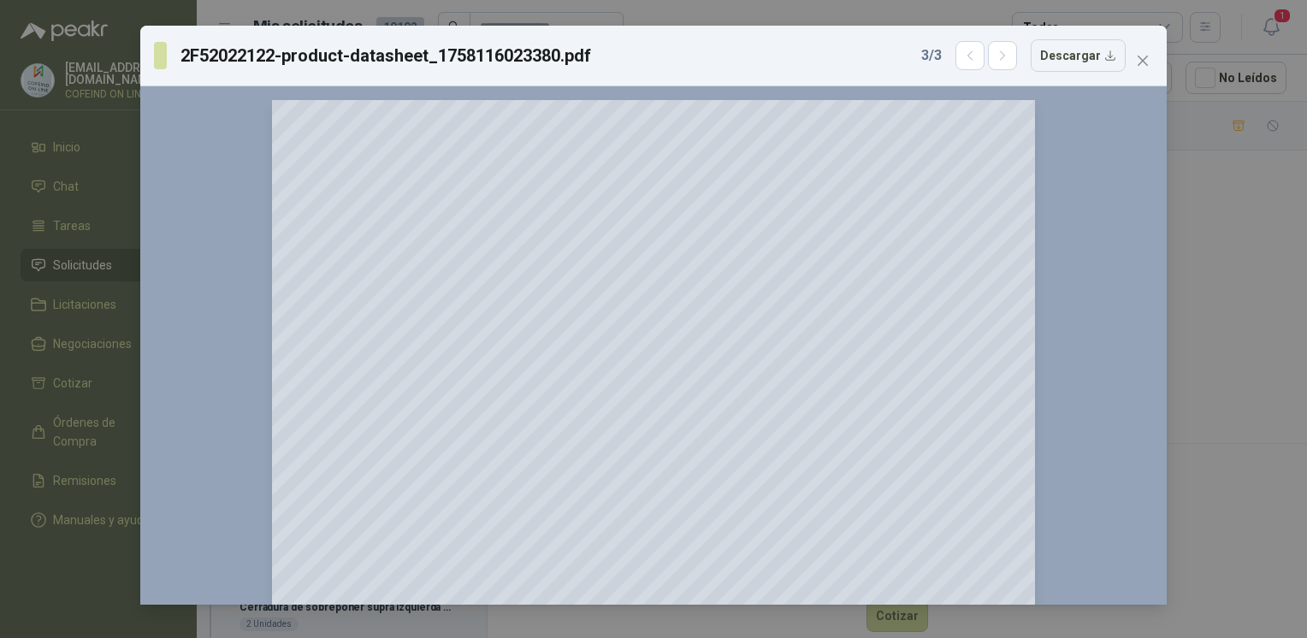
click at [1192, 425] on div "2F52022122-product-datasheet_1758116023380.pdf 3 / 3 Descargar 150 %" at bounding box center [653, 319] width 1307 height 638
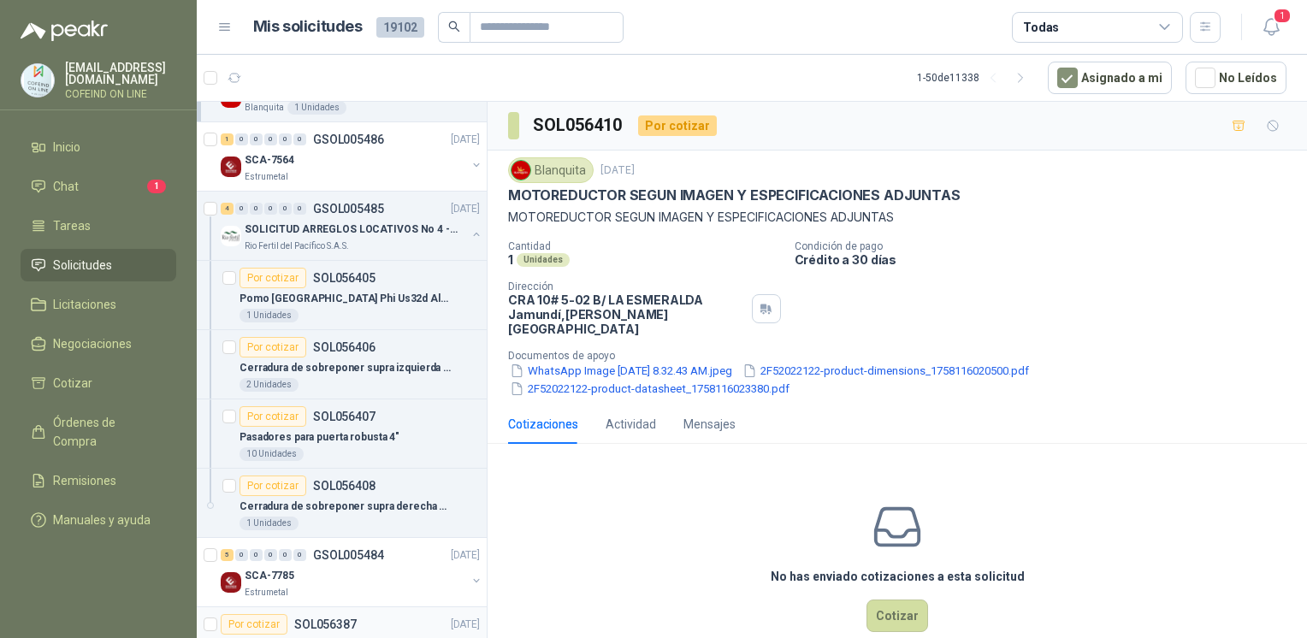
scroll to position [1839, 0]
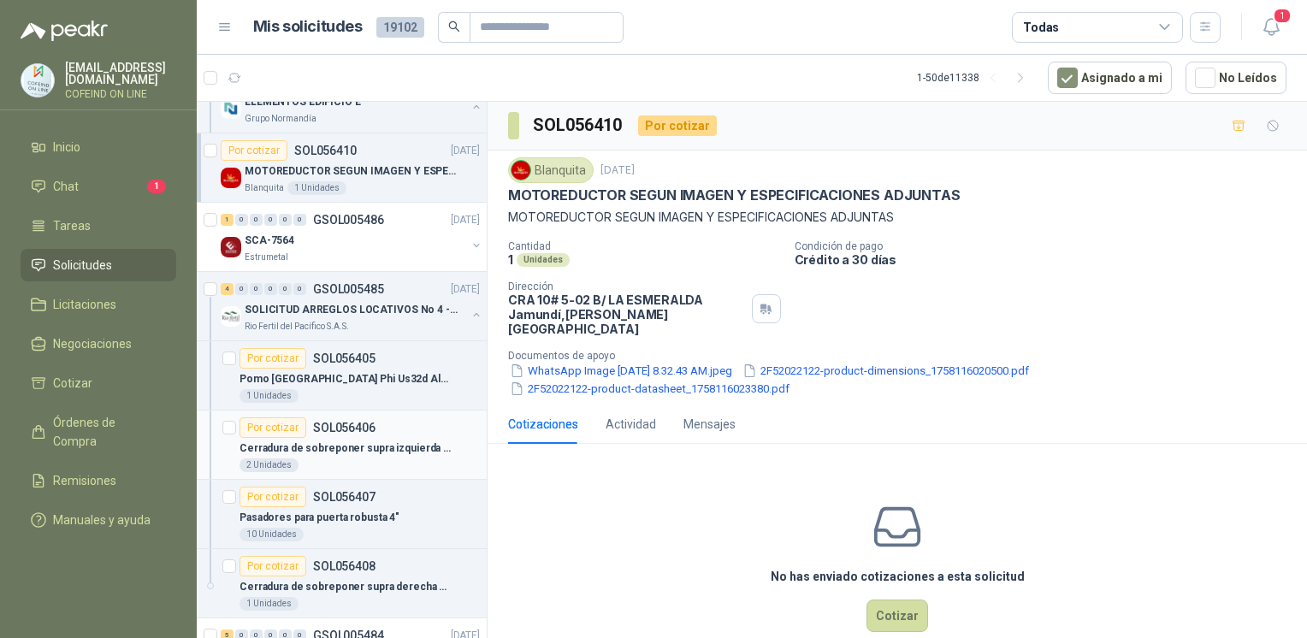
click at [277, 459] on div "2 Unidades" at bounding box center [268, 465] width 59 height 14
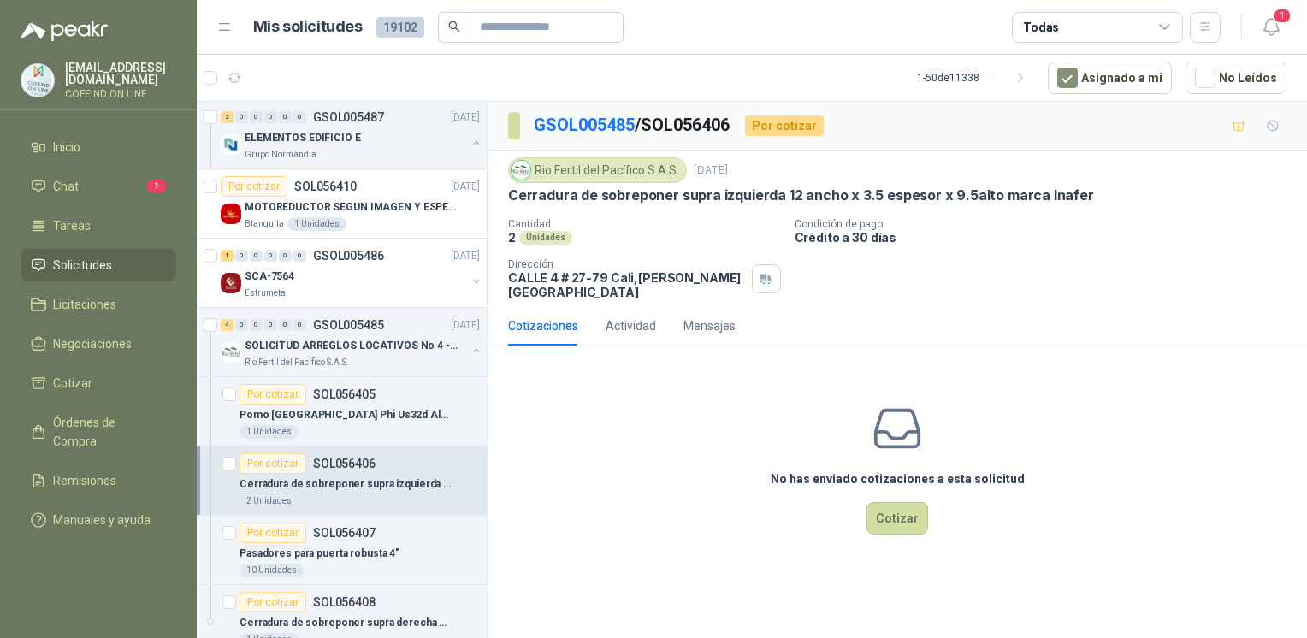
scroll to position [1793, 0]
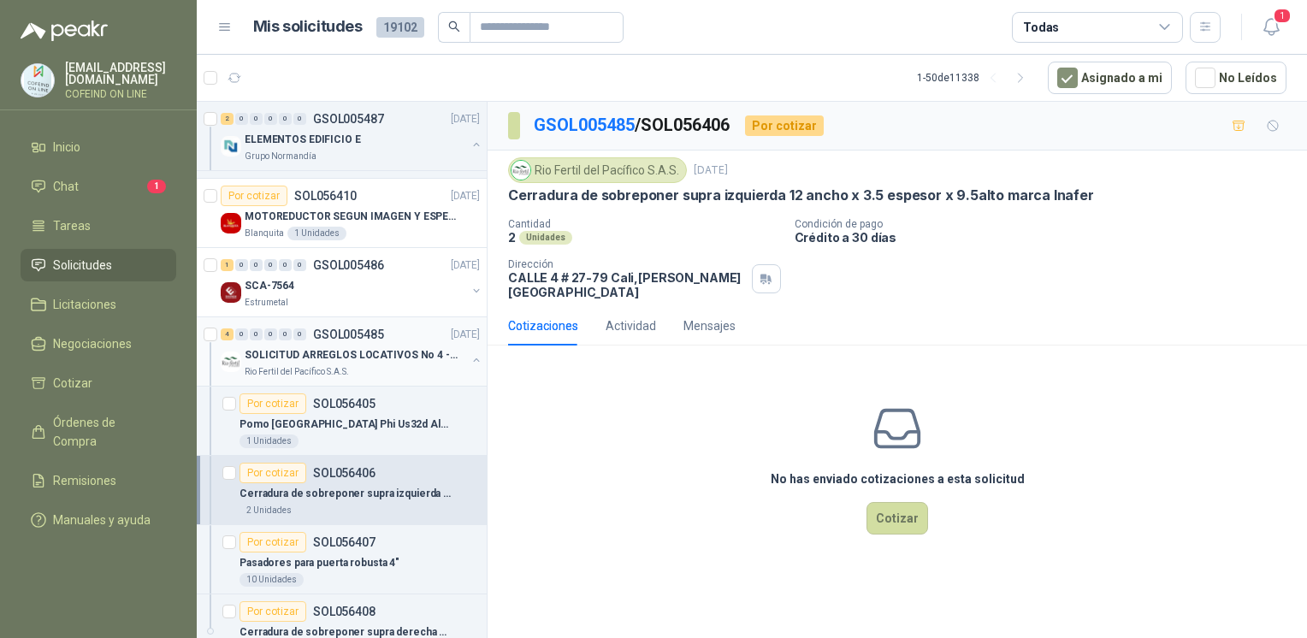
click at [452, 353] on p "SOLICITUD ARREGLOS LOCATIVOS No 4 - PICHINDE" at bounding box center [351, 355] width 213 height 16
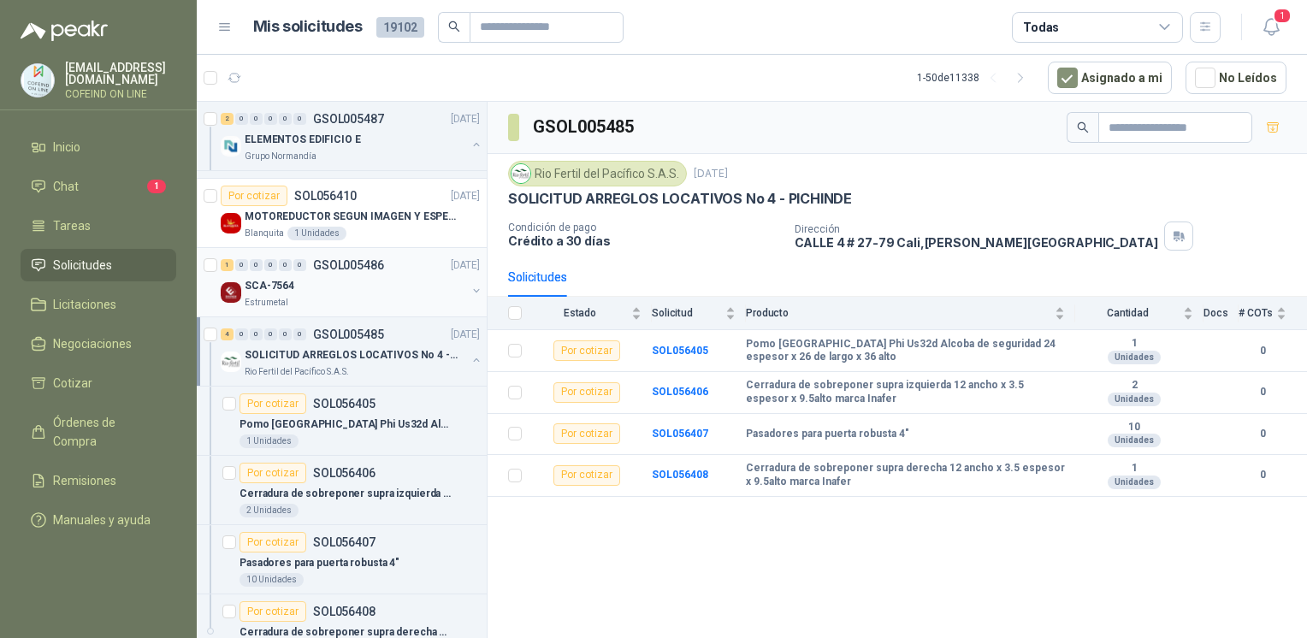
click at [387, 279] on div "SCA-7564" at bounding box center [355, 285] width 221 height 21
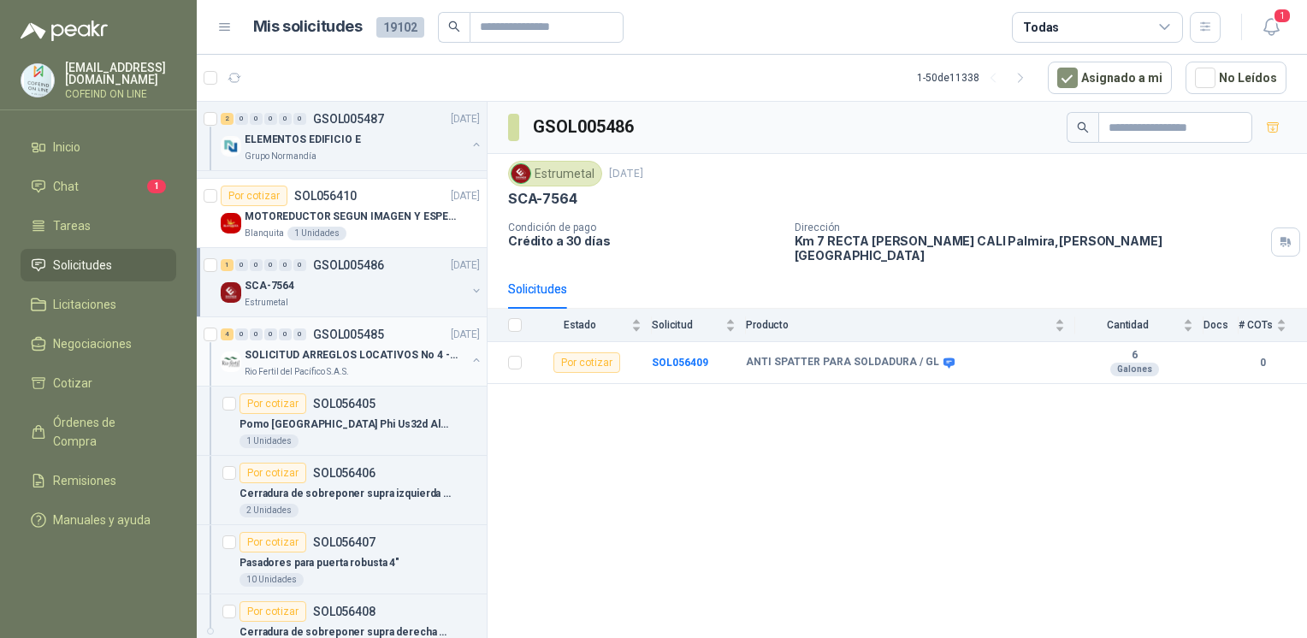
click at [469, 353] on button "button" at bounding box center [476, 360] width 14 height 14
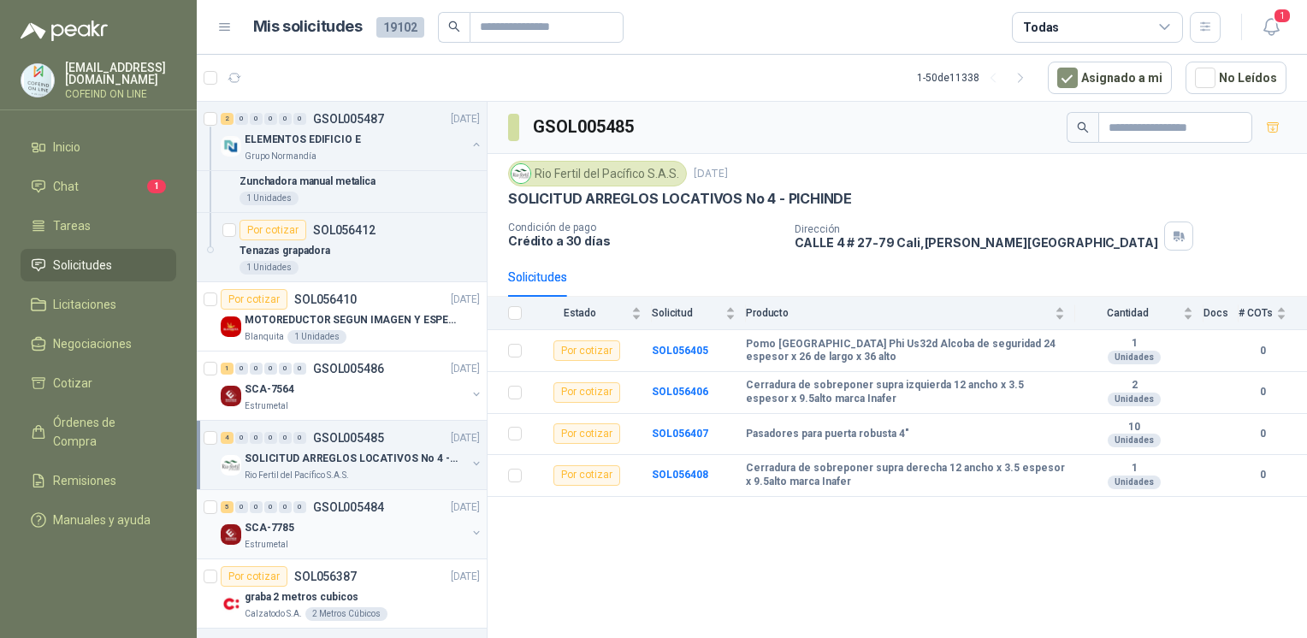
scroll to position [1638, 0]
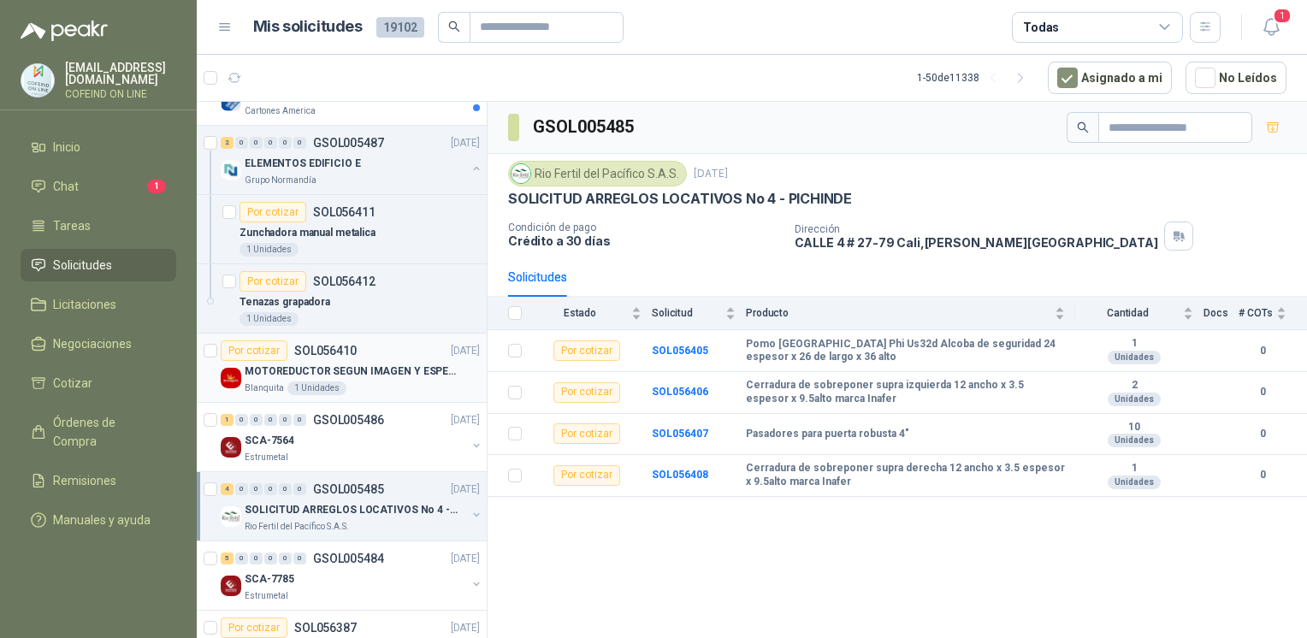
click at [444, 363] on p "MOTOREDUCTOR SEGUN IMAGEN Y ESPECIFICACIONES ADJUNTAS" at bounding box center [351, 371] width 213 height 16
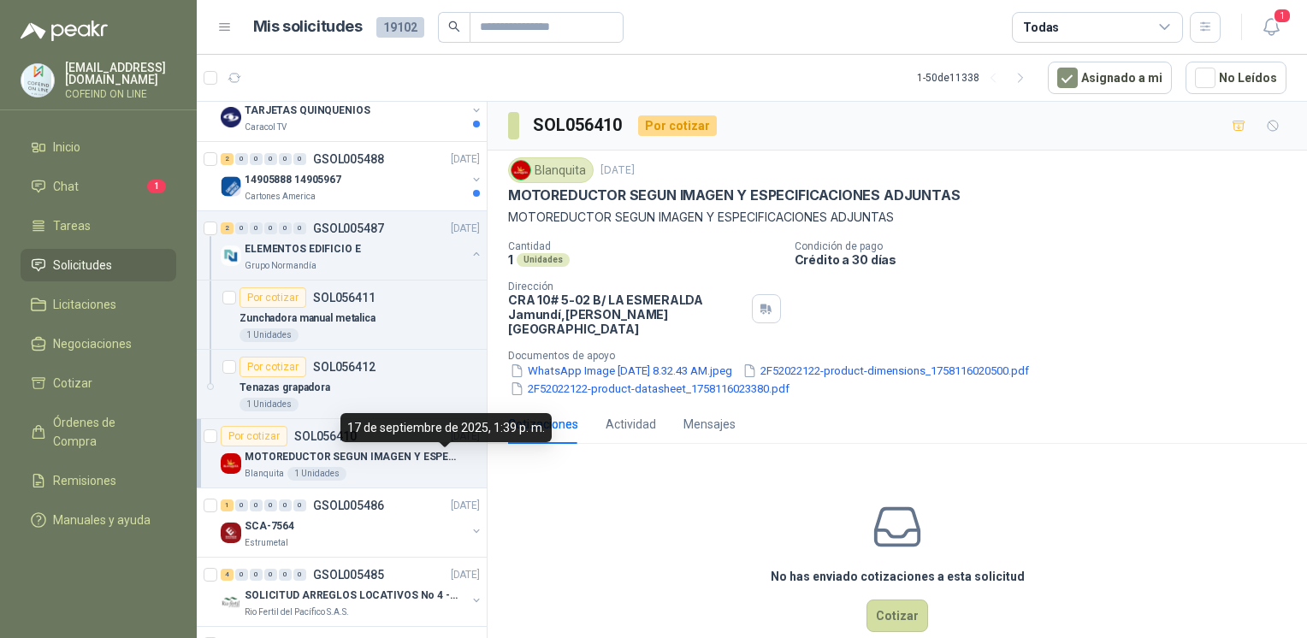
scroll to position [1510, 0]
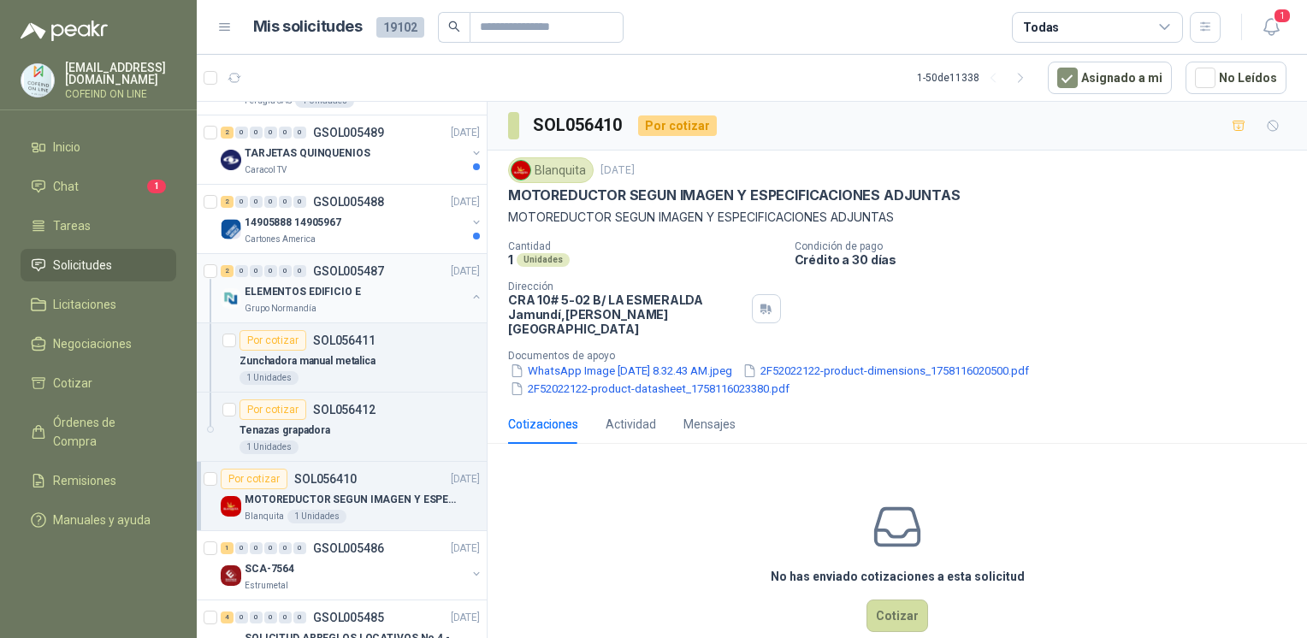
click at [469, 291] on button "button" at bounding box center [476, 297] width 14 height 14
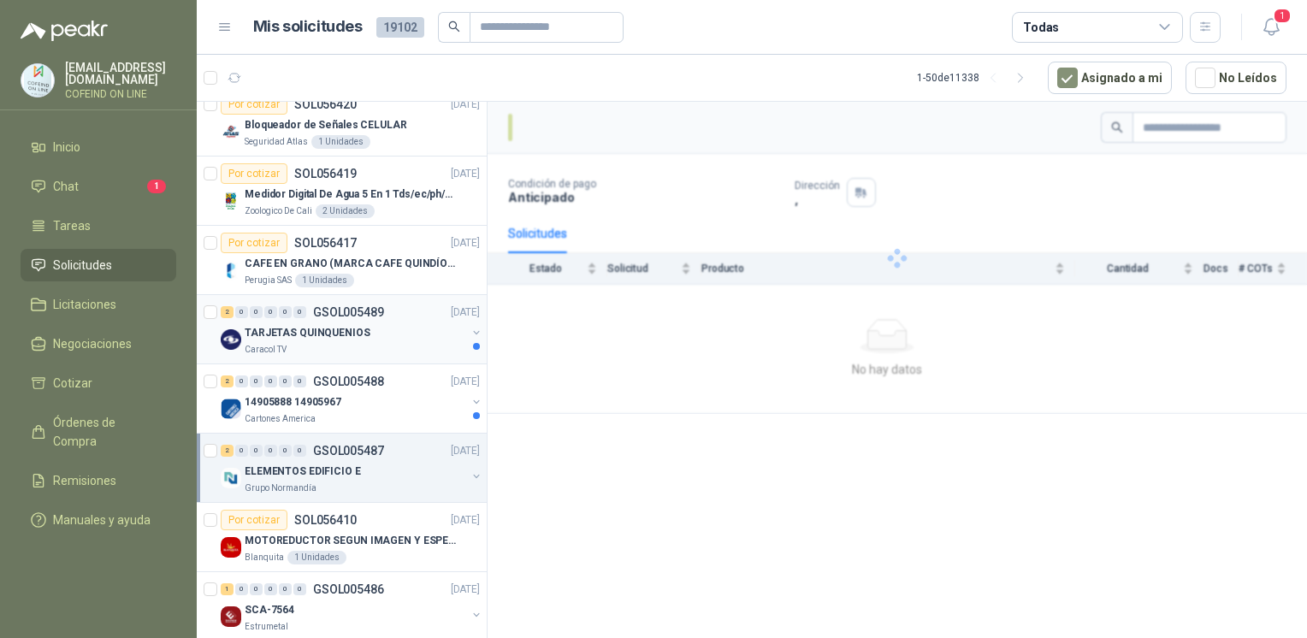
scroll to position [1296, 0]
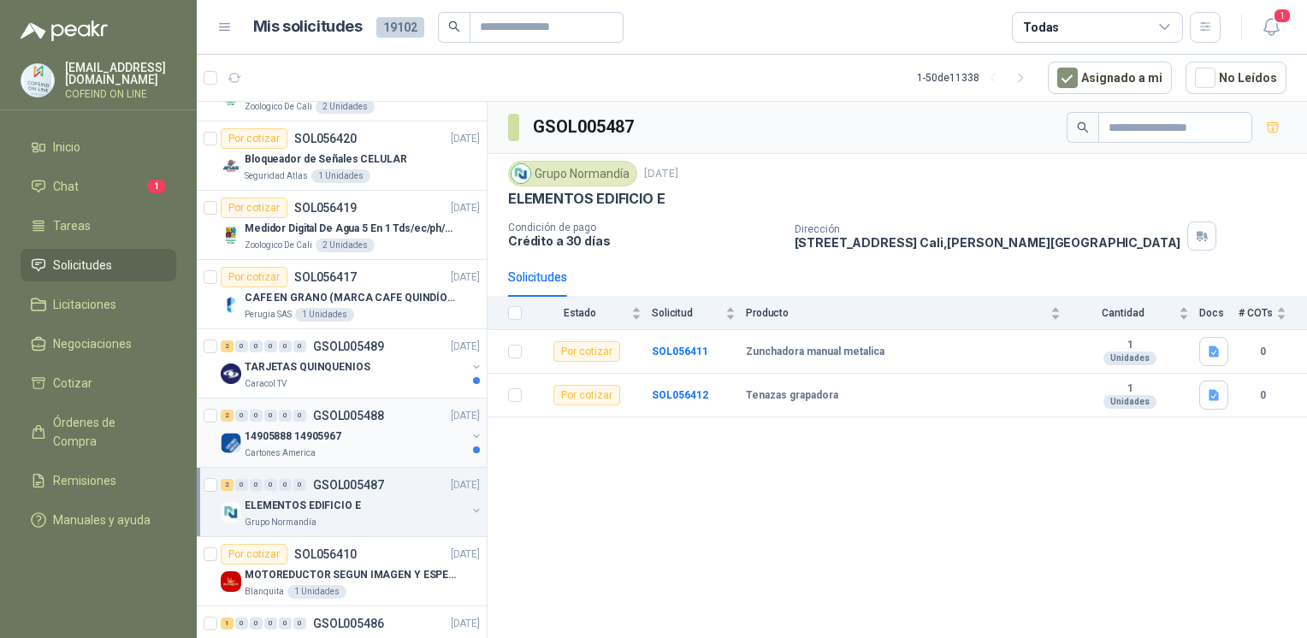
click at [395, 412] on div "2 0 0 0 0 0 GSOL005488 [DATE]" at bounding box center [352, 415] width 263 height 21
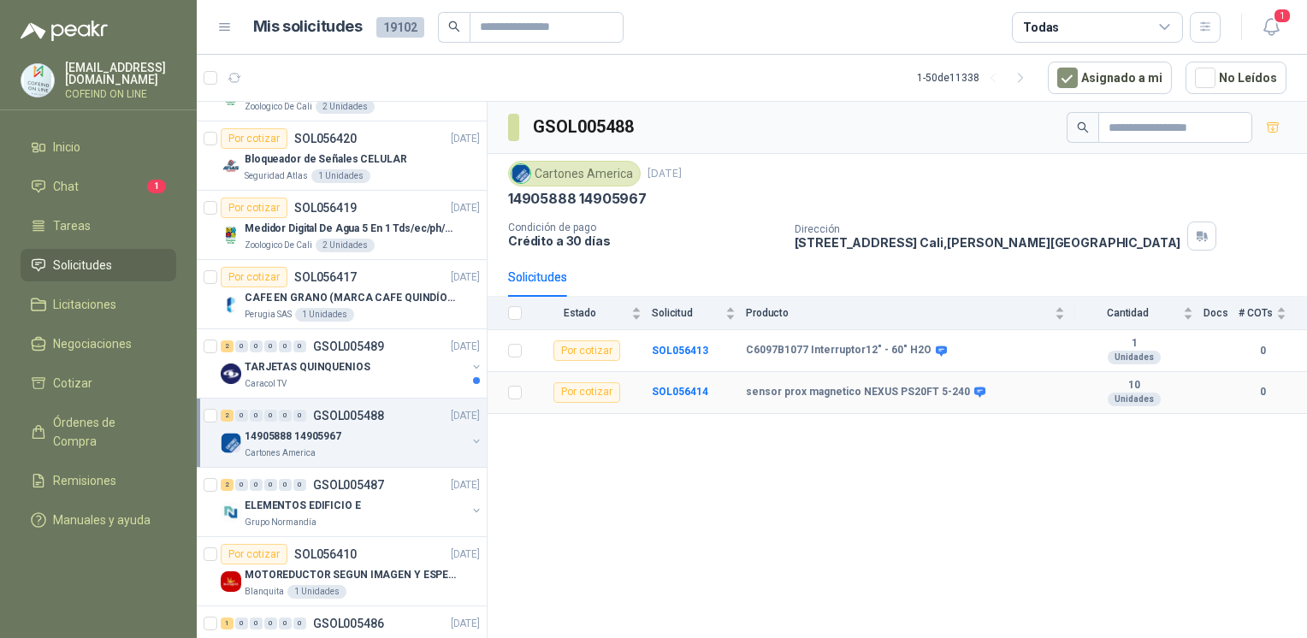
click at [674, 397] on td "SOL056414" at bounding box center [699, 393] width 94 height 42
click at [670, 390] on b "SOL056414" at bounding box center [680, 392] width 56 height 12
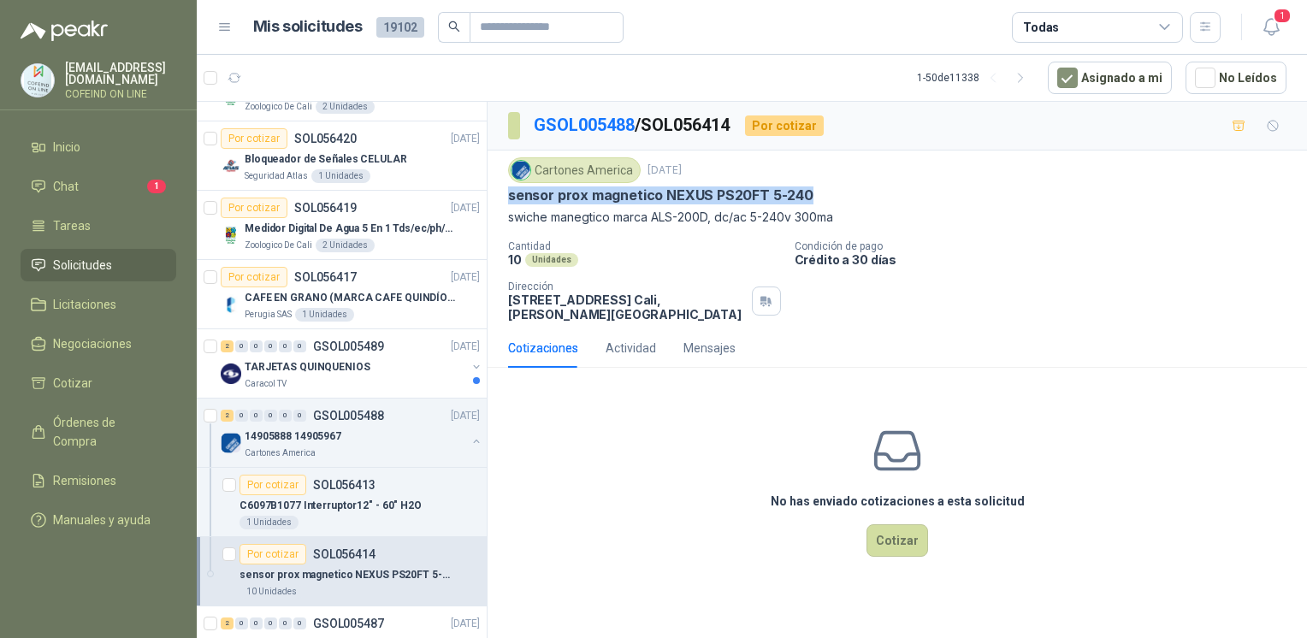
drag, startPoint x: 508, startPoint y: 192, endPoint x: 865, endPoint y: 201, distance: 357.6
click at [865, 201] on div "sensor prox magnetico NEXUS PS20FT 5-240" at bounding box center [897, 195] width 778 height 18
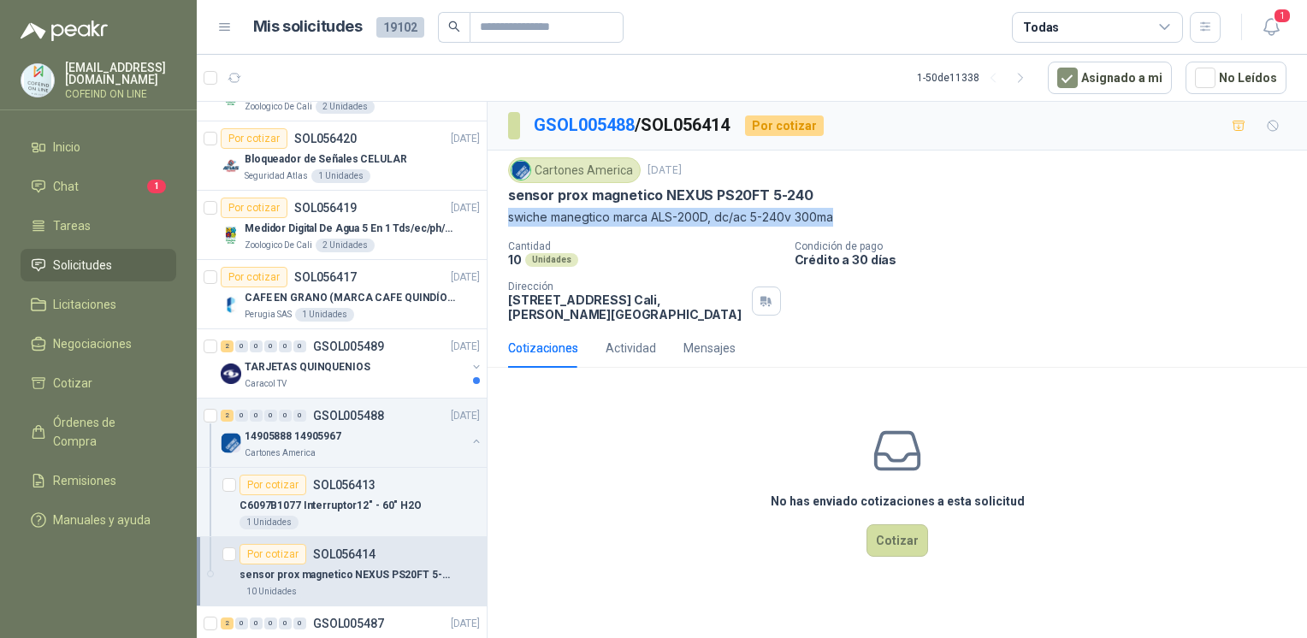
drag, startPoint x: 503, startPoint y: 215, endPoint x: 845, endPoint y: 215, distance: 342.1
click at [845, 215] on div "Cartones America [DATE] sensor prox magnetico NEXUS PS20FT 5-240 swiche manegti…" at bounding box center [896, 240] width 819 height 178
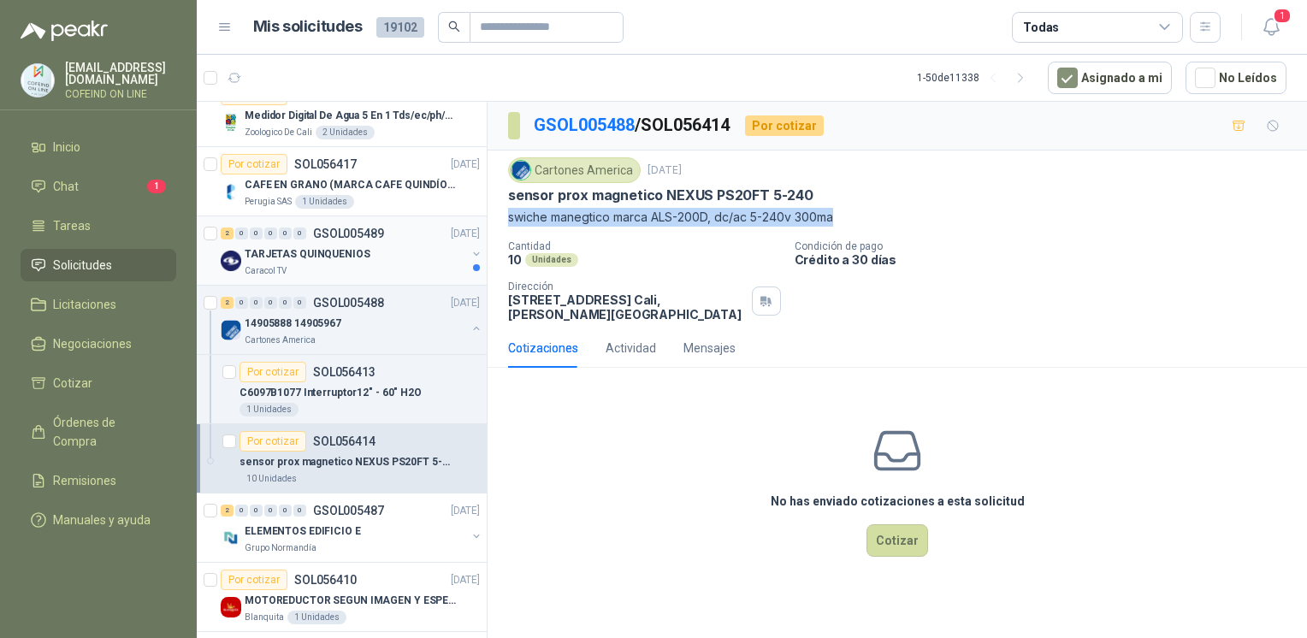
scroll to position [1426, 0]
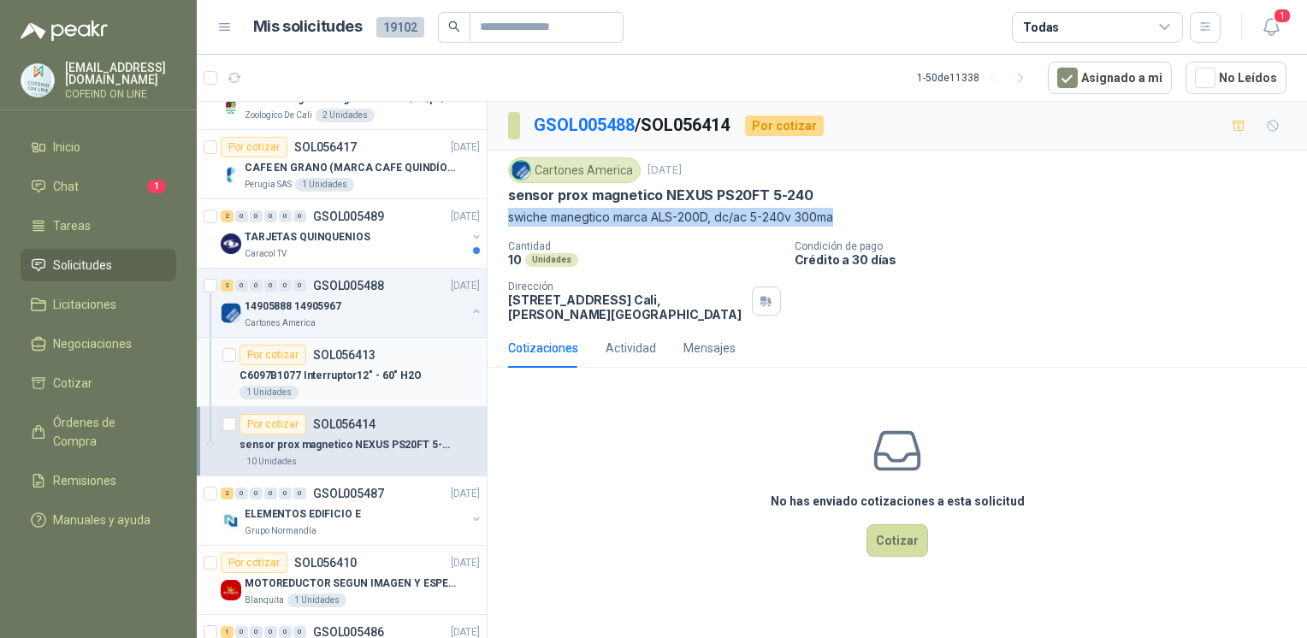
click at [351, 386] on div "1 Unidades" at bounding box center [359, 393] width 240 height 14
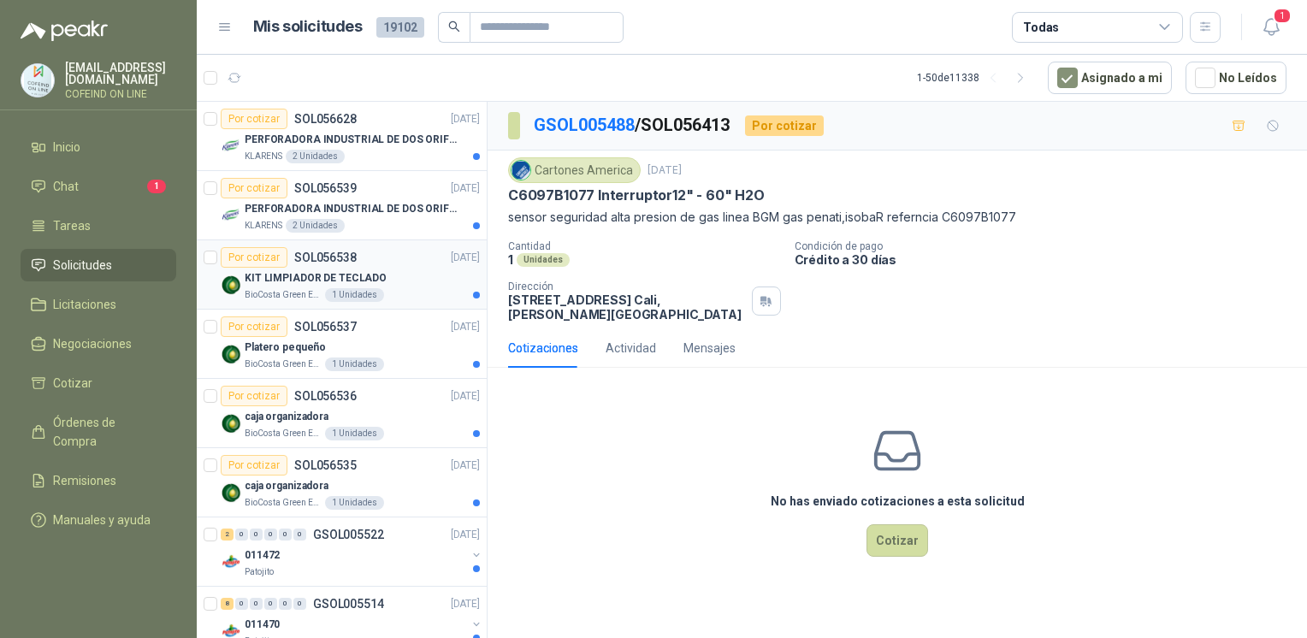
click at [375, 272] on p "KIT LIMPIADOR DE TECLADO" at bounding box center [316, 278] width 142 height 16
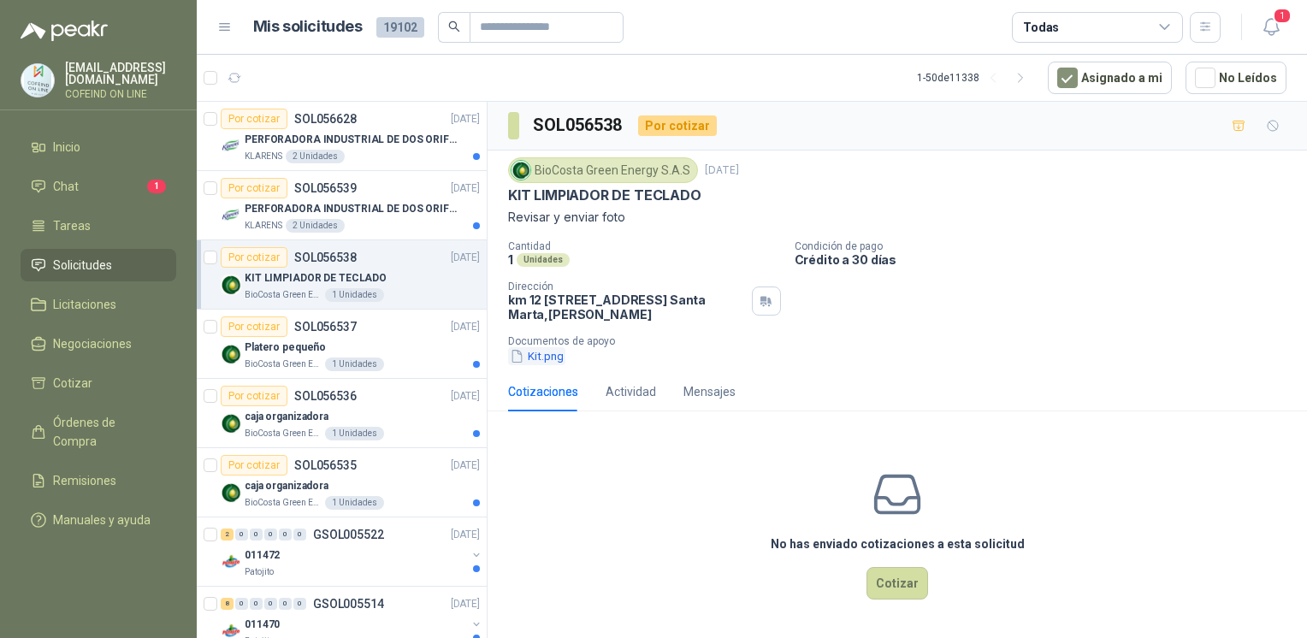
click at [540, 351] on button "Kit.png" at bounding box center [536, 356] width 57 height 18
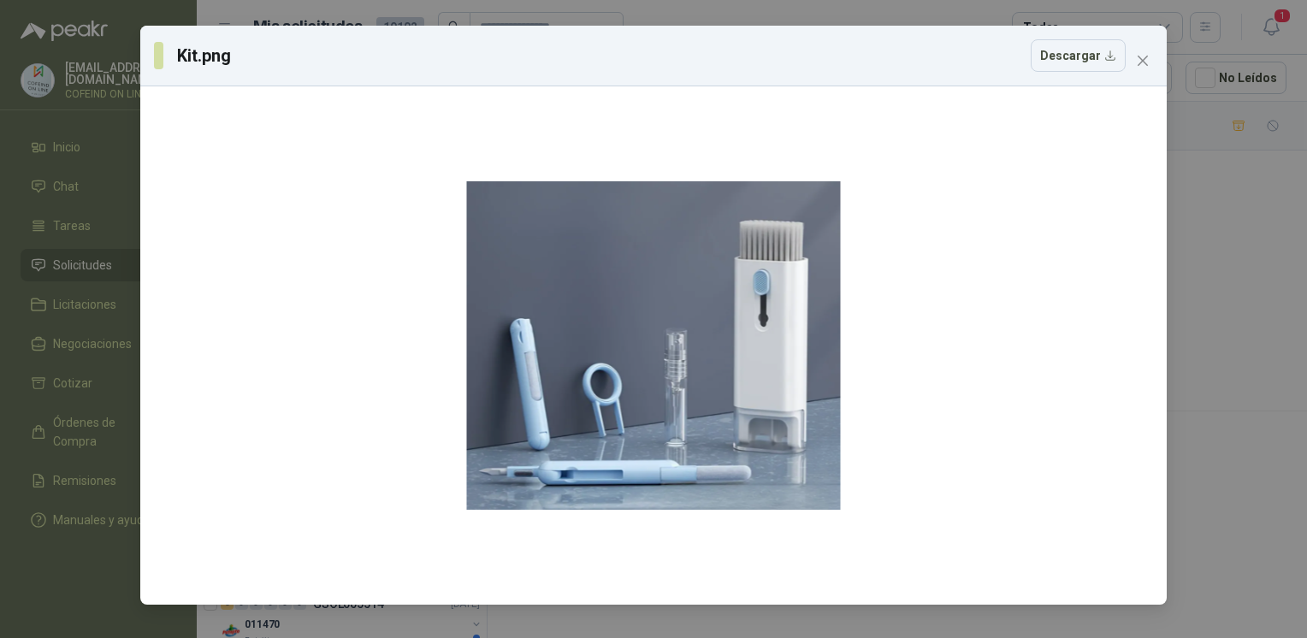
click at [1258, 357] on div "Kit.png Descargar" at bounding box center [653, 319] width 1307 height 638
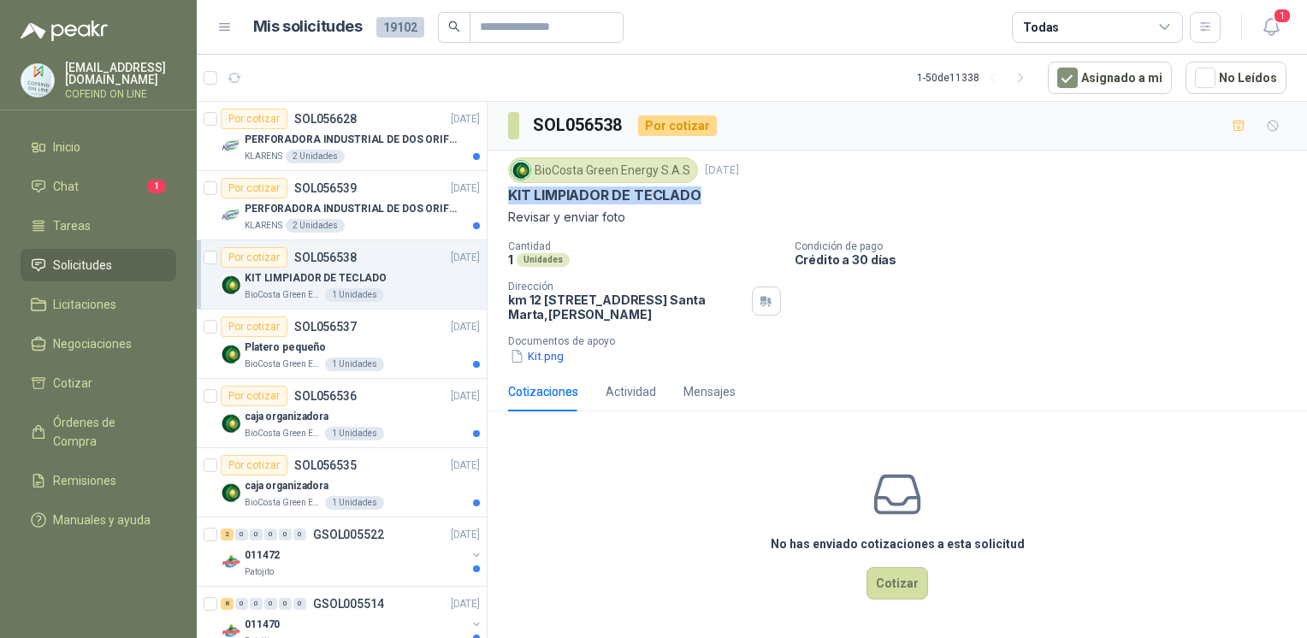
drag, startPoint x: 708, startPoint y: 193, endPoint x: 491, endPoint y: 192, distance: 217.2
click at [491, 192] on div "BioCosta [PERSON_NAME] Energy S.A.S [DATE] KIT LIMPIADOR DE TECLADO Revisar y e…" at bounding box center [896, 261] width 819 height 221
click at [369, 334] on div "Por cotizar SOL056537 [DATE]" at bounding box center [350, 326] width 259 height 21
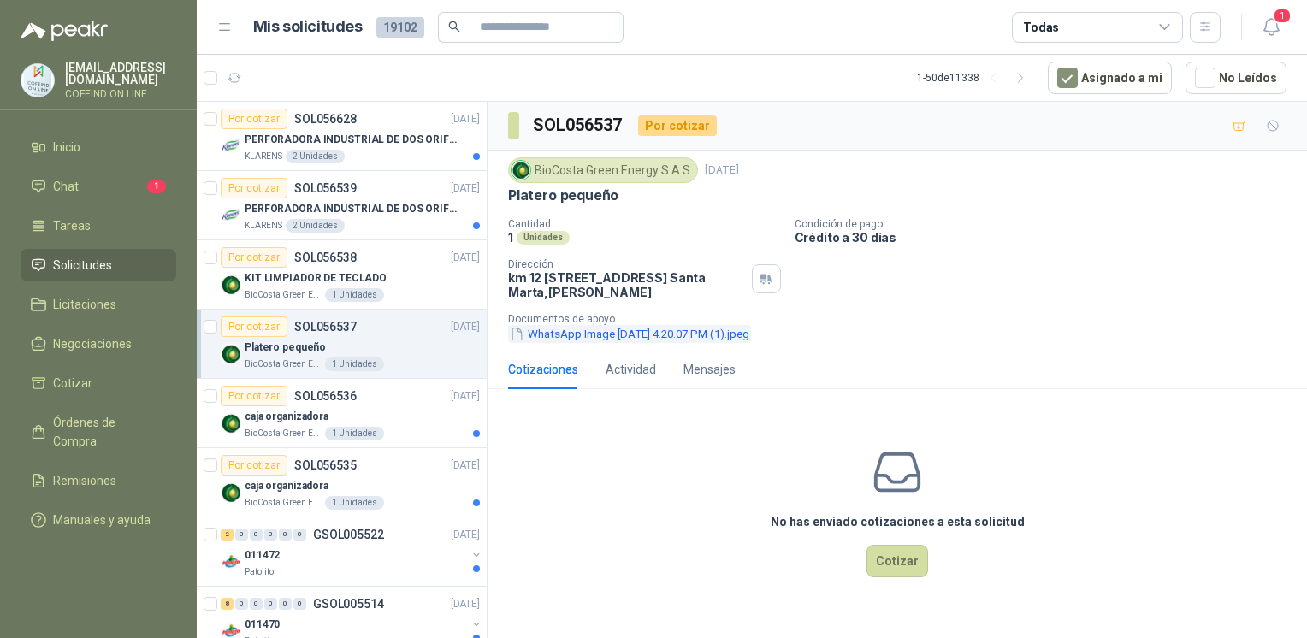
click at [615, 326] on button "WhatsApp Image [DATE] 4.20.07 PM (1).jpeg" at bounding box center [629, 334] width 243 height 18
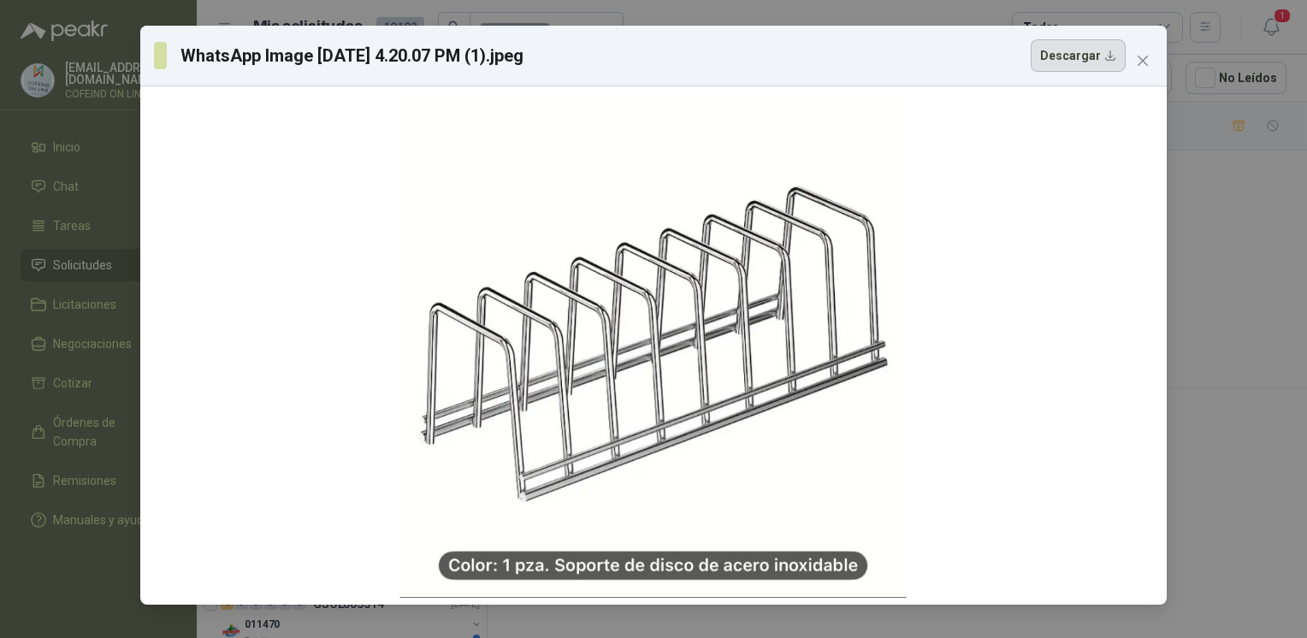
click at [1061, 66] on button "Descargar" at bounding box center [1077, 55] width 95 height 32
click at [1197, 403] on div "WhatsApp Image [DATE] 4.20.07 PM (1).jpeg Descargar" at bounding box center [653, 319] width 1307 height 638
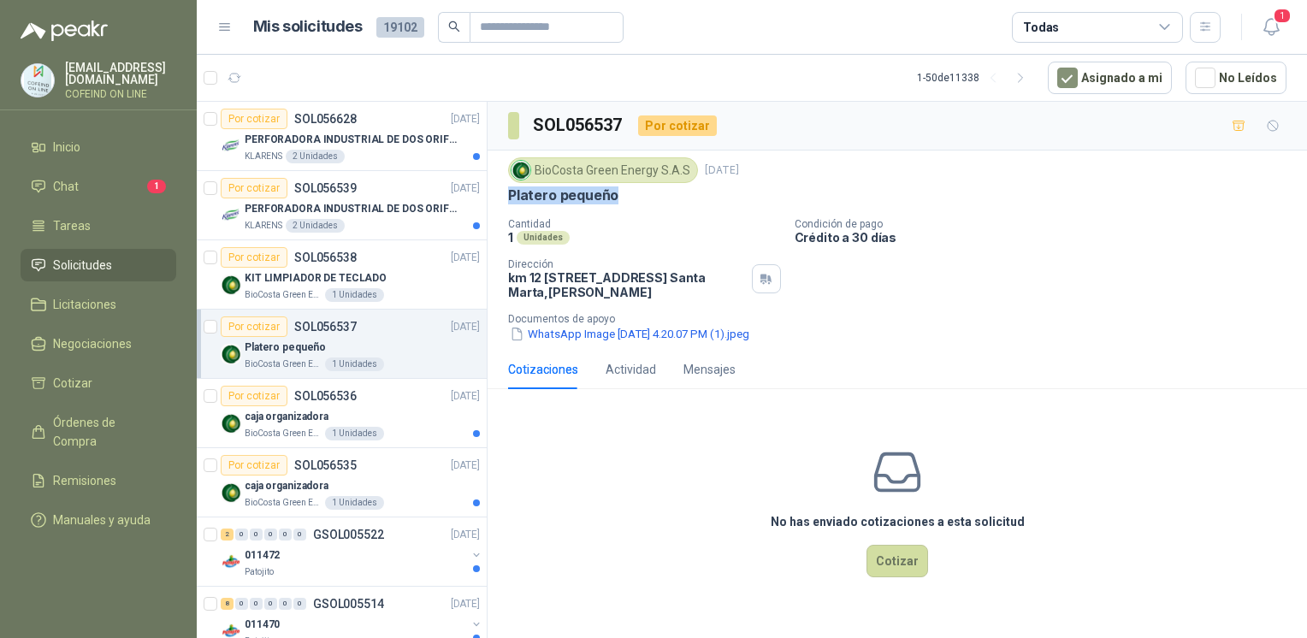
drag, startPoint x: 621, startPoint y: 193, endPoint x: 504, endPoint y: 195, distance: 117.2
click at [504, 195] on div "BioCosta [PERSON_NAME] Energy S.A.S [DATE] [PERSON_NAME] pequeño Cantidad 1 Uni…" at bounding box center [896, 250] width 819 height 199
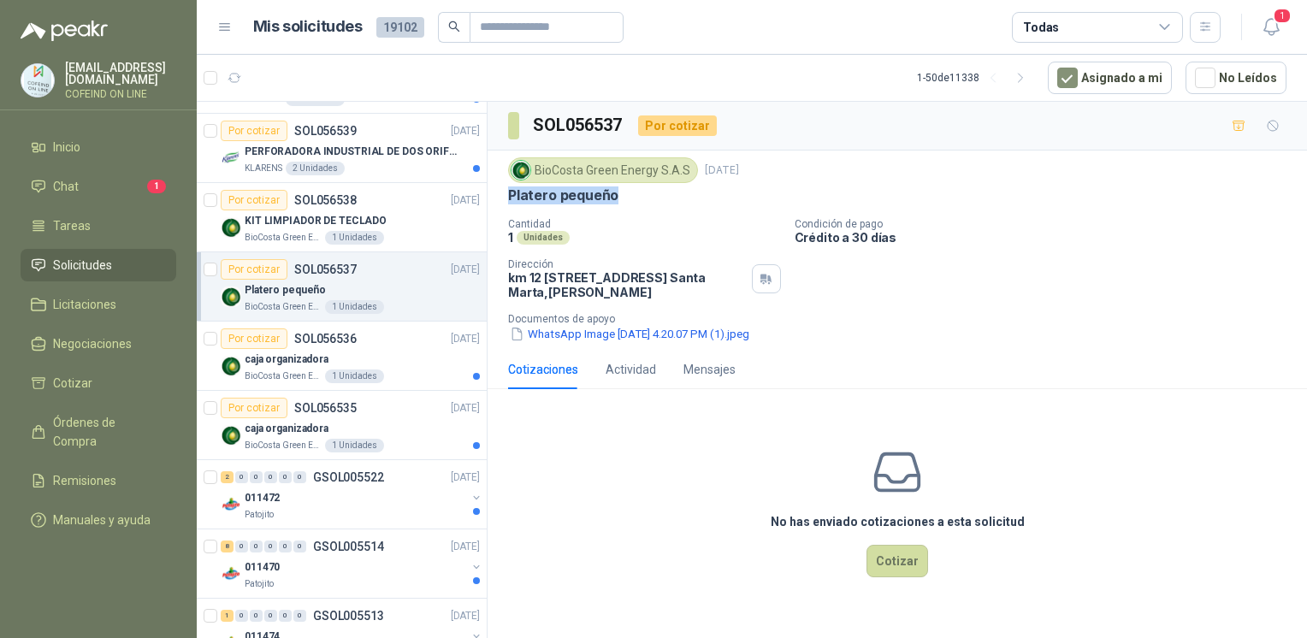
scroll to position [63, 0]
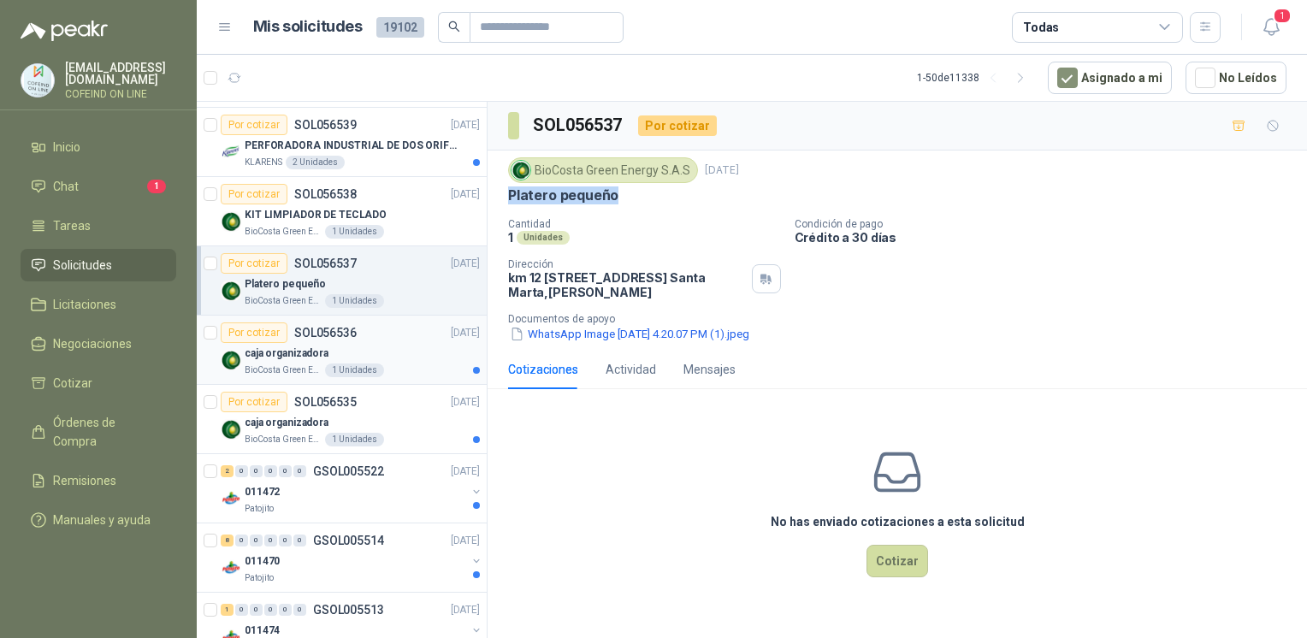
click at [338, 354] on div "caja organizadora" at bounding box center [362, 353] width 235 height 21
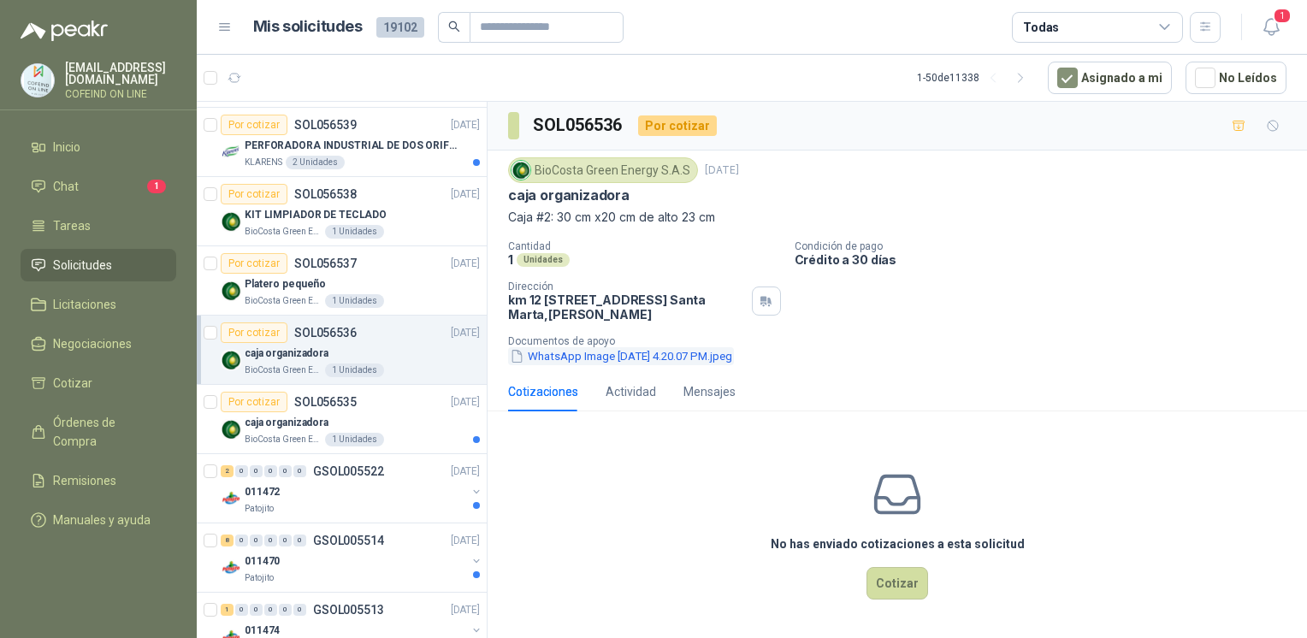
click at [593, 353] on button "WhatsApp Image [DATE] 4.20.07 PM.jpeg" at bounding box center [621, 356] width 226 height 18
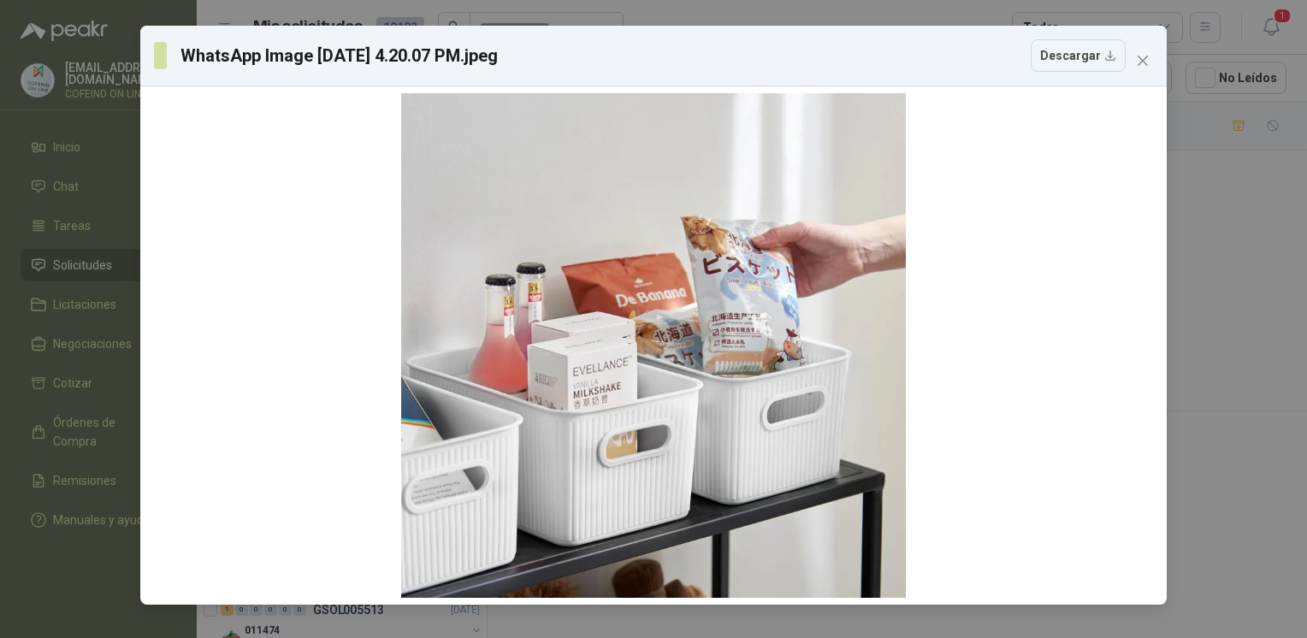
click at [1257, 358] on div "WhatsApp Image [DATE] 4.20.07 PM.jpeg Descargar" at bounding box center [653, 319] width 1307 height 638
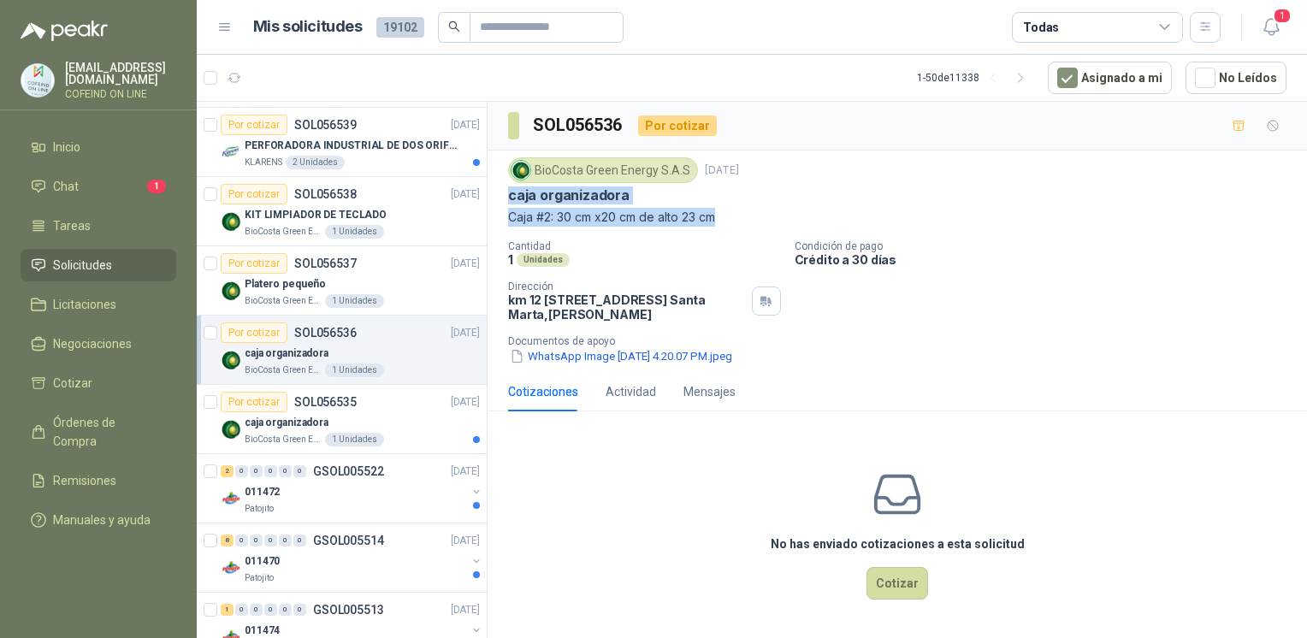
drag, startPoint x: 505, startPoint y: 198, endPoint x: 746, endPoint y: 220, distance: 242.2
click at [746, 220] on div "BioCosta [PERSON_NAME] Energy S.A.S [DATE] caja organizadora Caja #2: 30 cm x20…" at bounding box center [896, 261] width 819 height 221
click at [556, 351] on button "WhatsApp Image [DATE] 4.20.07 PM.jpeg" at bounding box center [621, 356] width 226 height 18
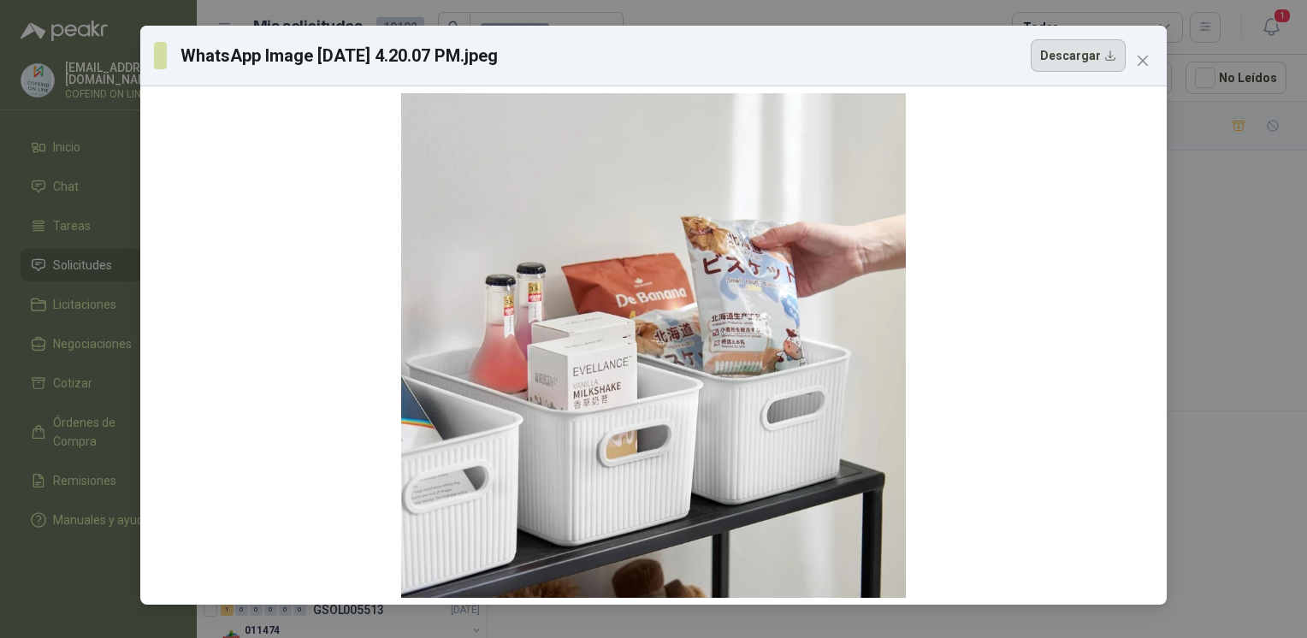
click at [1066, 58] on button "Descargar" at bounding box center [1077, 55] width 95 height 32
click at [1202, 457] on div "WhatsApp Image [DATE] 4.20.07 PM.jpeg Descargar" at bounding box center [653, 319] width 1307 height 638
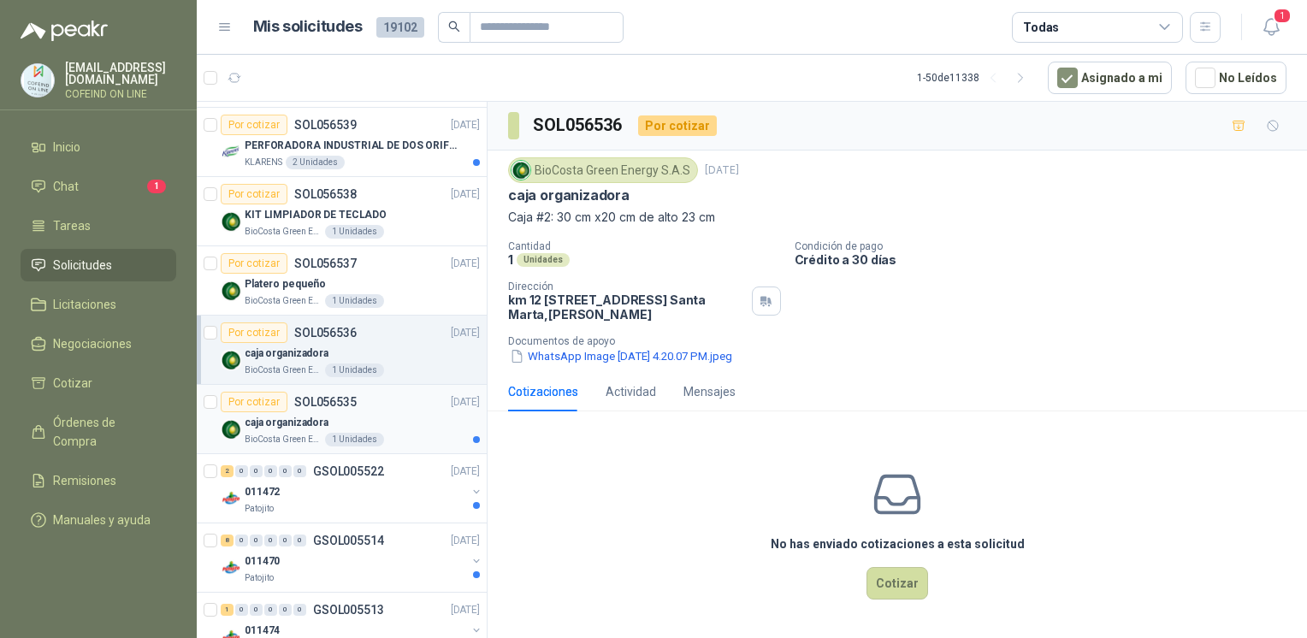
click at [321, 443] on div "BioCosta Green Energy S.A.S 1 Unidades" at bounding box center [362, 440] width 235 height 14
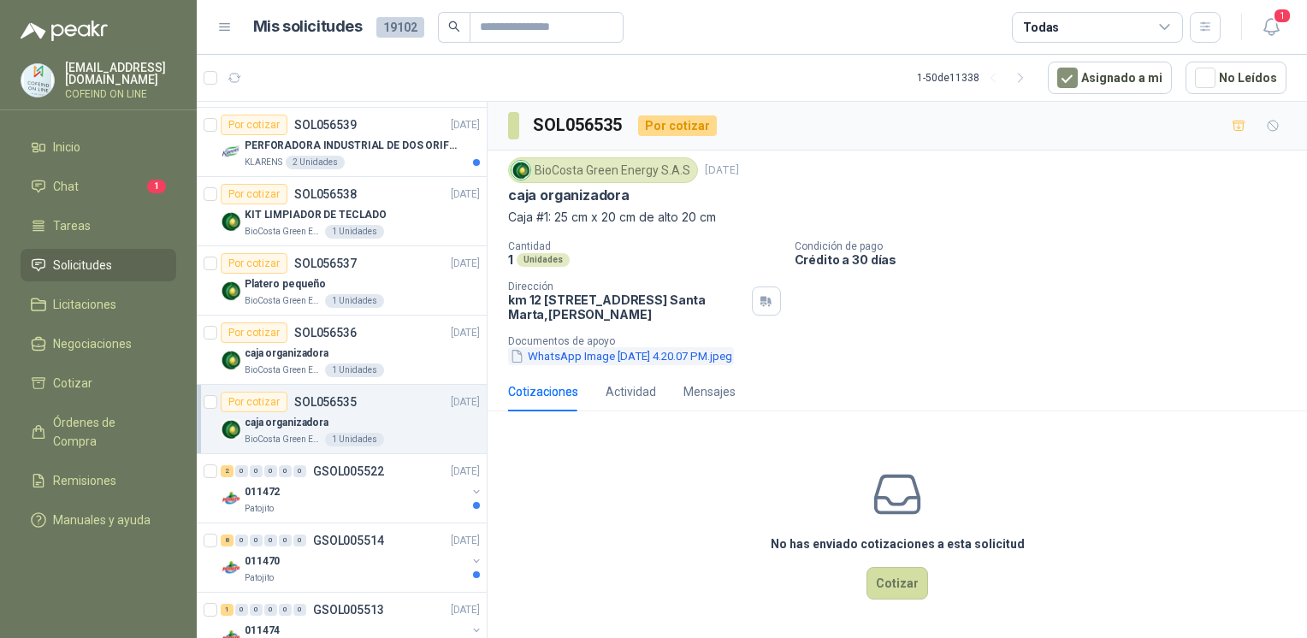
click at [657, 355] on button "WhatsApp Image [DATE] 4.20.07 PM.jpeg" at bounding box center [621, 356] width 226 height 18
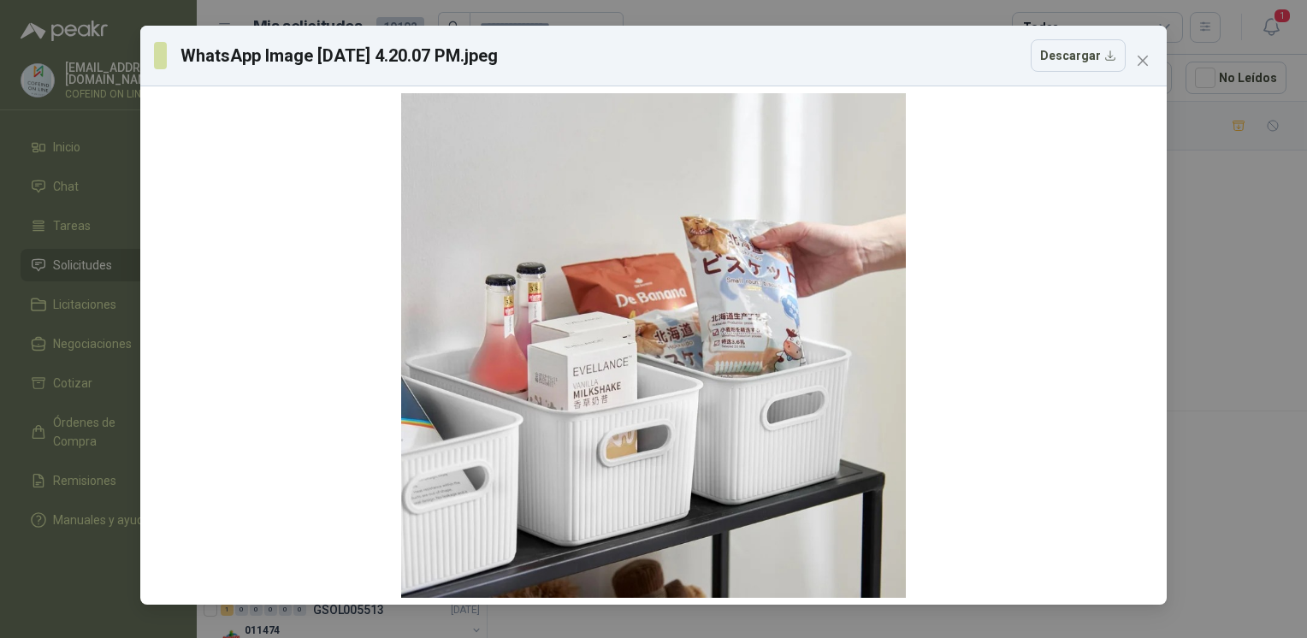
click at [1207, 329] on div "WhatsApp Image [DATE] 4.20.07 PM.jpeg Descargar" at bounding box center [653, 319] width 1307 height 638
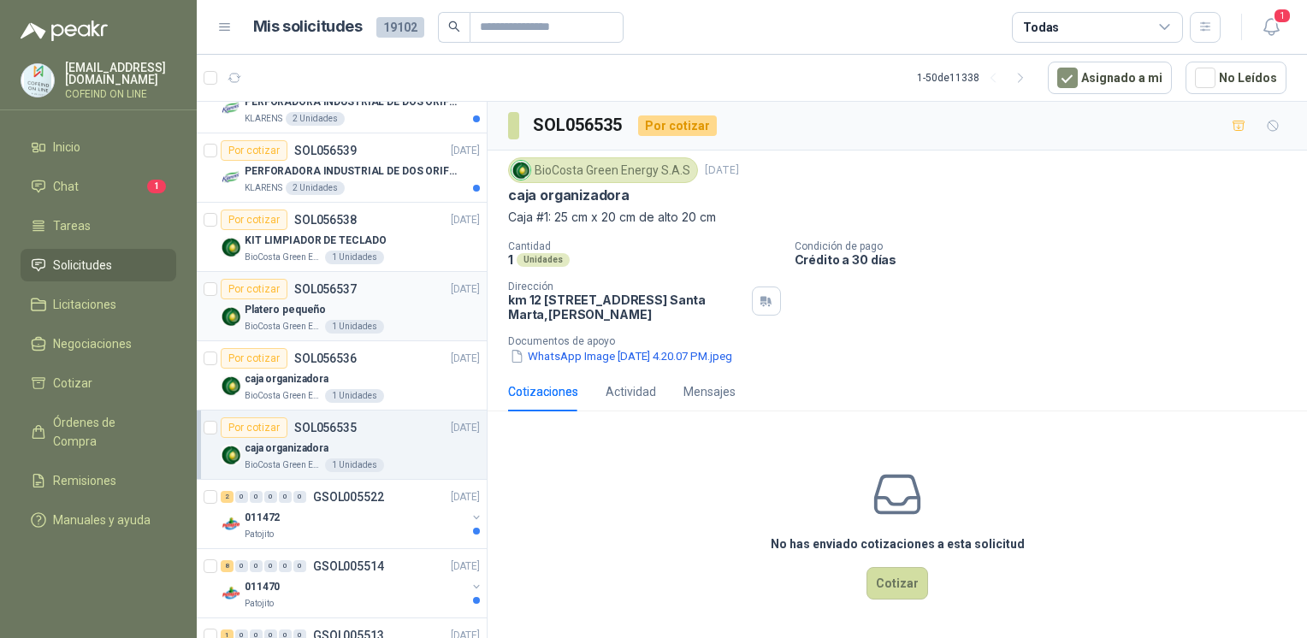
scroll to position [27, 0]
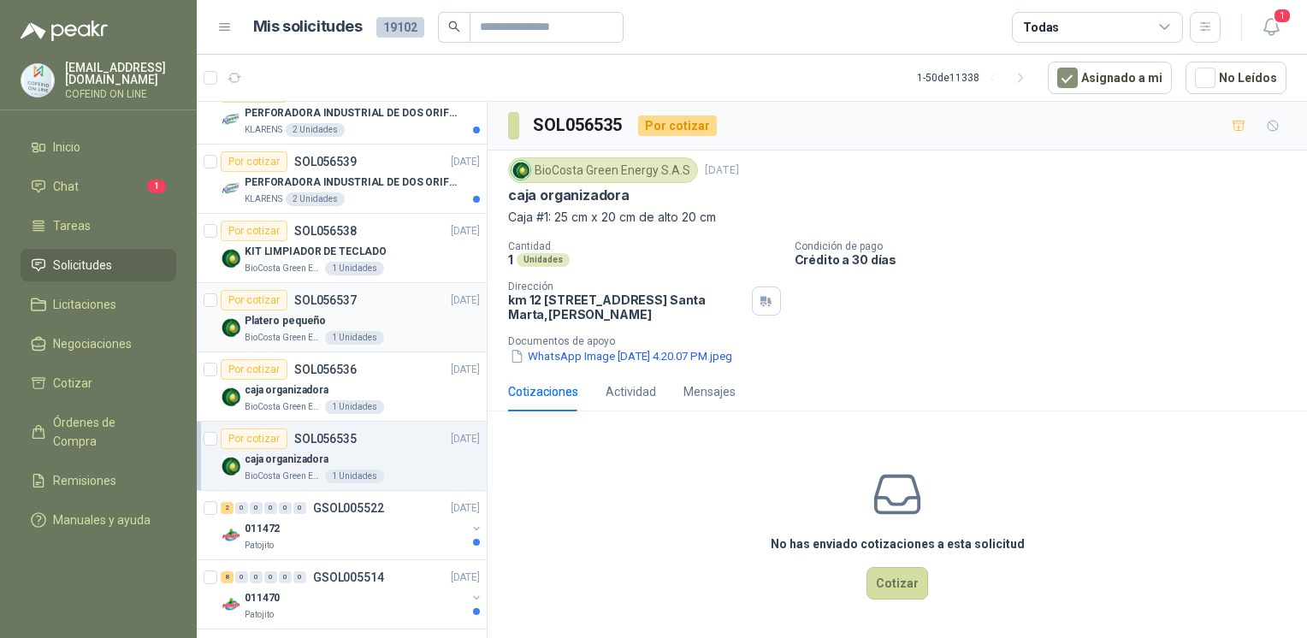
click at [391, 318] on div "Platero pequeño" at bounding box center [362, 320] width 235 height 21
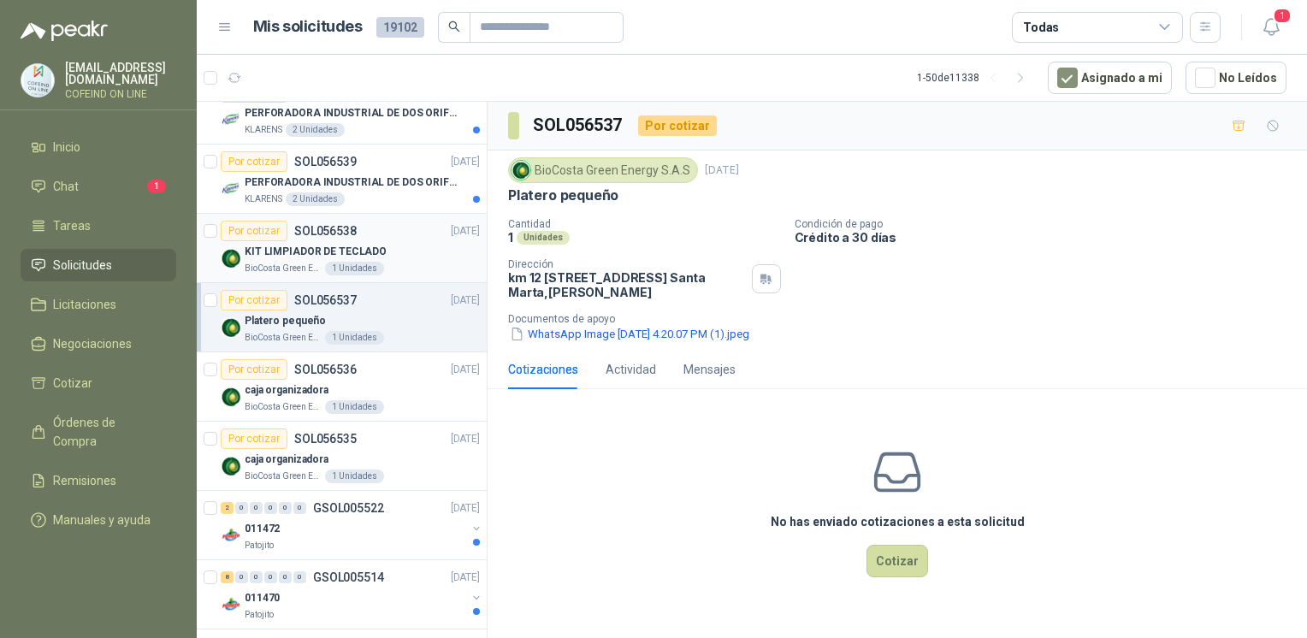
click at [434, 241] on div "KIT LIMPIADOR DE TECLADO" at bounding box center [362, 251] width 235 height 21
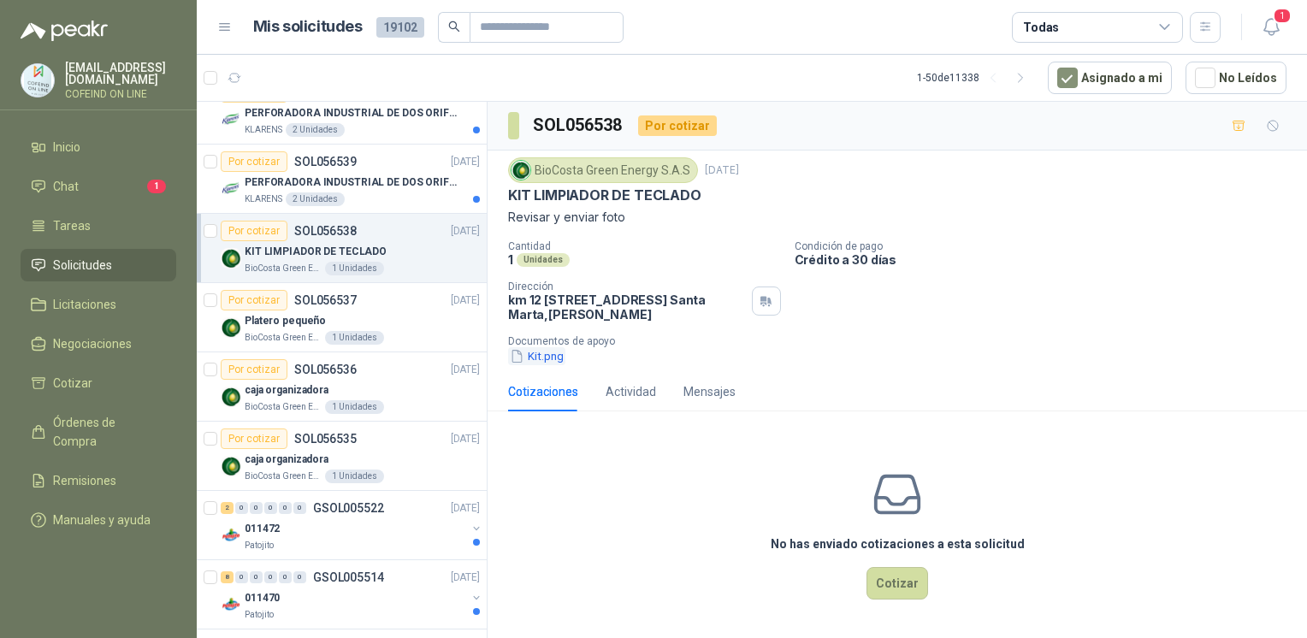
click at [553, 362] on button "Kit.png" at bounding box center [536, 356] width 57 height 18
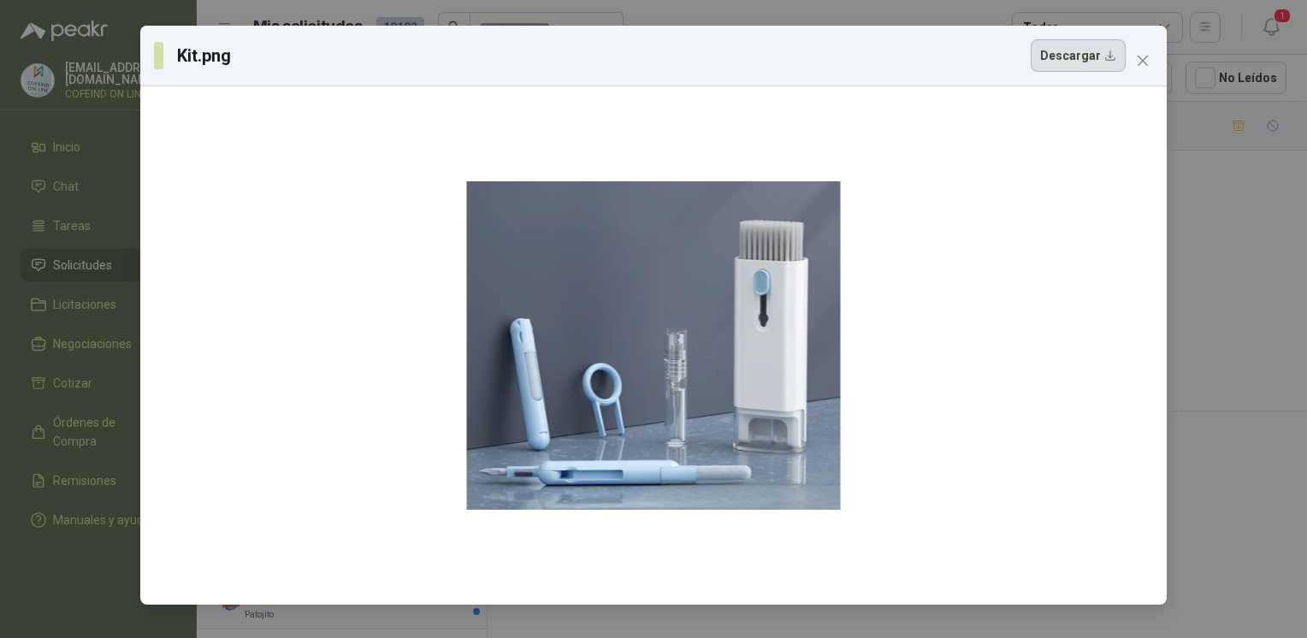
click at [1071, 53] on button "Descargar" at bounding box center [1077, 55] width 95 height 32
click at [1207, 440] on div "Kit.png Descargar" at bounding box center [653, 319] width 1307 height 638
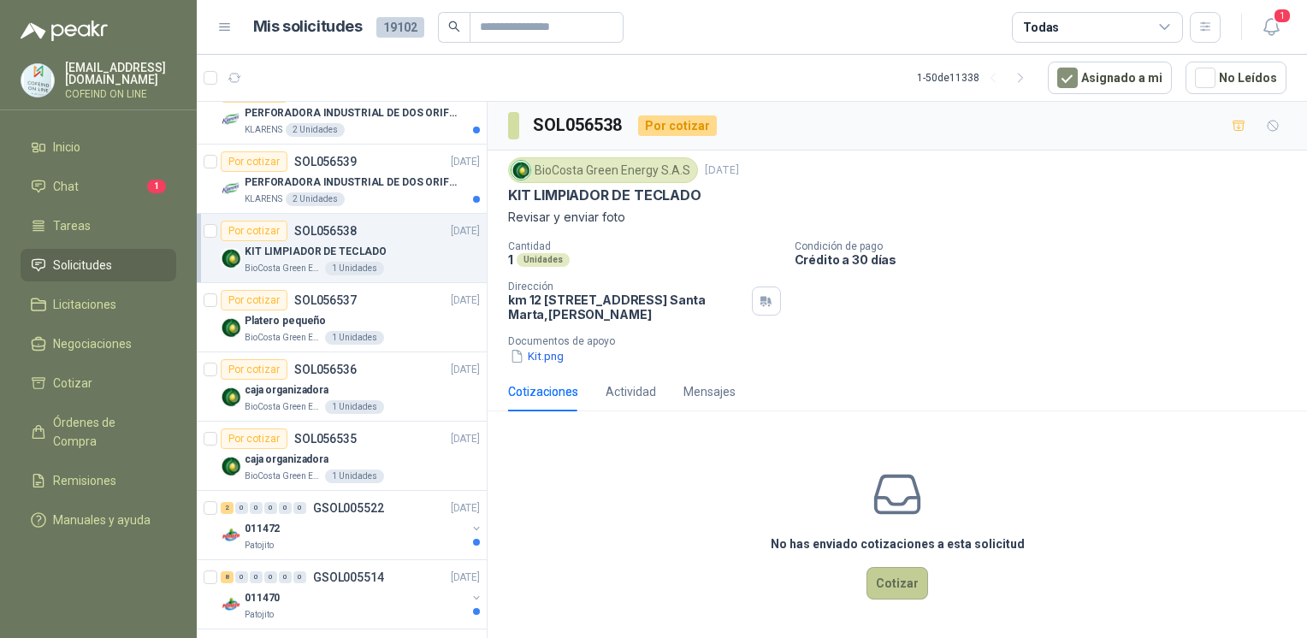
click at [906, 587] on button "Cotizar" at bounding box center [897, 583] width 62 height 32
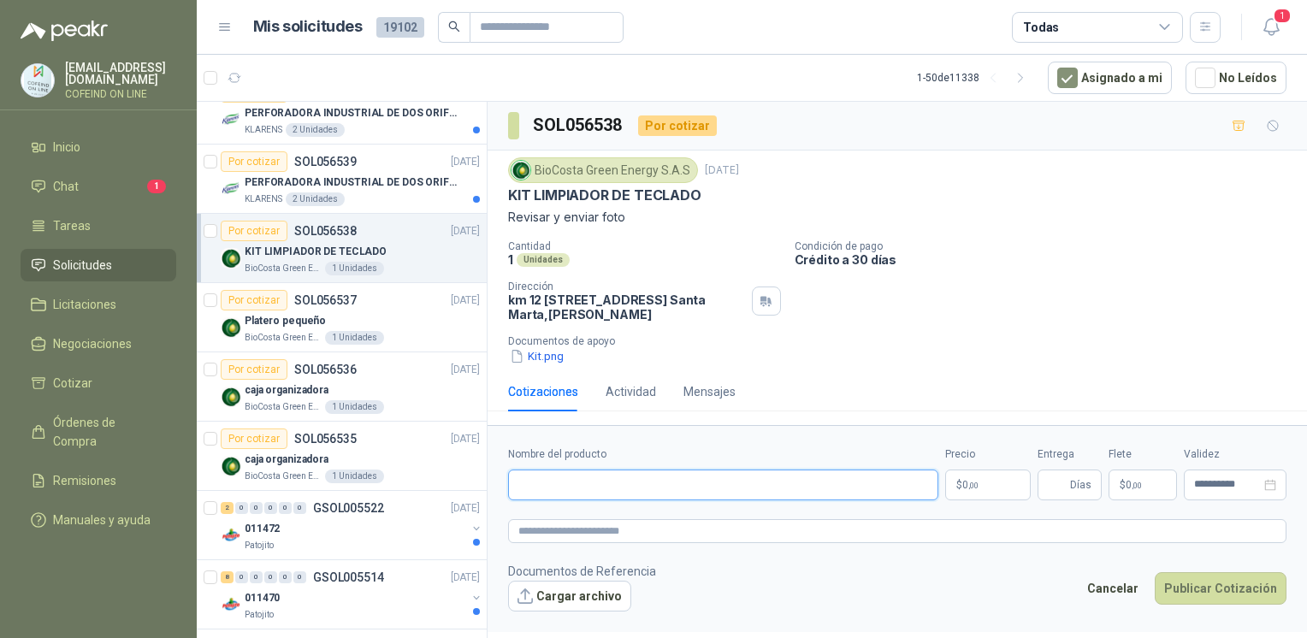
click at [807, 479] on input "Nombre del producto" at bounding box center [723, 484] width 430 height 31
paste input "**********"
type input "**********"
click at [585, 593] on button "Cargar archivo" at bounding box center [569, 596] width 123 height 31
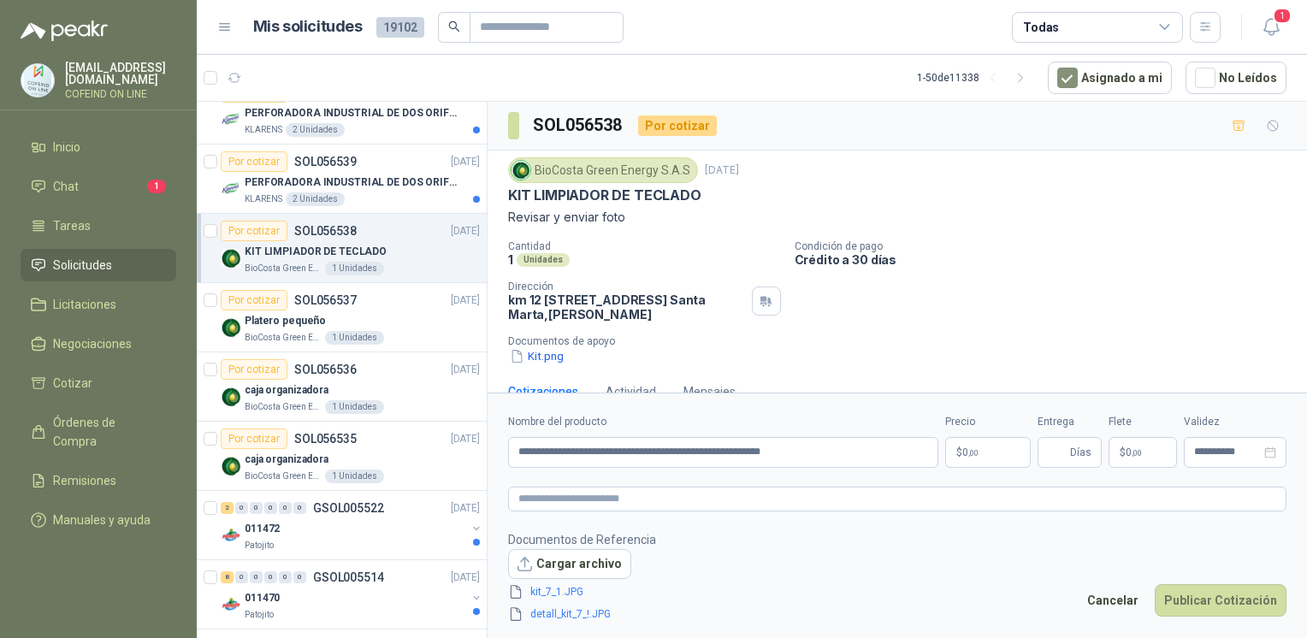
click at [976, 448] on body "[EMAIL_ADDRESS][DOMAIN_NAME] COFEIND ON LINE Inicio Chat 1 Tareas Solicitudes L…" at bounding box center [653, 319] width 1307 height 638
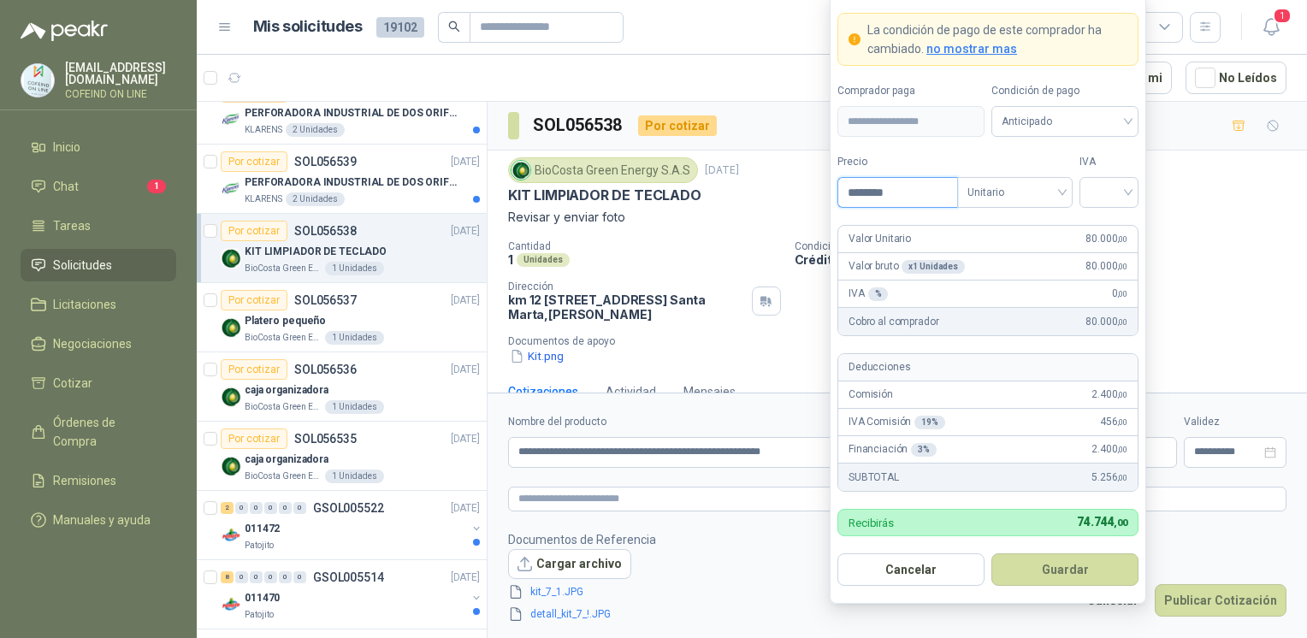
click at [869, 198] on input "********" at bounding box center [897, 192] width 119 height 29
type input "********"
click at [1091, 186] on input "search" at bounding box center [1108, 191] width 38 height 26
click at [1097, 294] on div "0%" at bounding box center [1109, 283] width 52 height 27
click at [1050, 576] on button "Guardar" at bounding box center [1064, 569] width 147 height 32
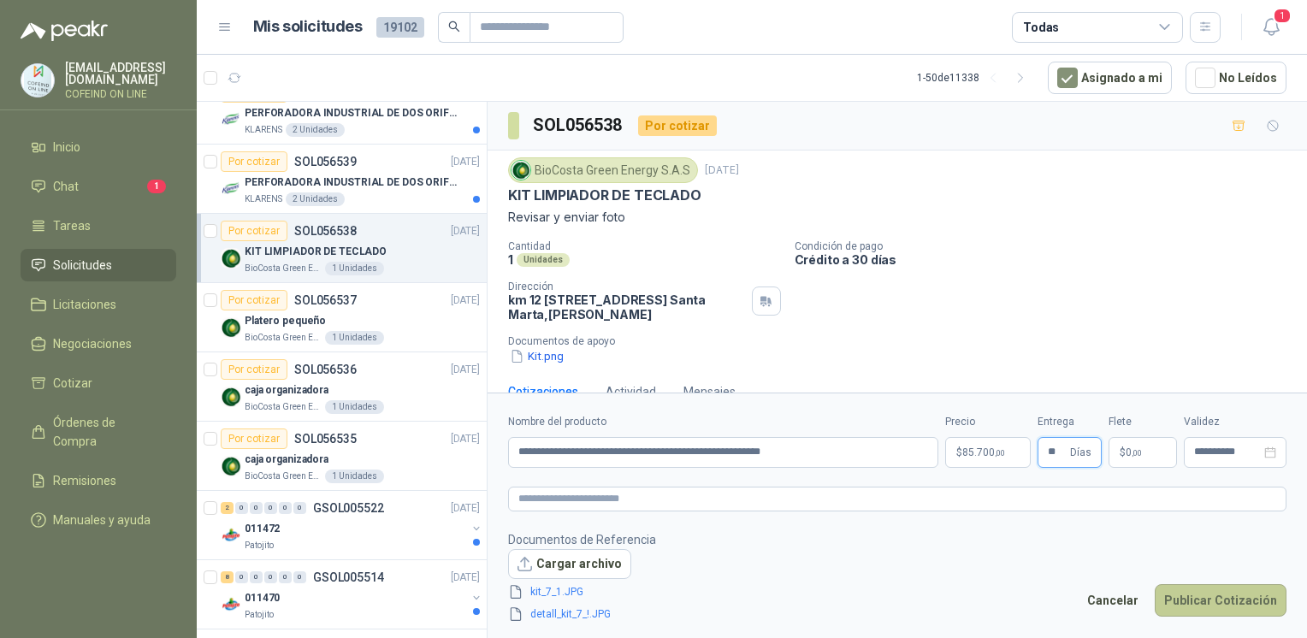
type input "**"
click at [1177, 597] on button "Publicar Cotización" at bounding box center [1220, 600] width 132 height 32
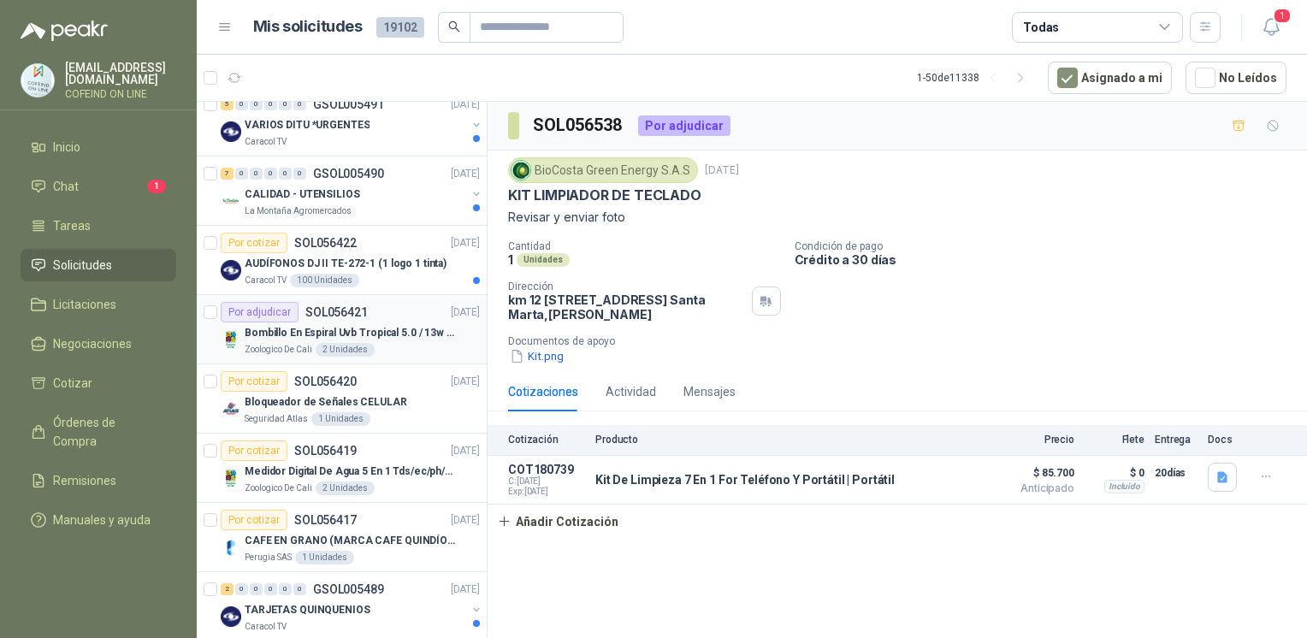
scroll to position [1114, 0]
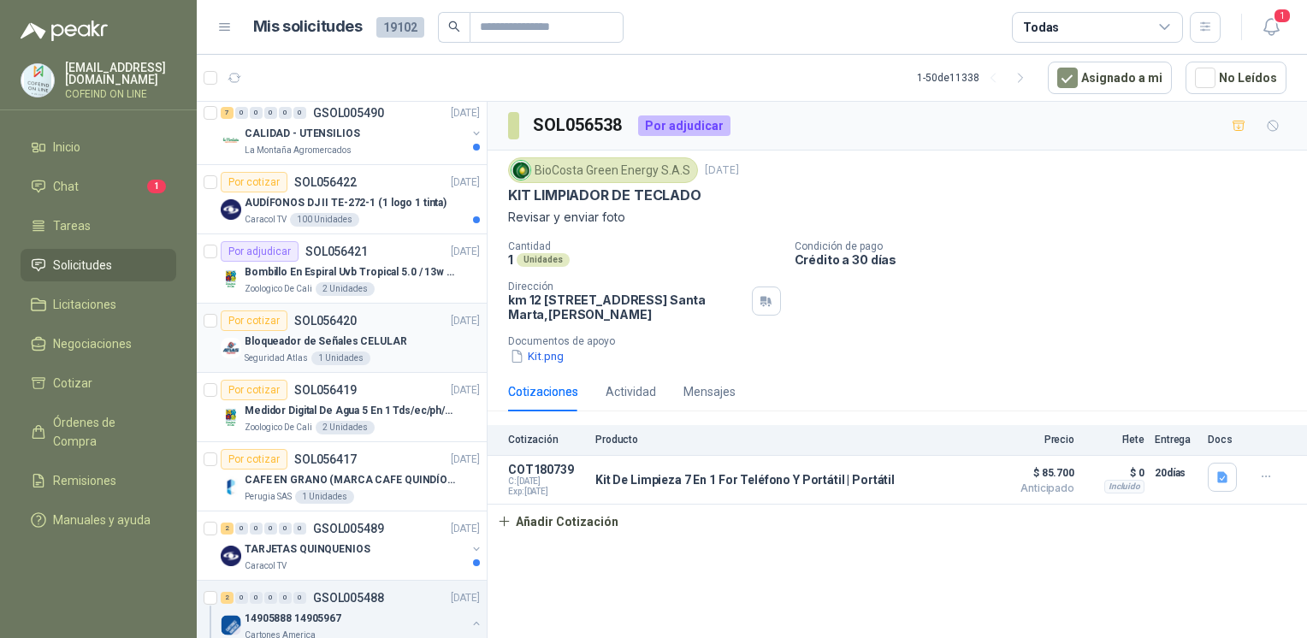
click at [397, 318] on div "Por cotizar SOL056420 [DATE]" at bounding box center [350, 320] width 259 height 21
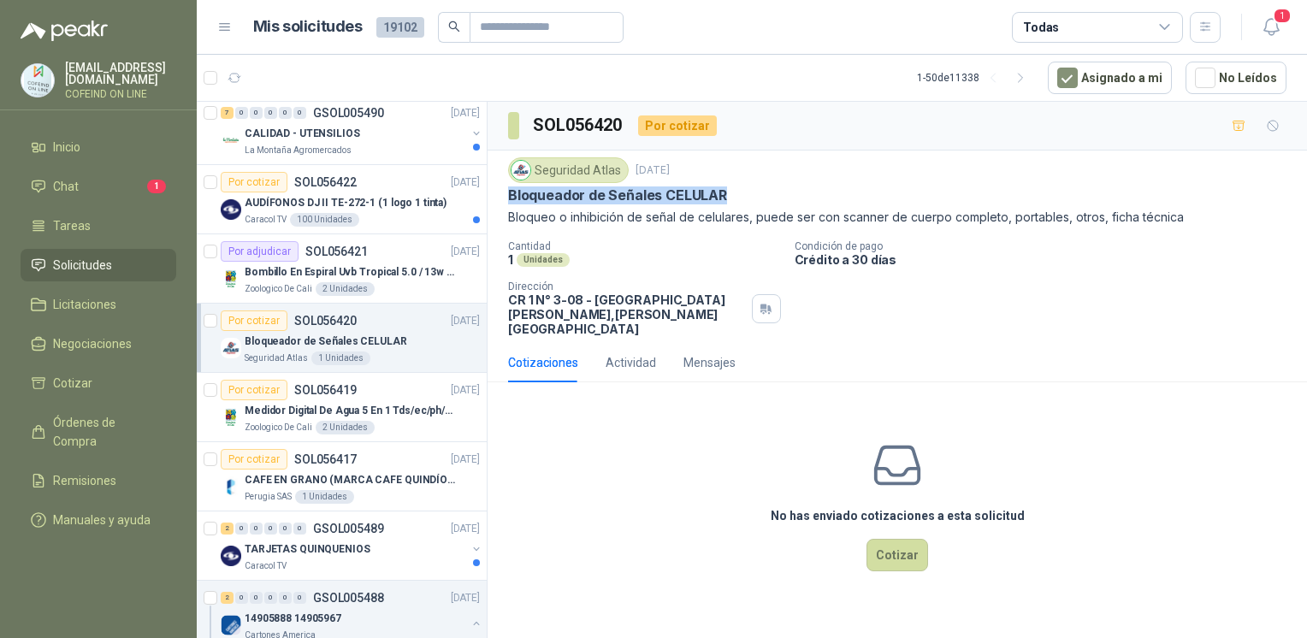
drag, startPoint x: 510, startPoint y: 191, endPoint x: 741, endPoint y: 188, distance: 231.8
click at [741, 188] on div "Bloqueador de Señales CELULAR" at bounding box center [897, 195] width 778 height 18
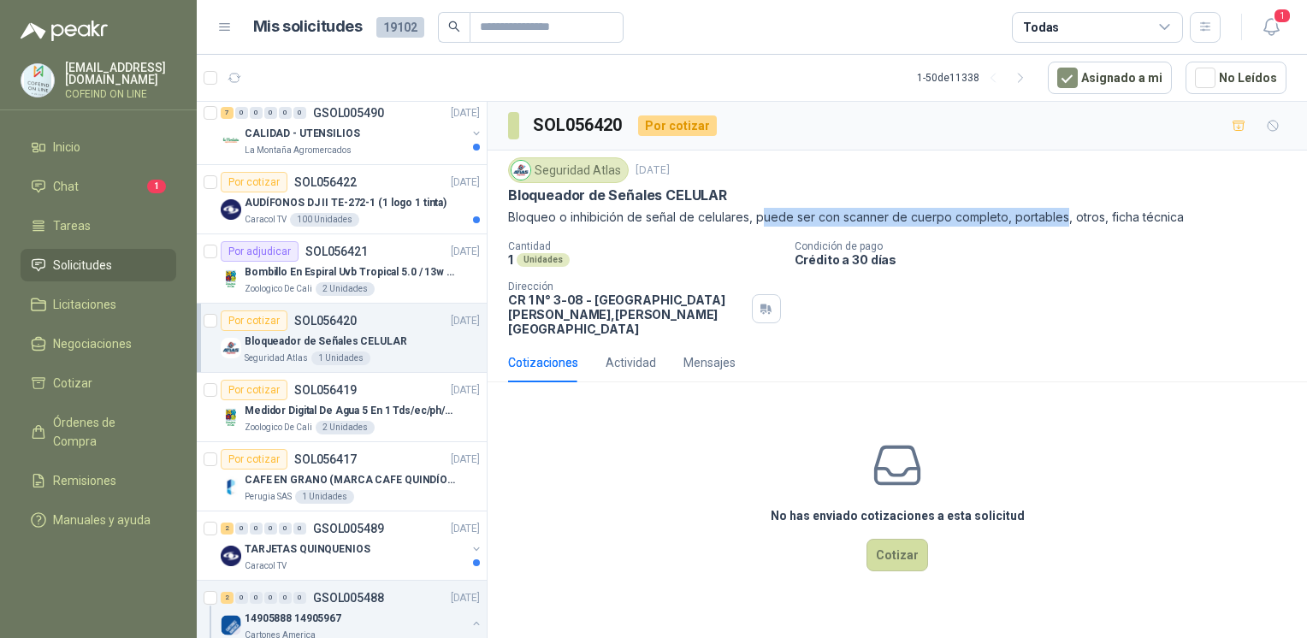
drag, startPoint x: 757, startPoint y: 220, endPoint x: 1061, endPoint y: 223, distance: 304.5
click at [1061, 223] on p "Bloqueo o inhibición de señal de celulares, puede ser con scanner de cuerpo com…" at bounding box center [897, 217] width 778 height 19
click at [883, 539] on button "Cotizar" at bounding box center [897, 555] width 62 height 32
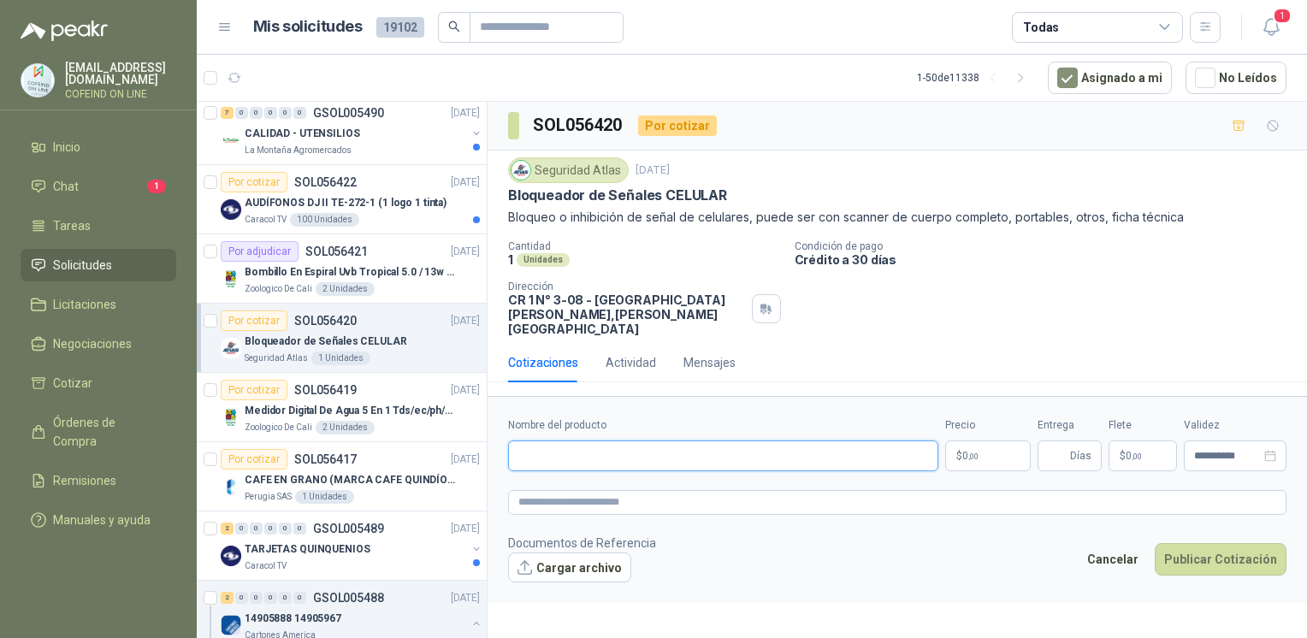
click at [717, 443] on input "Nombre del producto" at bounding box center [723, 455] width 430 height 31
paste input "**********"
drag, startPoint x: 763, startPoint y: 436, endPoint x: 500, endPoint y: 449, distance: 262.8
click at [500, 449] on form "**********" at bounding box center [896, 499] width 819 height 207
paste input "**********"
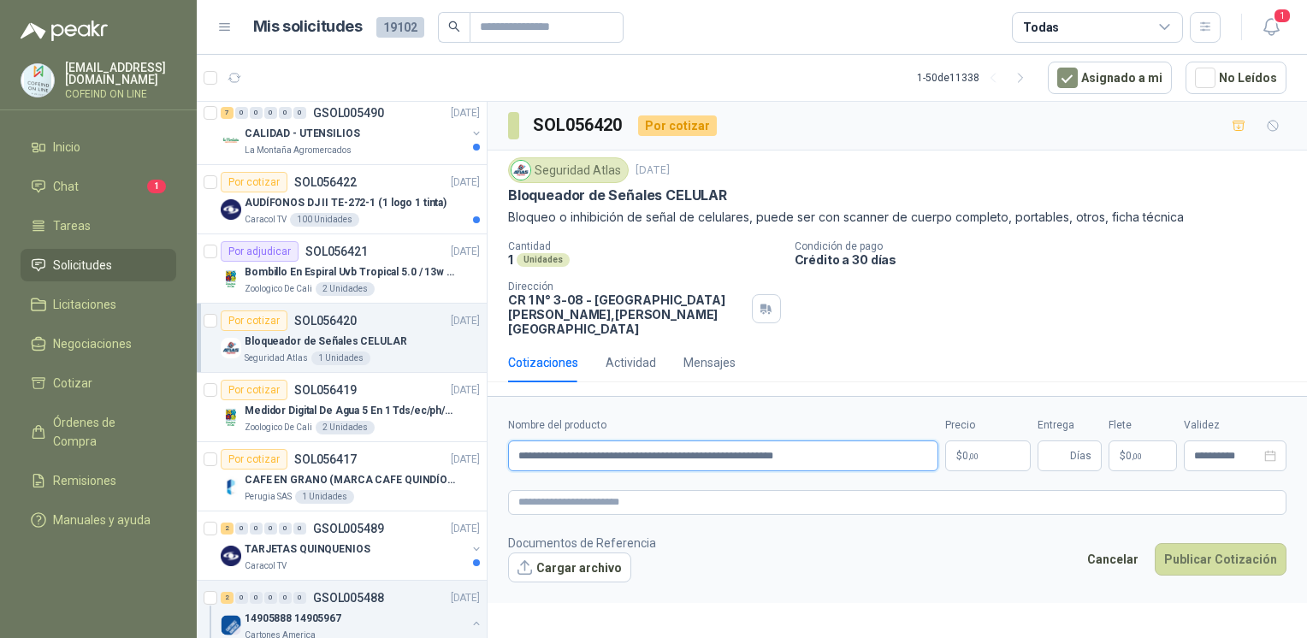
type input "**********"
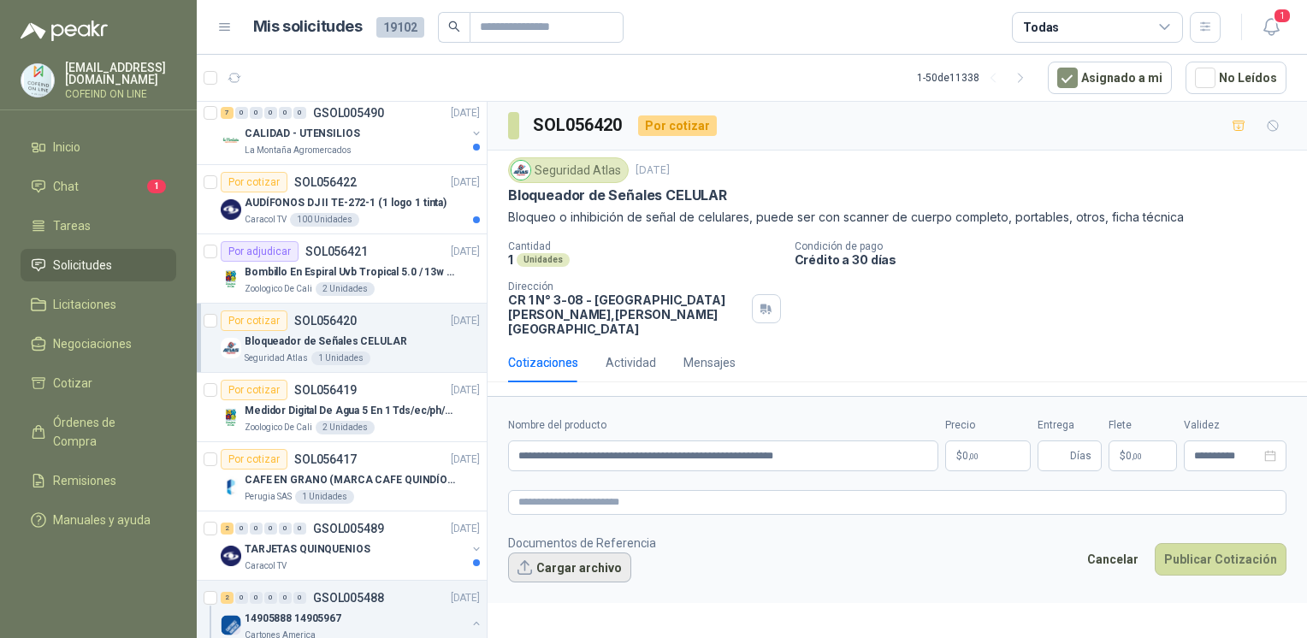
click at [595, 552] on button "Cargar archivo" at bounding box center [569, 567] width 123 height 31
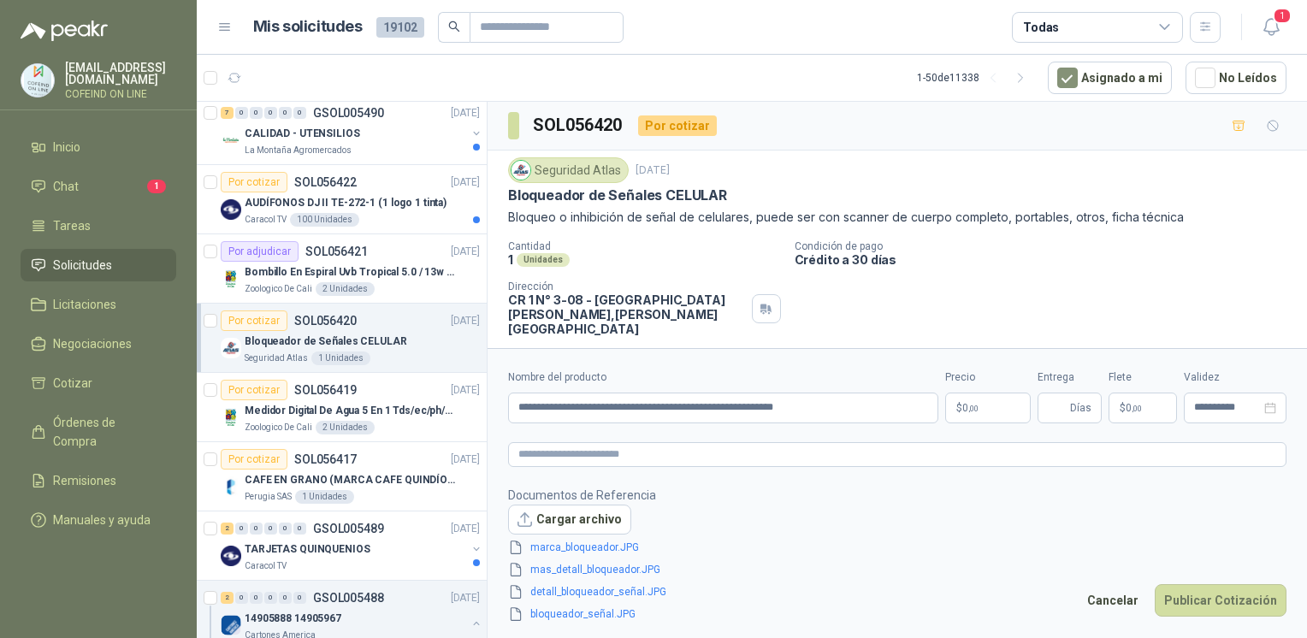
click at [965, 399] on body "[EMAIL_ADDRESS][DOMAIN_NAME] COFEIND ON LINE Inicio Chat 1 Tareas Solicitudes L…" at bounding box center [653, 319] width 1307 height 638
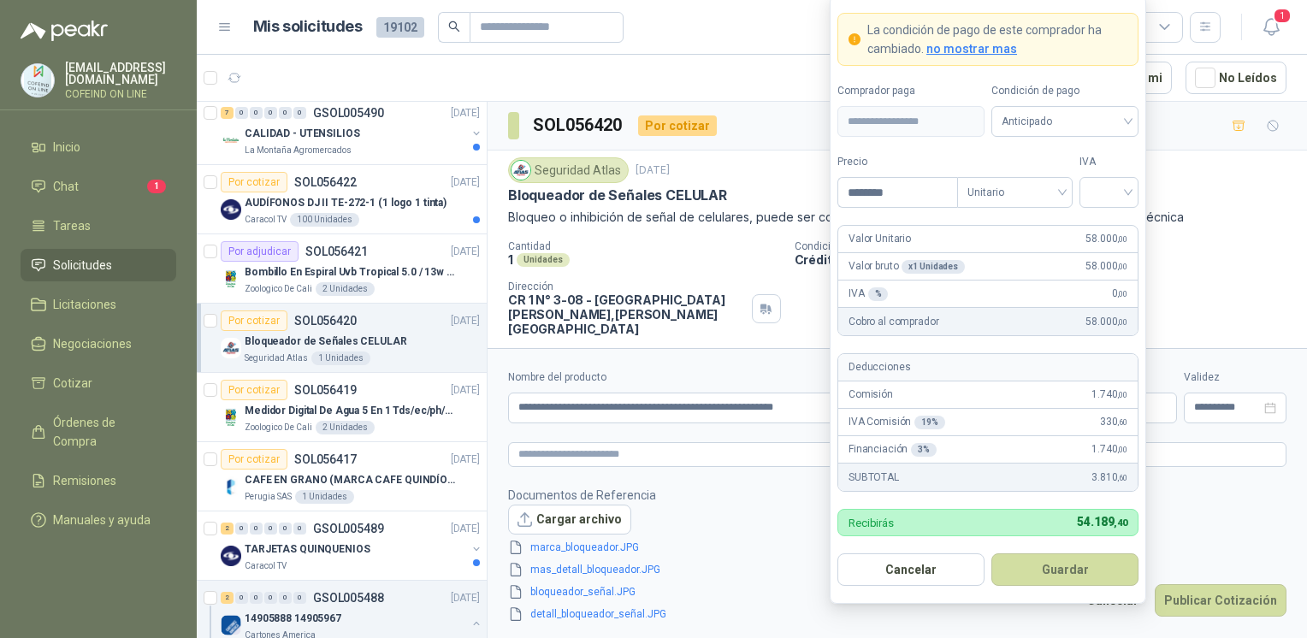
type input "********"
click at [1114, 204] on span at bounding box center [1108, 192] width 38 height 29
click at [1083, 297] on div "19% 5% 0%" at bounding box center [1109, 256] width 52 height 82
click at [1095, 296] on div "0%" at bounding box center [1109, 283] width 52 height 27
click at [1045, 570] on button "Guardar" at bounding box center [1064, 569] width 147 height 32
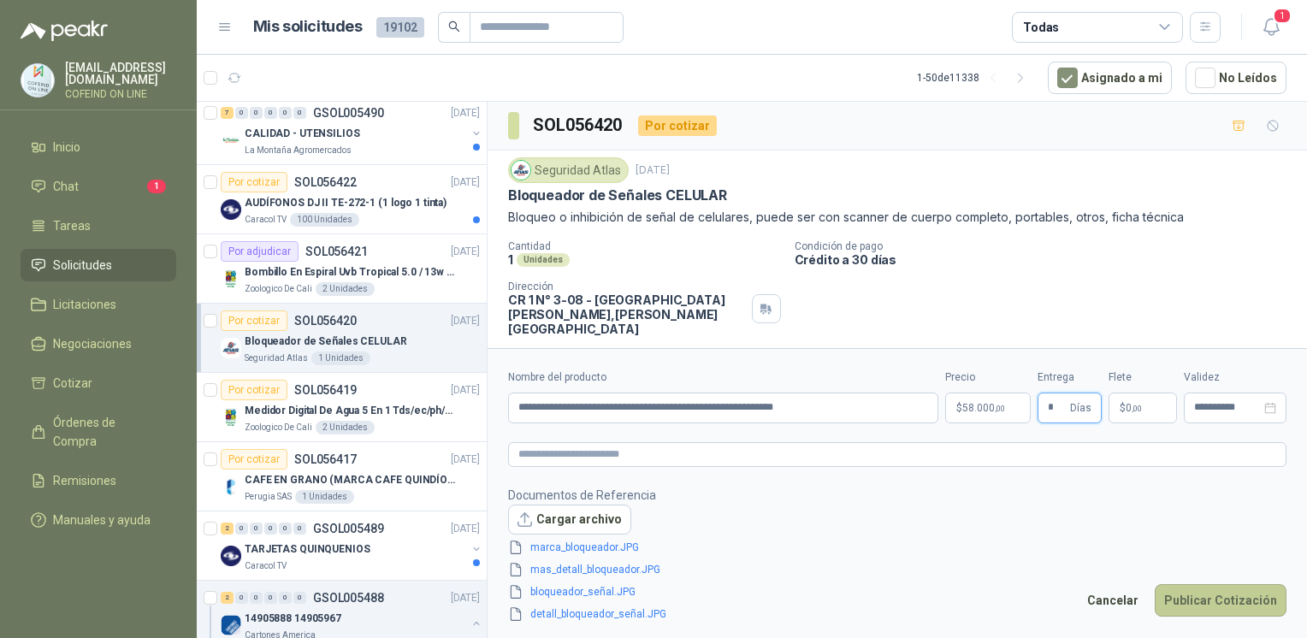
type input "*"
click at [1187, 599] on button "Publicar Cotización" at bounding box center [1220, 600] width 132 height 32
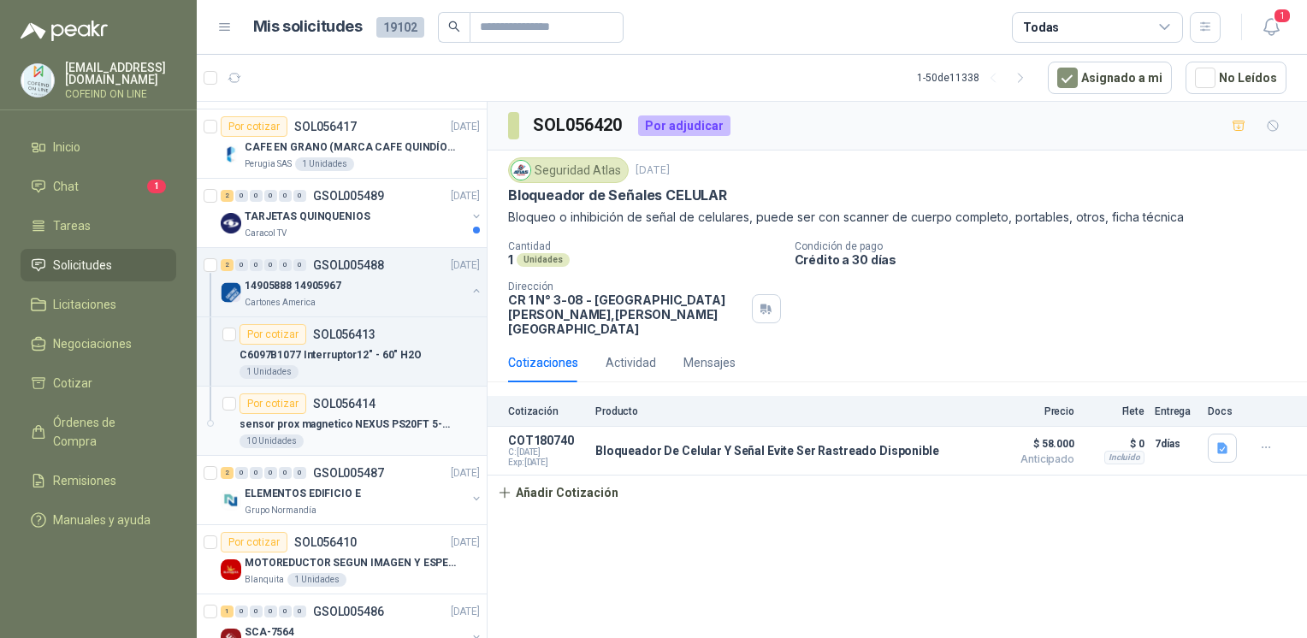
scroll to position [1457, 0]
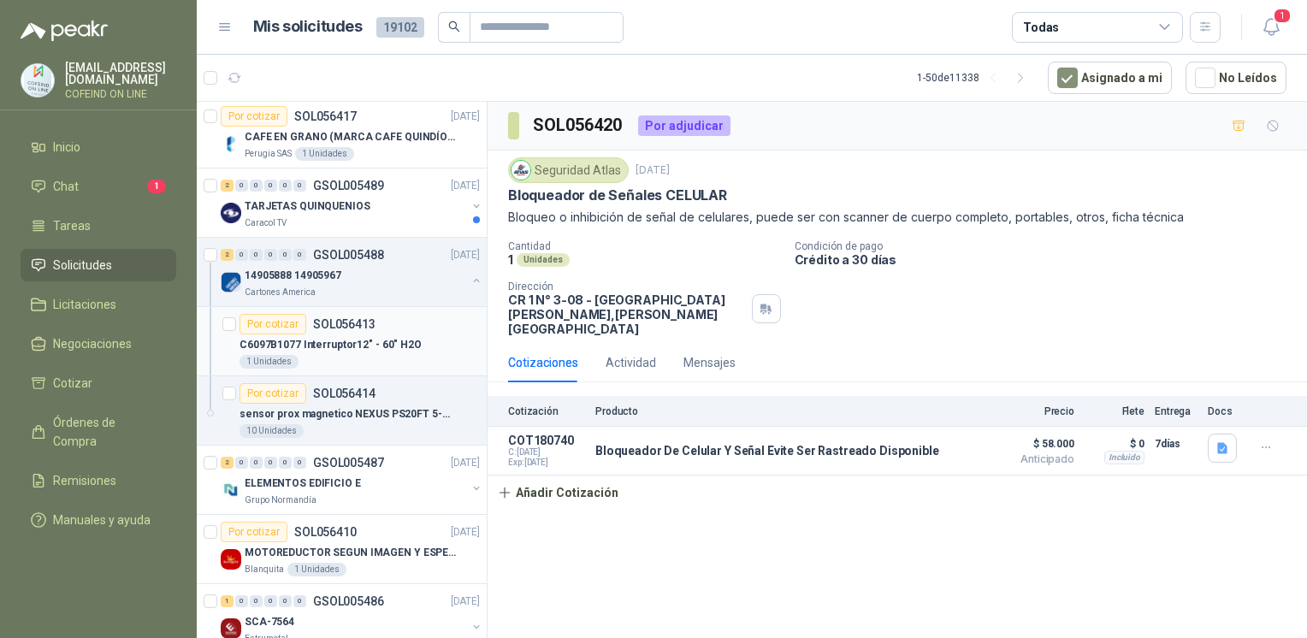
click at [359, 337] on p "C6097B1077 Interruptor12" - 60" H2O" at bounding box center [330, 345] width 182 height 16
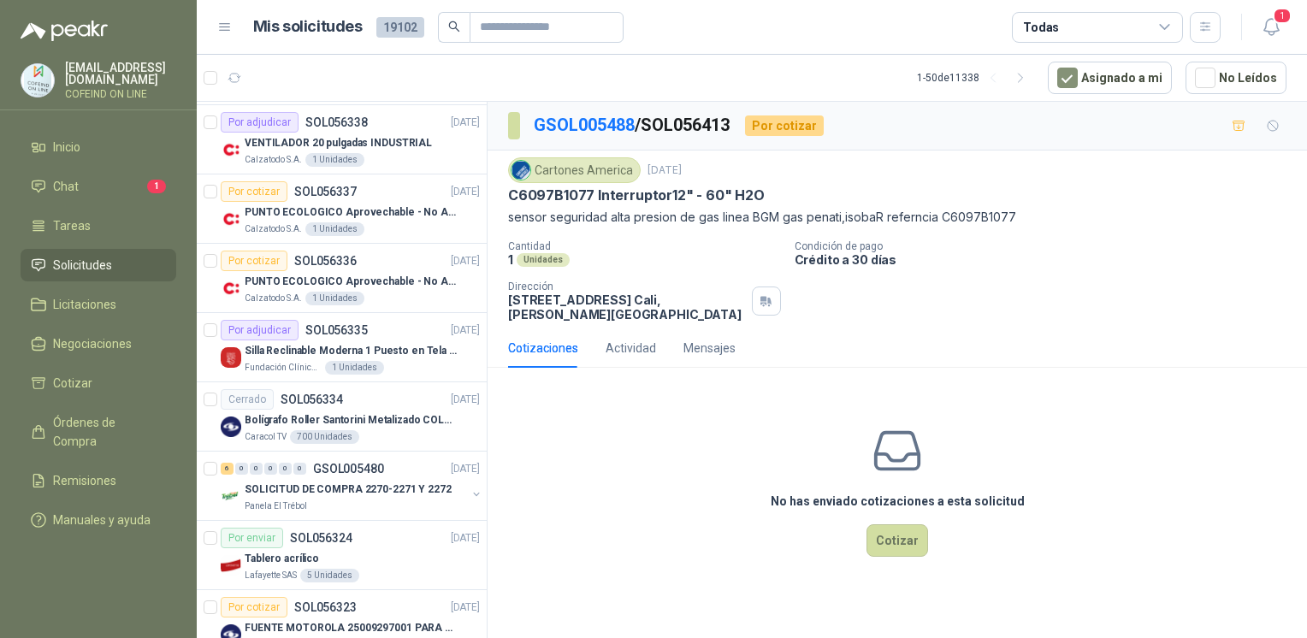
scroll to position [3433, 0]
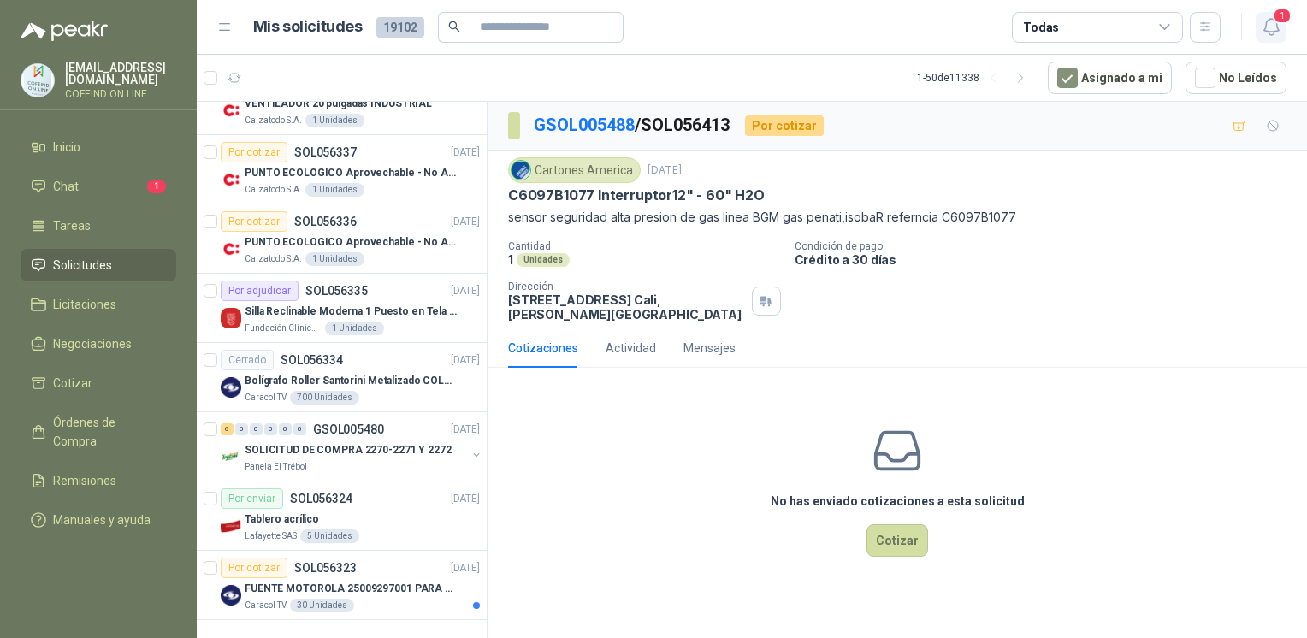
click at [1269, 30] on icon "button" at bounding box center [1271, 26] width 21 height 21
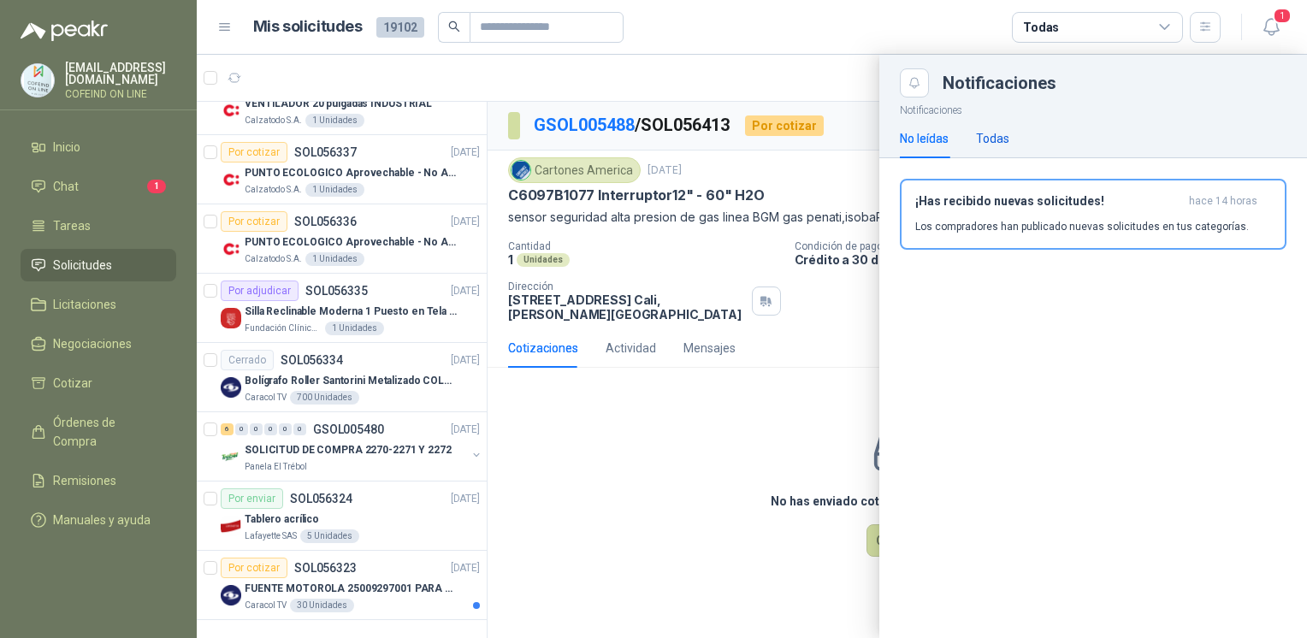
click at [1002, 129] on div "Todas" at bounding box center [992, 138] width 33 height 19
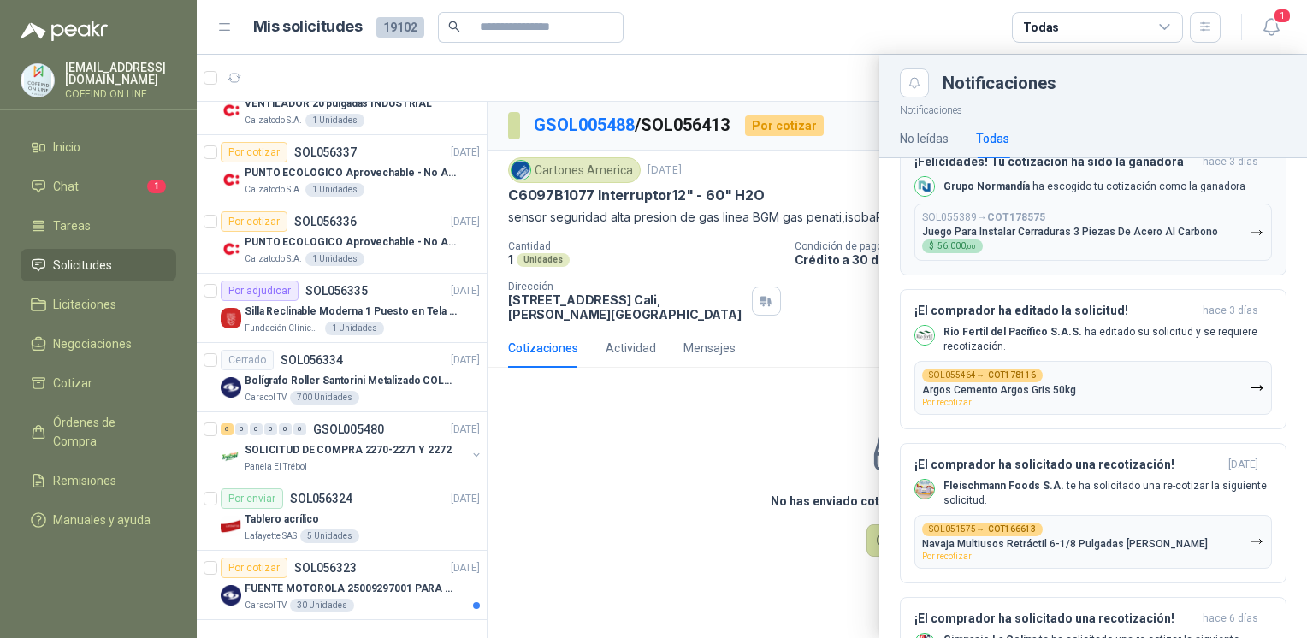
scroll to position [768, 0]
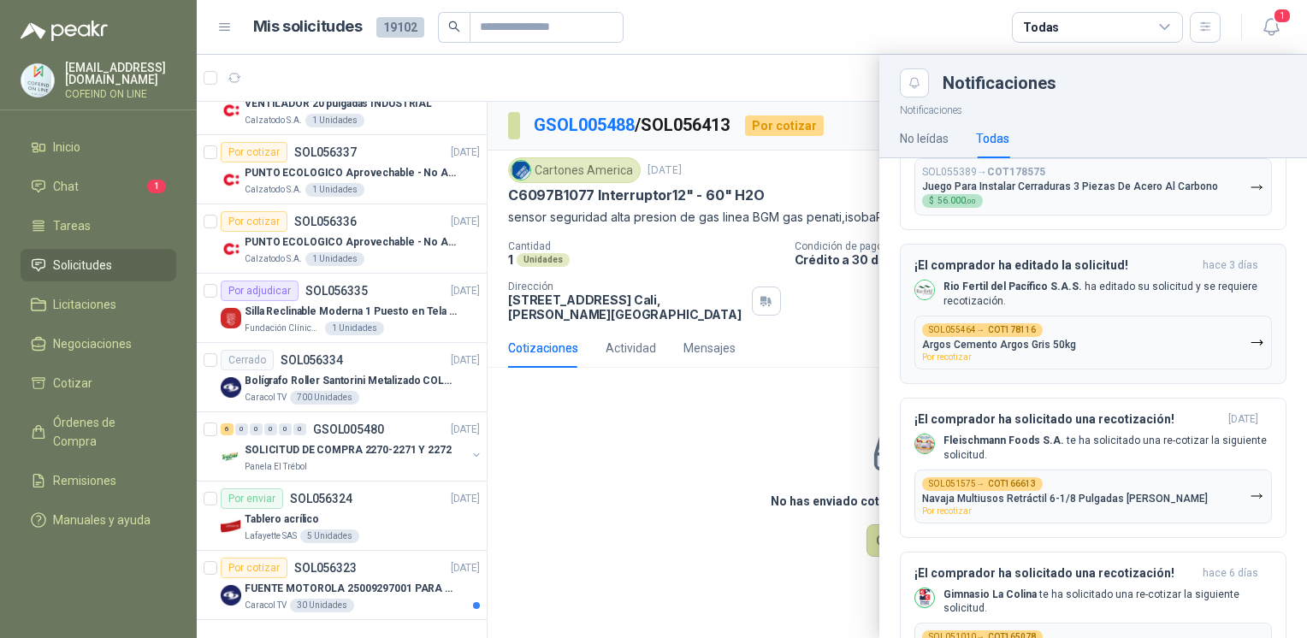
click at [1142, 298] on p "Rio Fertil [PERSON_NAME] S.A.S. ha editado su solicitud y se requiere recotizac…" at bounding box center [1107, 294] width 328 height 29
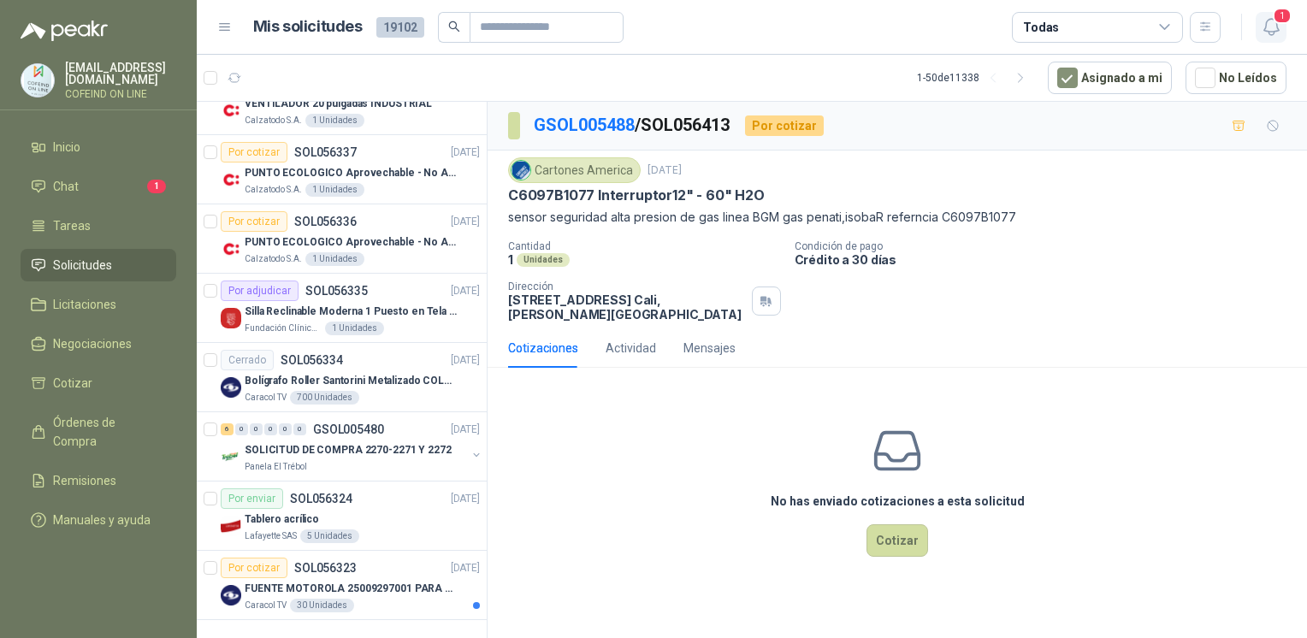
click at [1283, 25] on button "1" at bounding box center [1270, 27] width 31 height 31
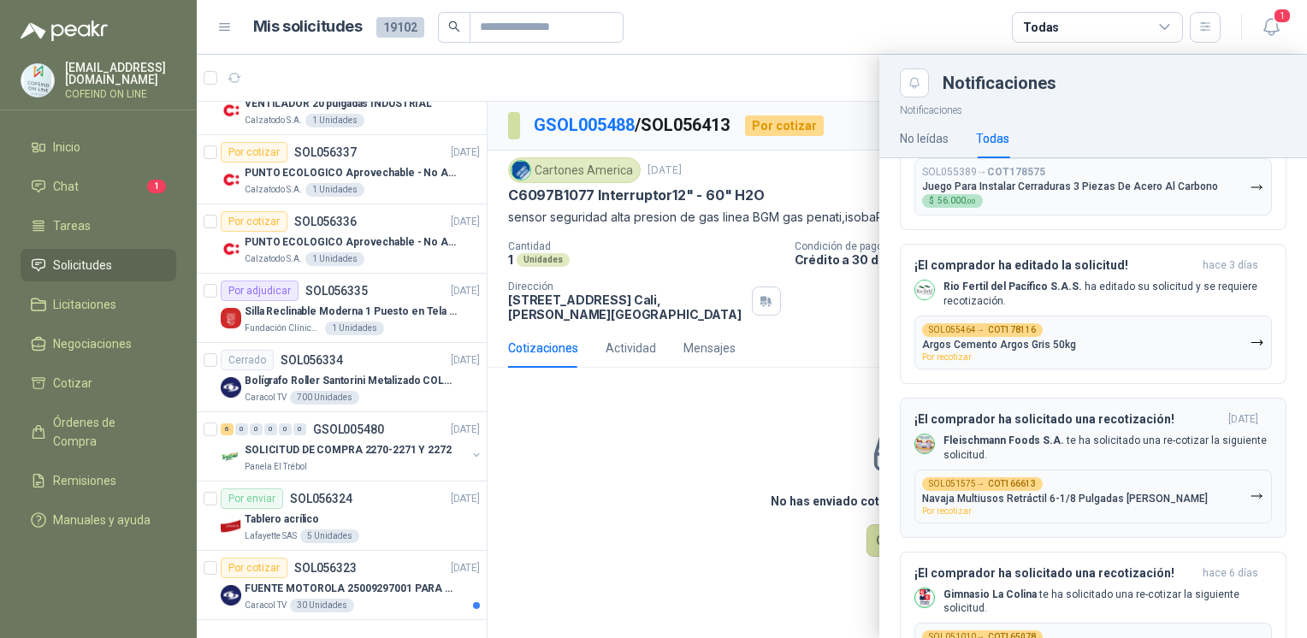
click at [1069, 487] on div "SOL051575 → COT166613 Navaja Multiusos Retráctil 6-1/8 Pulgadas [PERSON_NAME] P…" at bounding box center [1065, 496] width 286 height 38
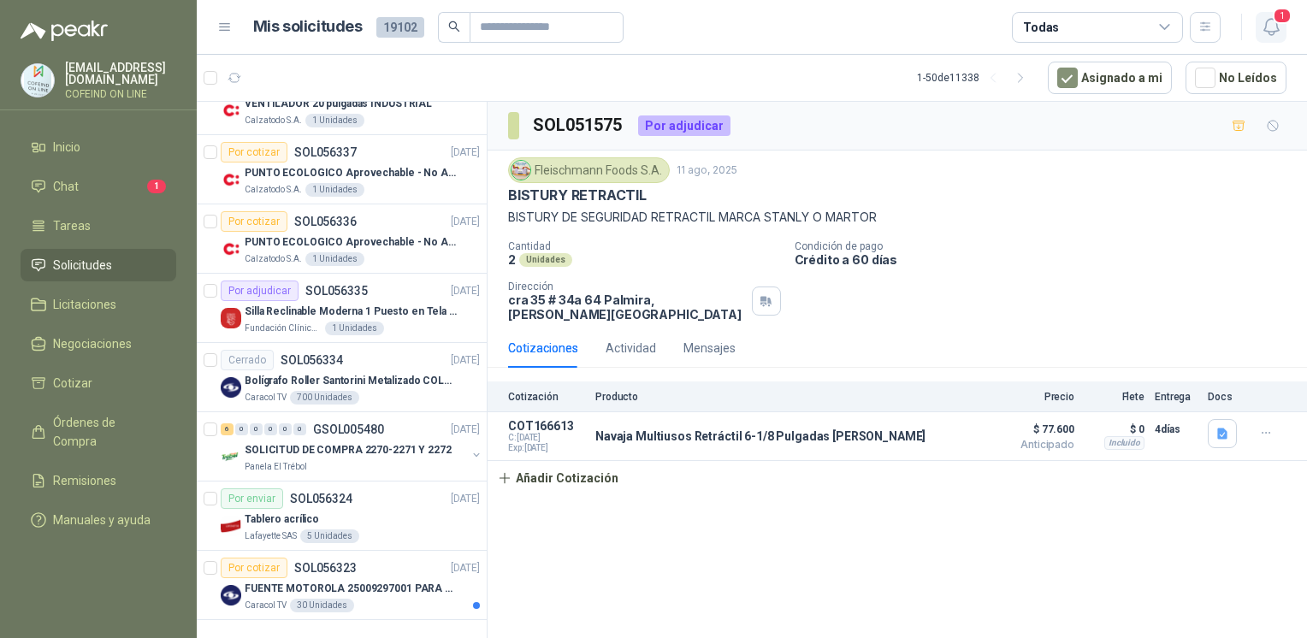
click at [1280, 23] on span "1" at bounding box center [1281, 16] width 19 height 16
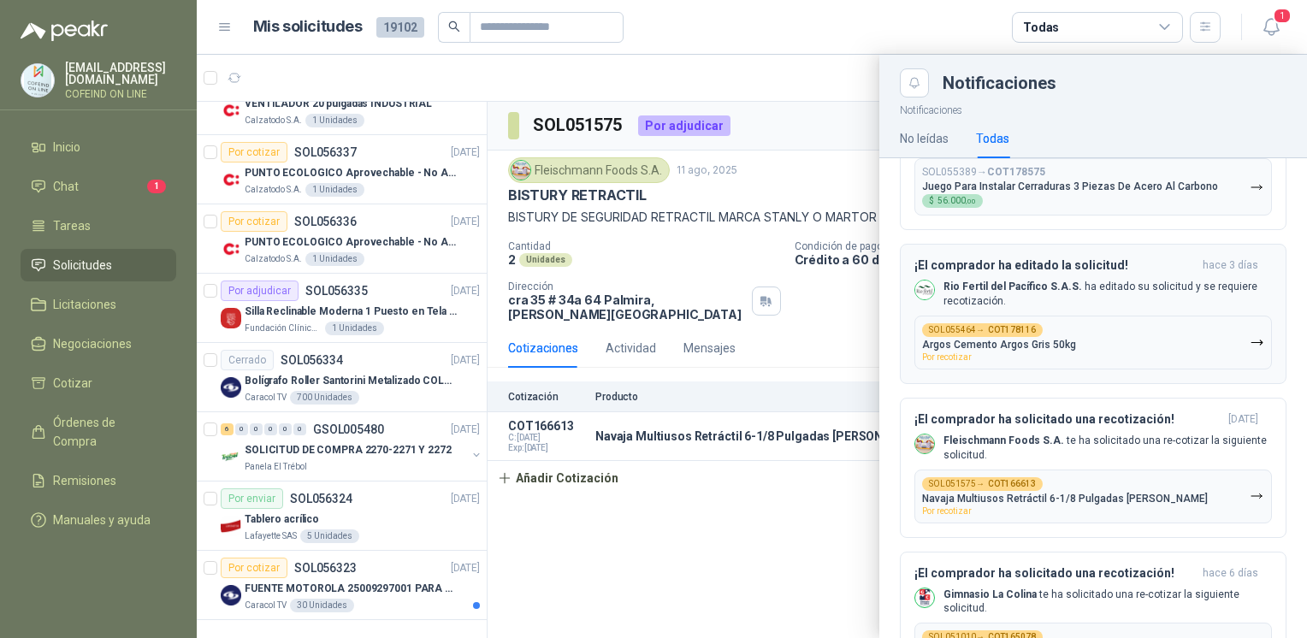
click at [1084, 327] on button "SOL055464 → COT178116 Argos Cemento Argos Gris 50kg Por recotizar" at bounding box center [1092, 343] width 357 height 54
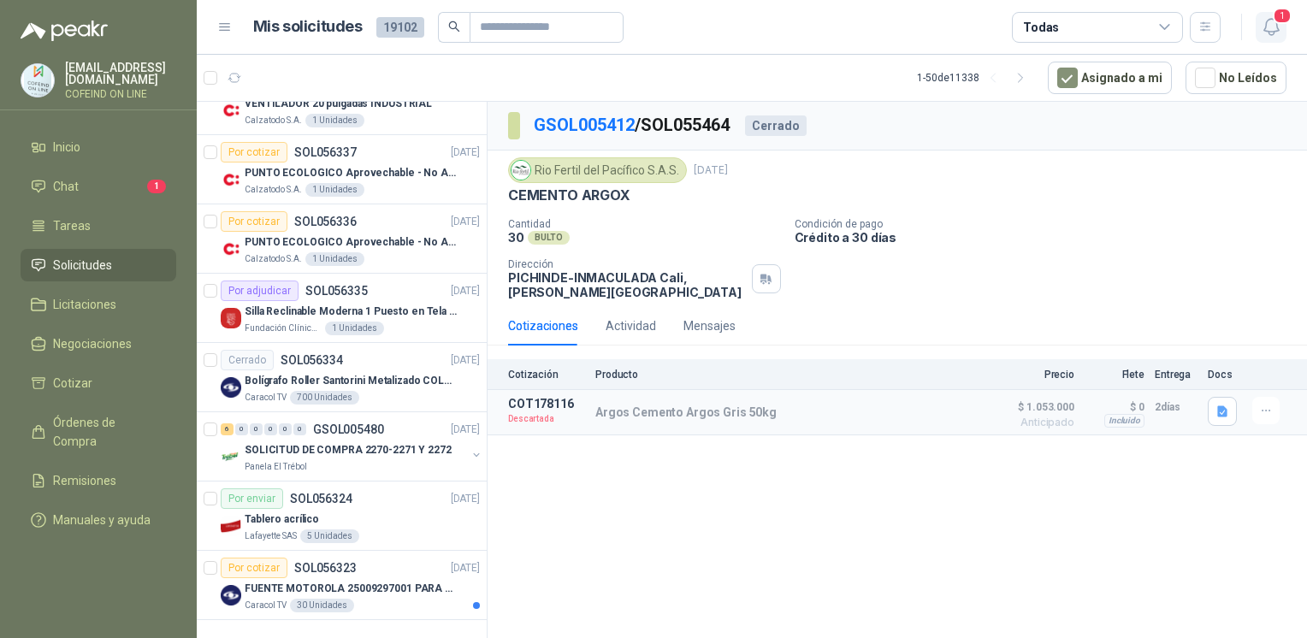
click at [1272, 32] on icon "button" at bounding box center [1270, 27] width 15 height 16
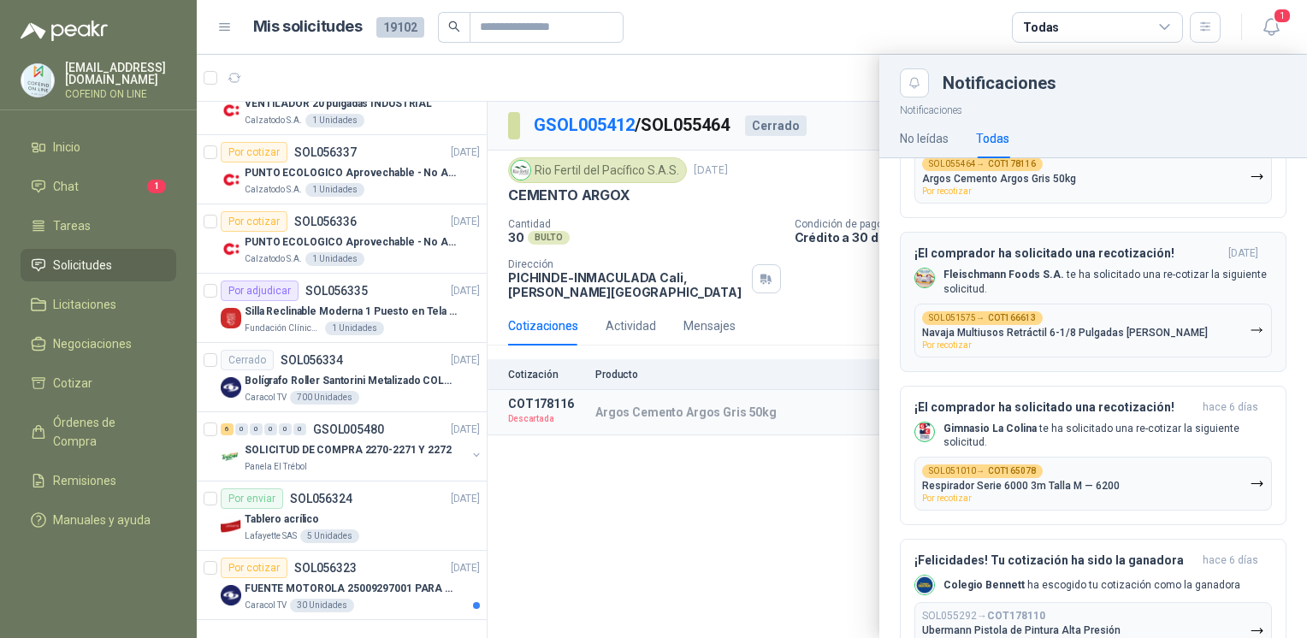
scroll to position [960, 0]
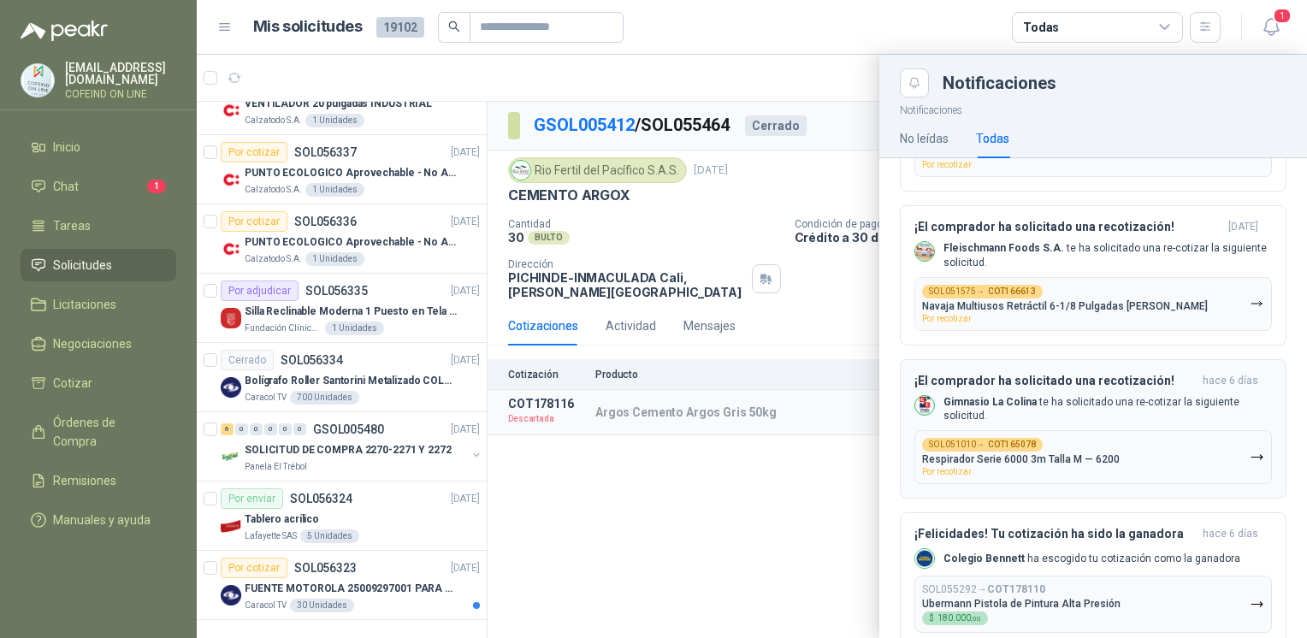
click at [1131, 414] on p "Gimnasio La Colina te ha solicitado una re-cotizar la siguiente solicitud." at bounding box center [1107, 409] width 328 height 29
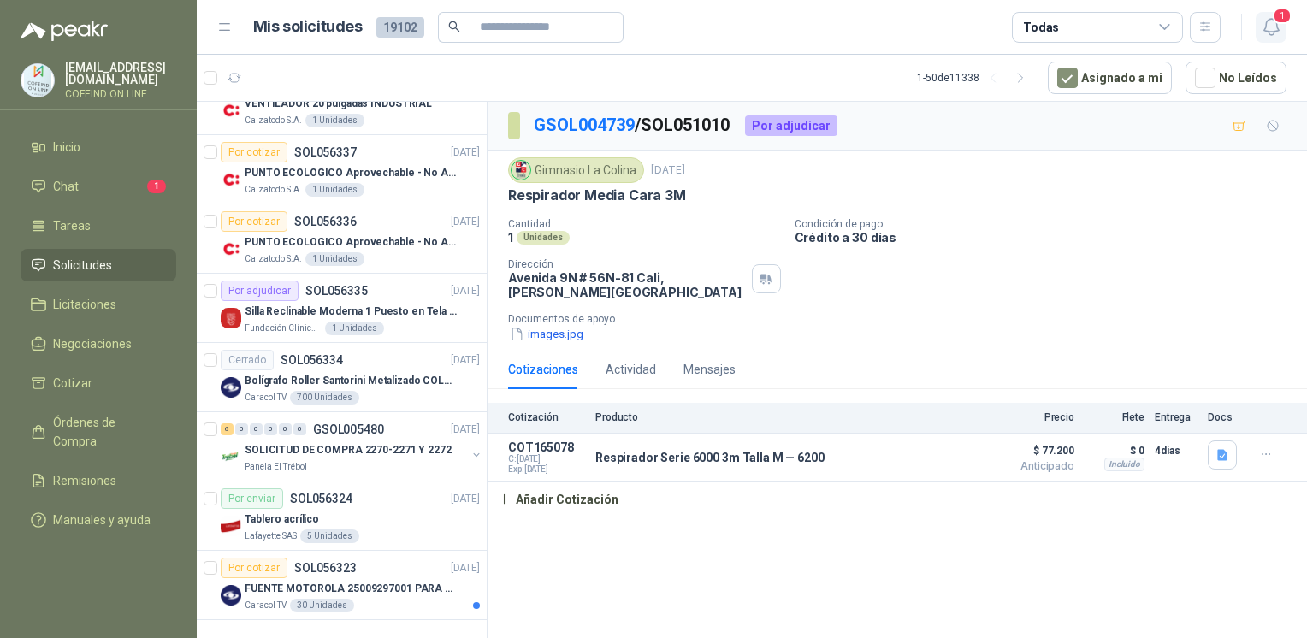
click at [1272, 33] on icon "button" at bounding box center [1271, 26] width 21 height 21
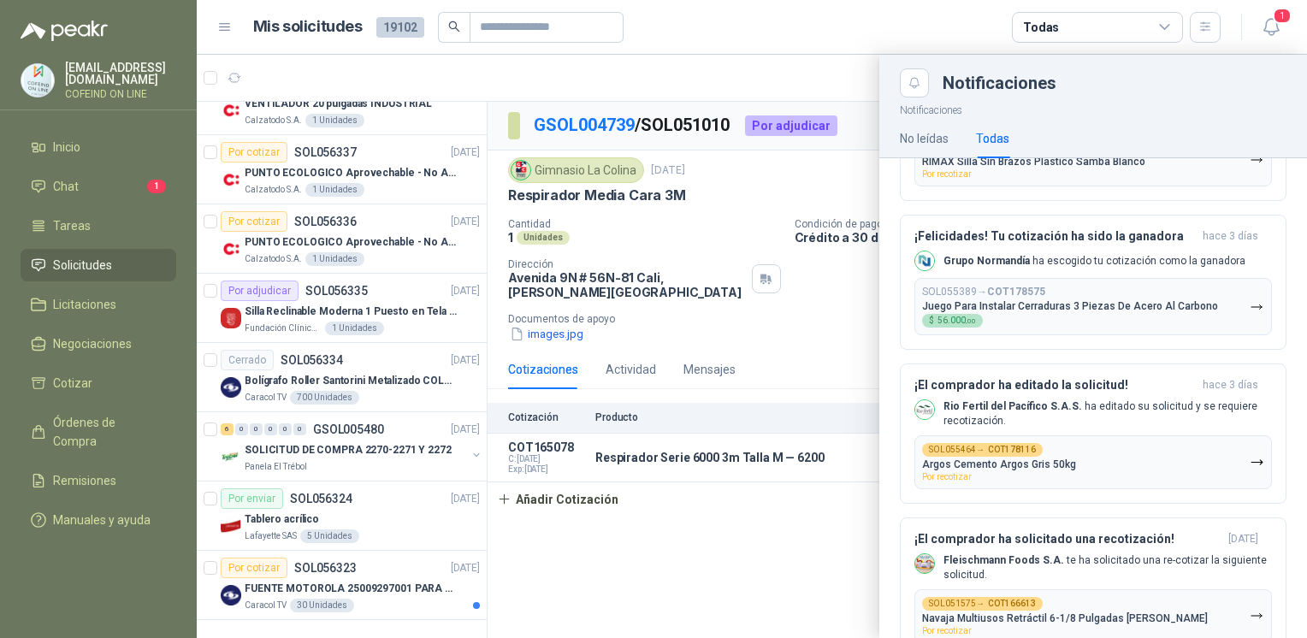
scroll to position [640, 0]
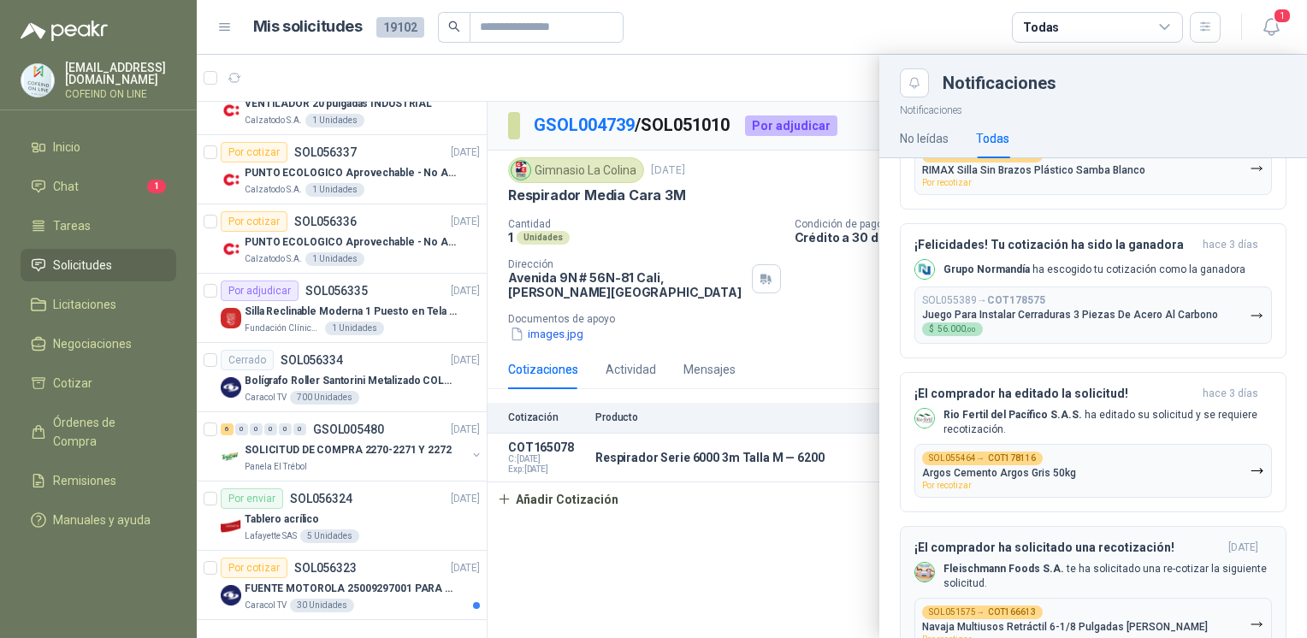
click at [1091, 573] on p "[PERSON_NAME] Foods S.A. te ha solicitado una re-cotizar la siguiente solicitud." at bounding box center [1107, 576] width 328 height 29
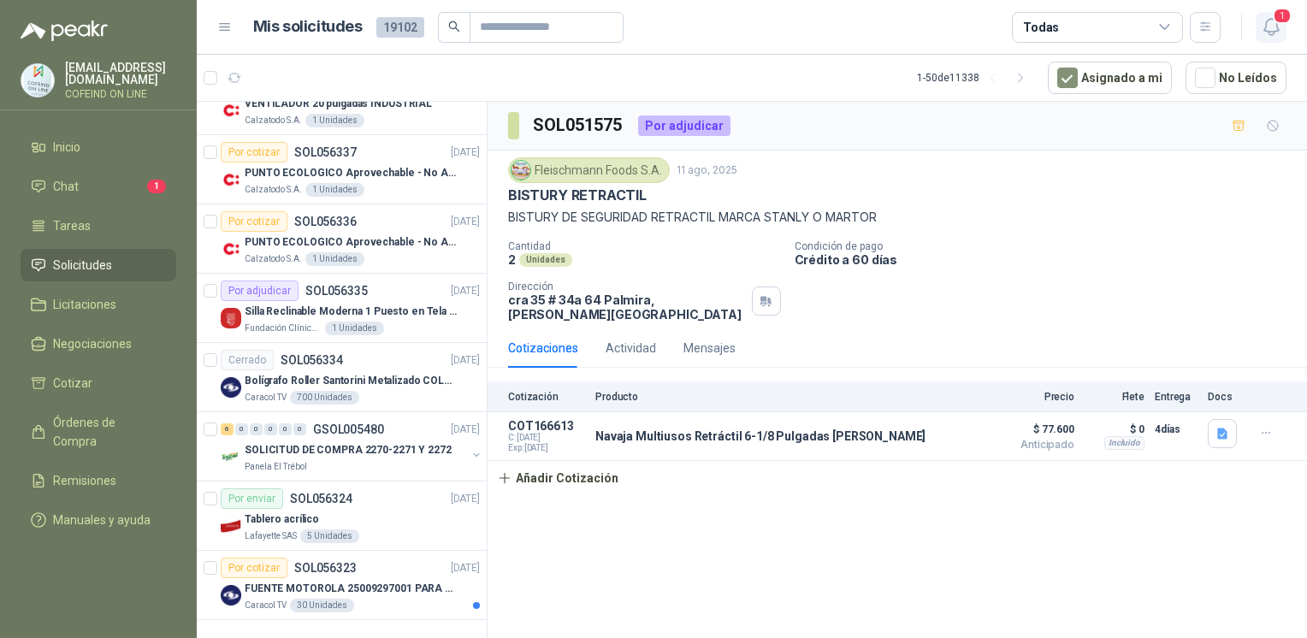
click at [1276, 27] on icon "button" at bounding box center [1270, 27] width 15 height 16
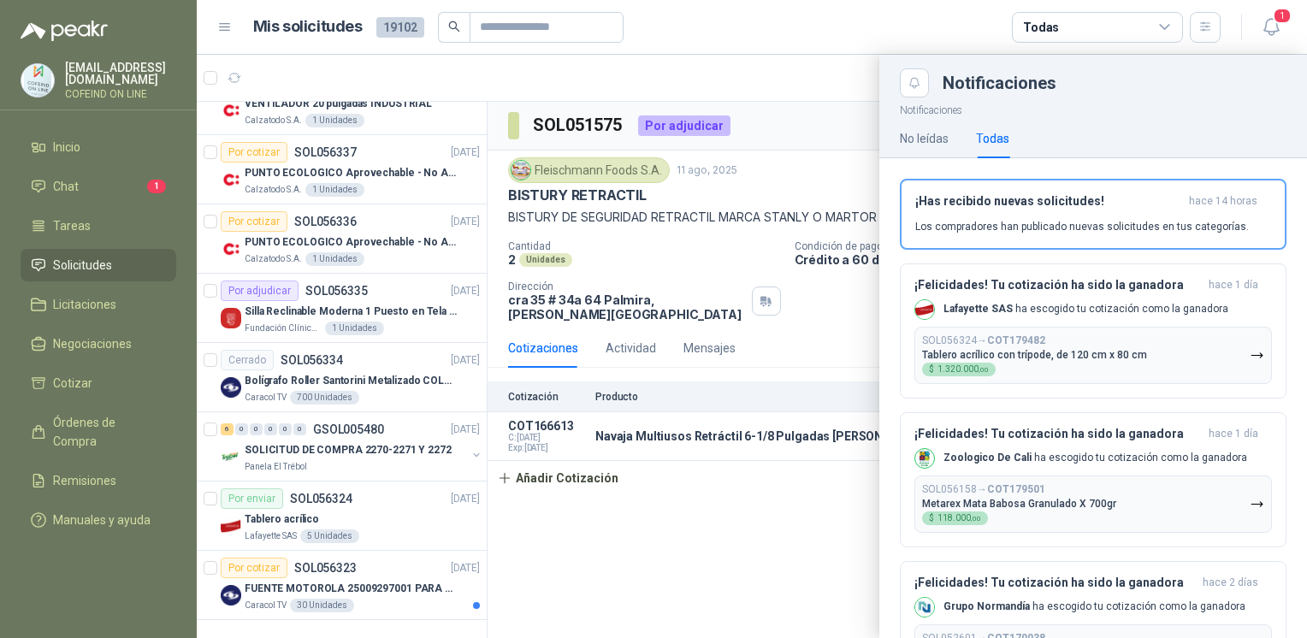
click at [723, 587] on div at bounding box center [752, 346] width 1110 height 583
